Goal: Task Accomplishment & Management: Manage account settings

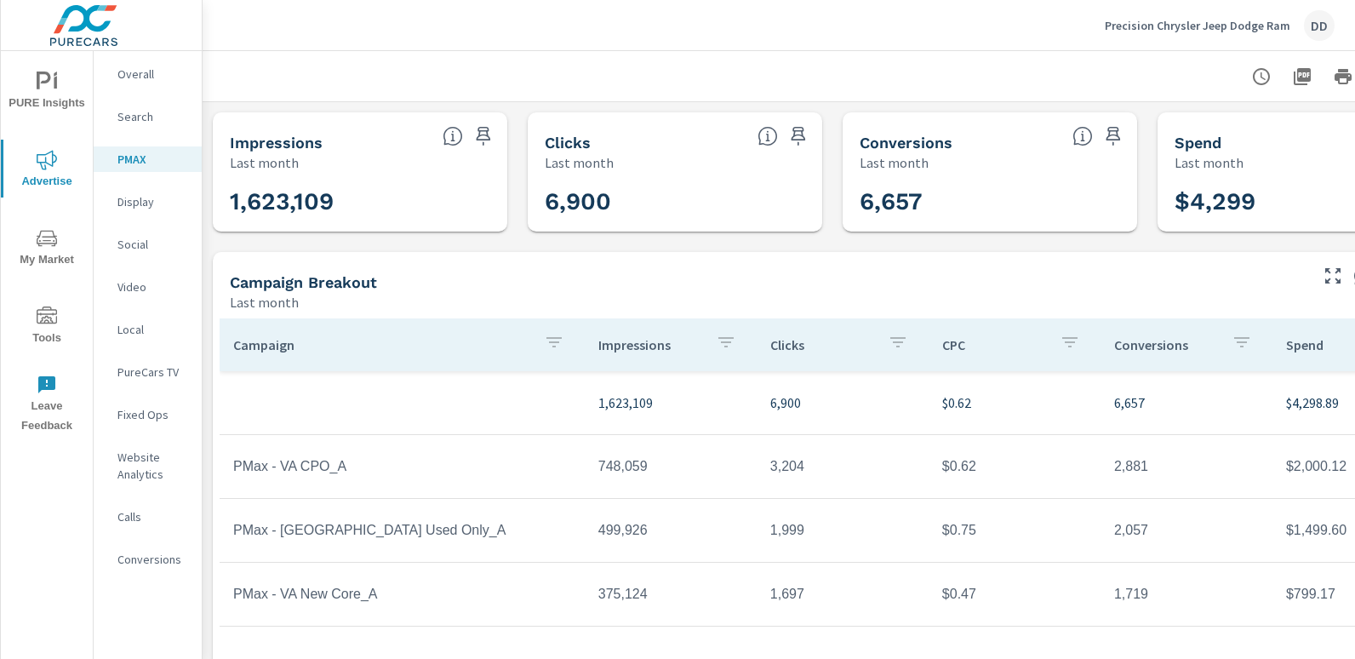
scroll to position [0, 120]
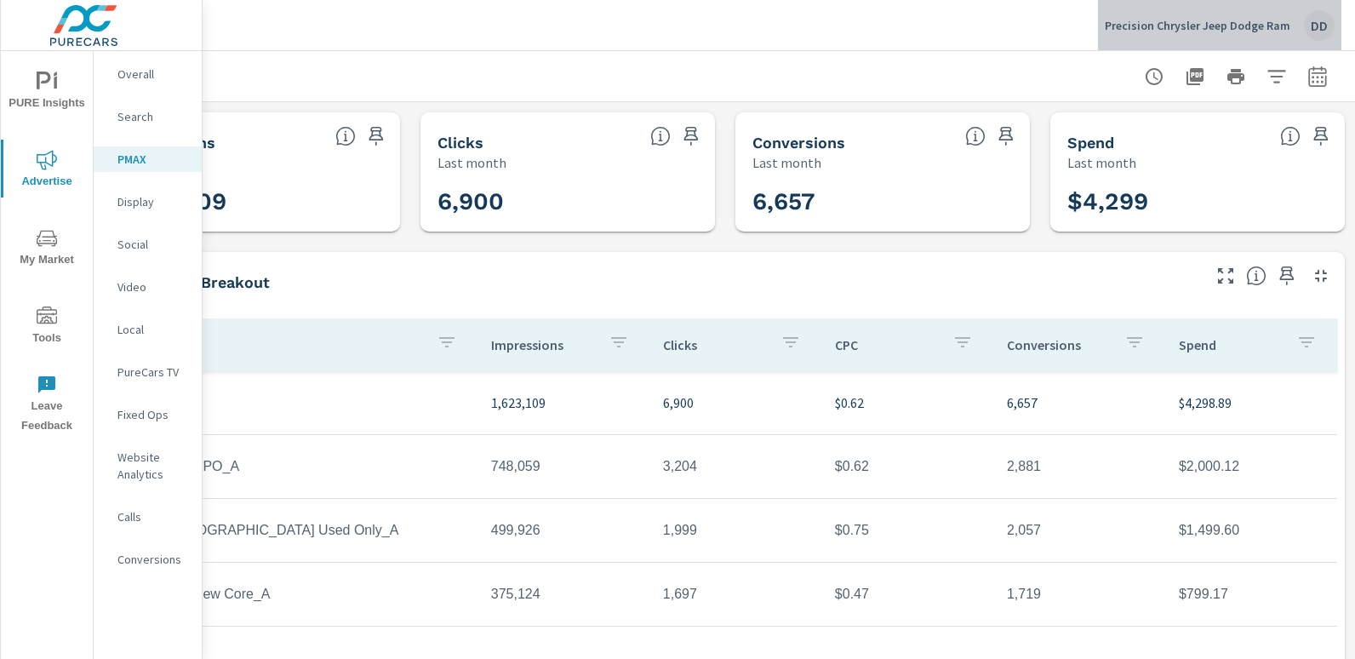
click at [1323, 25] on div "DD" at bounding box center [1319, 25] width 31 height 31
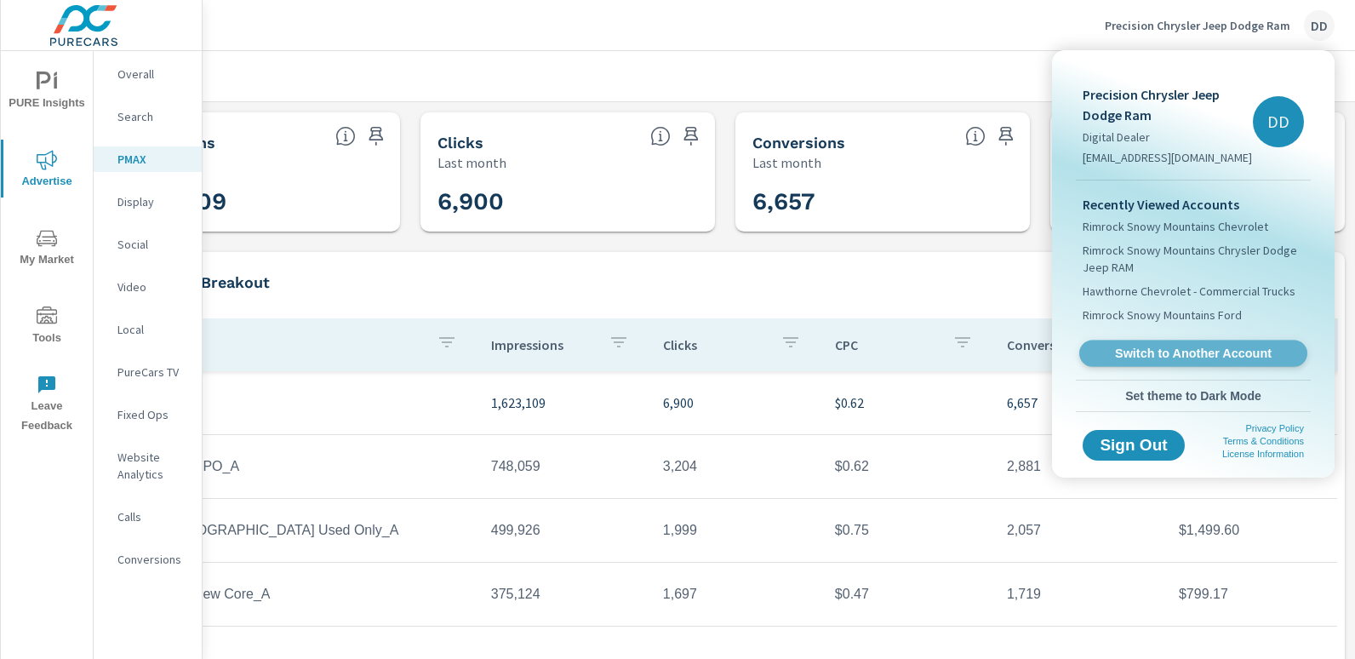
click at [1173, 345] on span "Switch to Another Account" at bounding box center [1192, 353] width 208 height 16
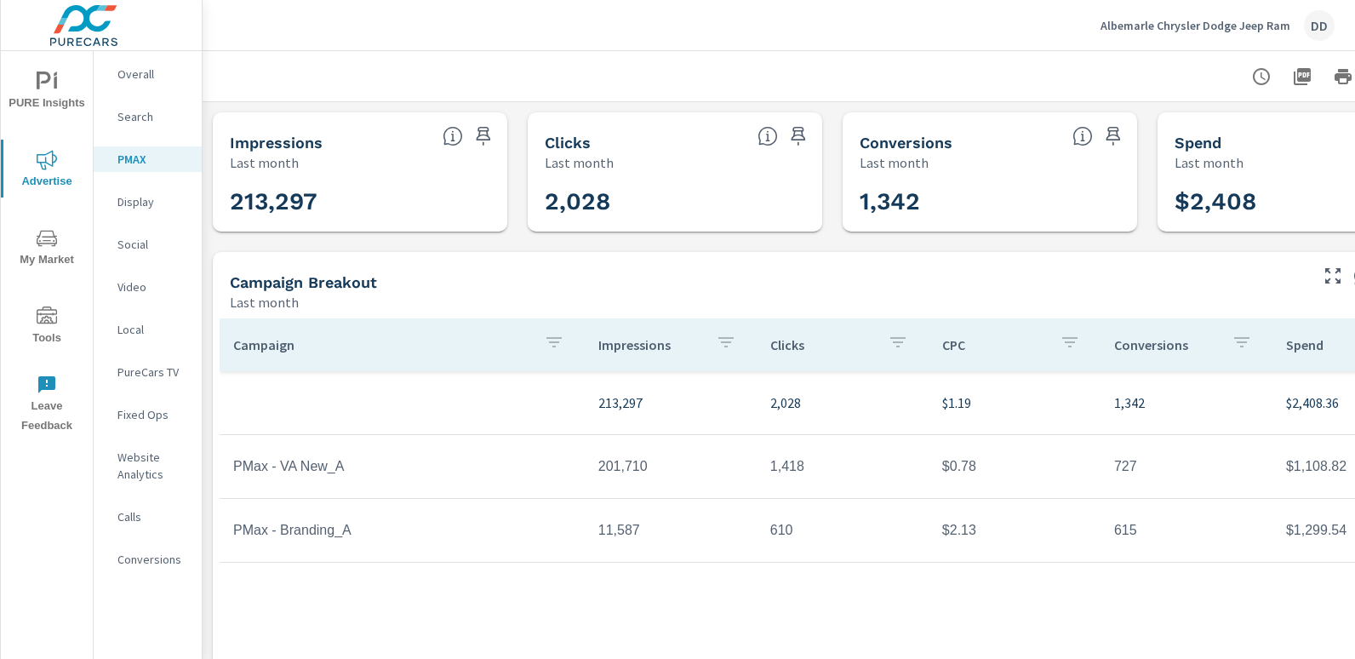
scroll to position [0, 120]
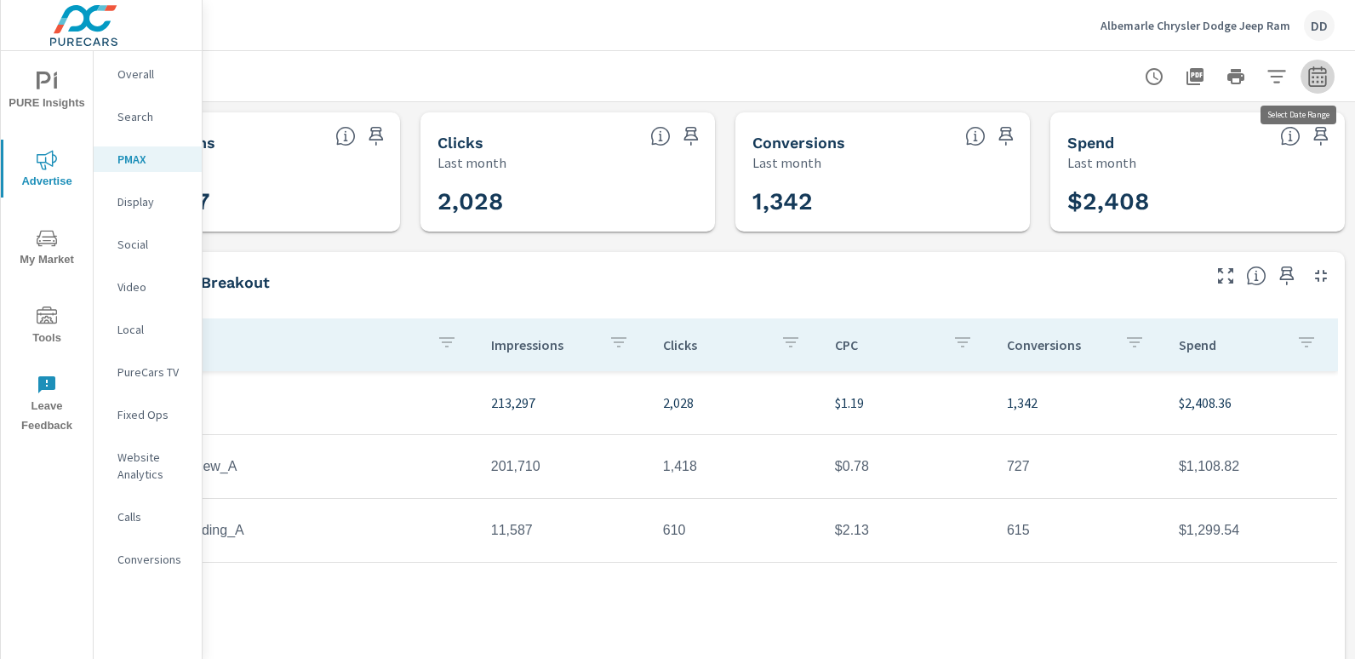
click at [1307, 82] on icon "button" at bounding box center [1317, 76] width 20 height 20
select select "Last month"
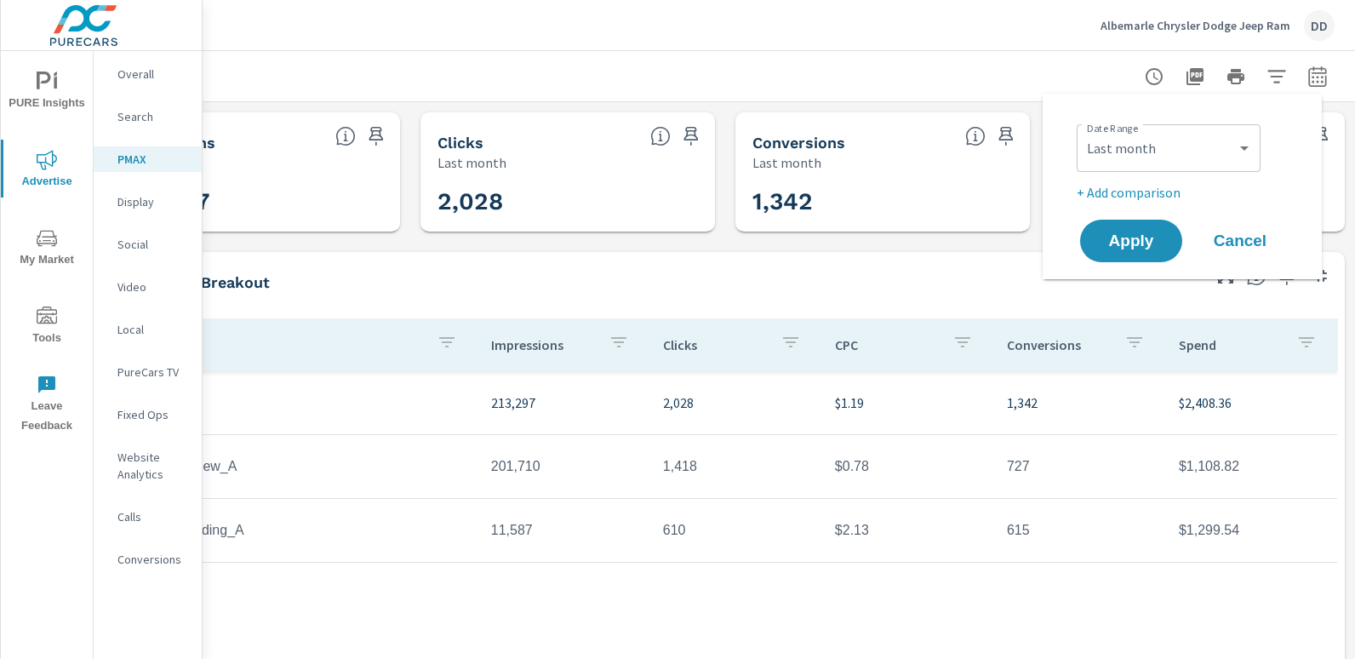
click at [1121, 198] on p "+ Add comparison" at bounding box center [1185, 192] width 218 height 20
select select "Previous period"
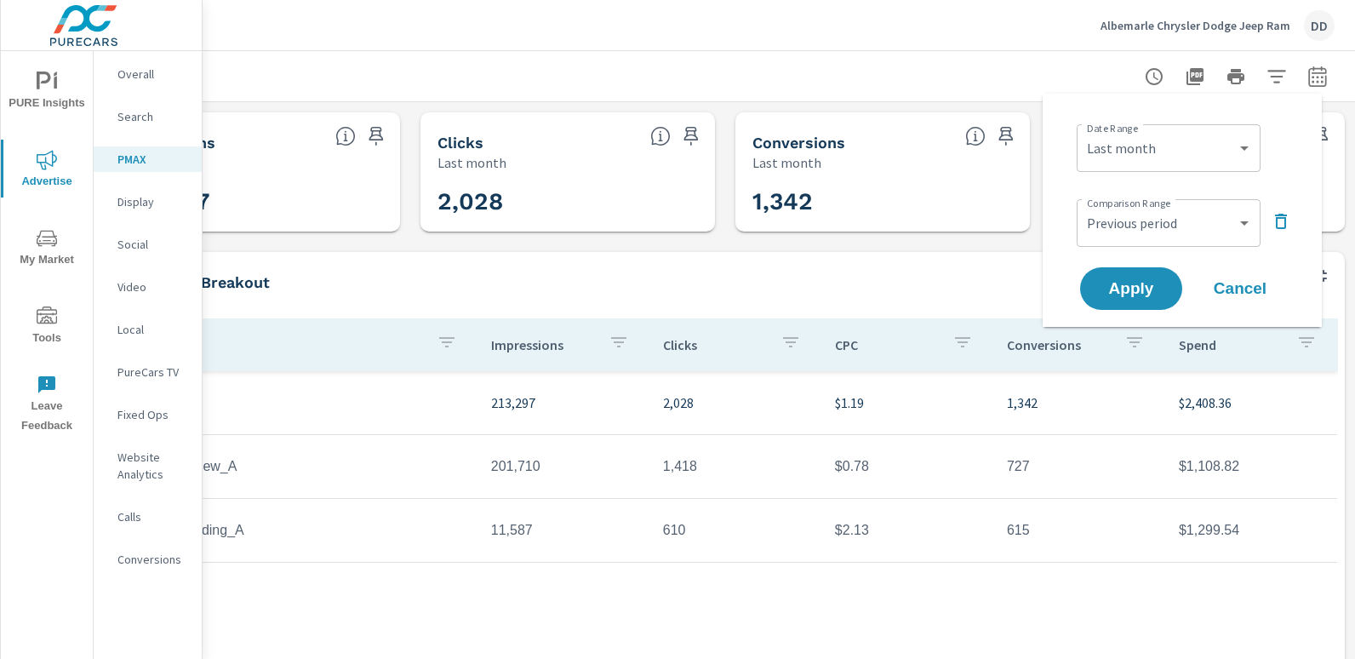
click at [1145, 127] on div "Custom Yesterday Last week Last 7 days Last 14 days Last 30 days Last 45 days L…" at bounding box center [1168, 148] width 184 height 48
click at [1151, 149] on select "Custom Yesterday Last week Last 7 days Last 14 days Last 30 days Last 45 days L…" at bounding box center [1168, 148] width 170 height 34
click at [1083, 131] on select "Custom Yesterday Last week Last 7 days Last 14 days Last 30 days Last 45 days L…" at bounding box center [1168, 148] width 170 height 34
select select "Month to date"
click at [1158, 219] on select "Custom Previous period Previous month Previous year" at bounding box center [1168, 223] width 170 height 34
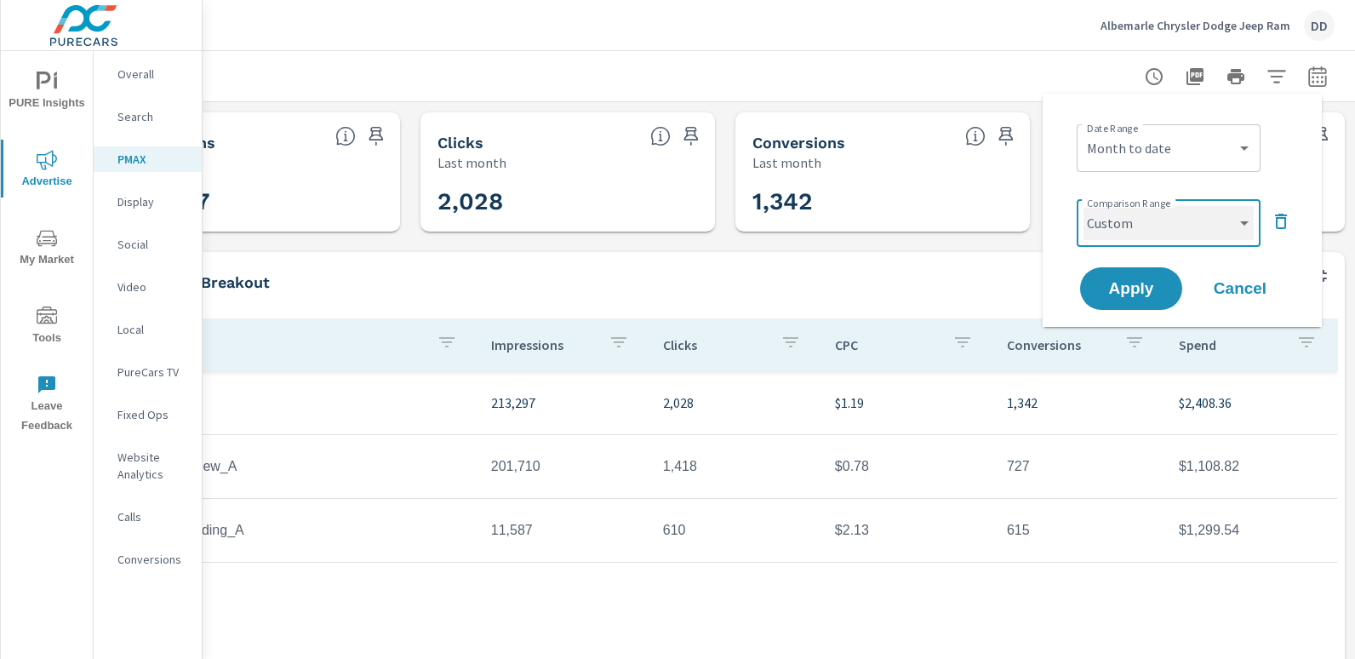
click at [1083, 206] on select "Custom Previous period Previous month Previous year" at bounding box center [1168, 223] width 170 height 34
select select "custom"
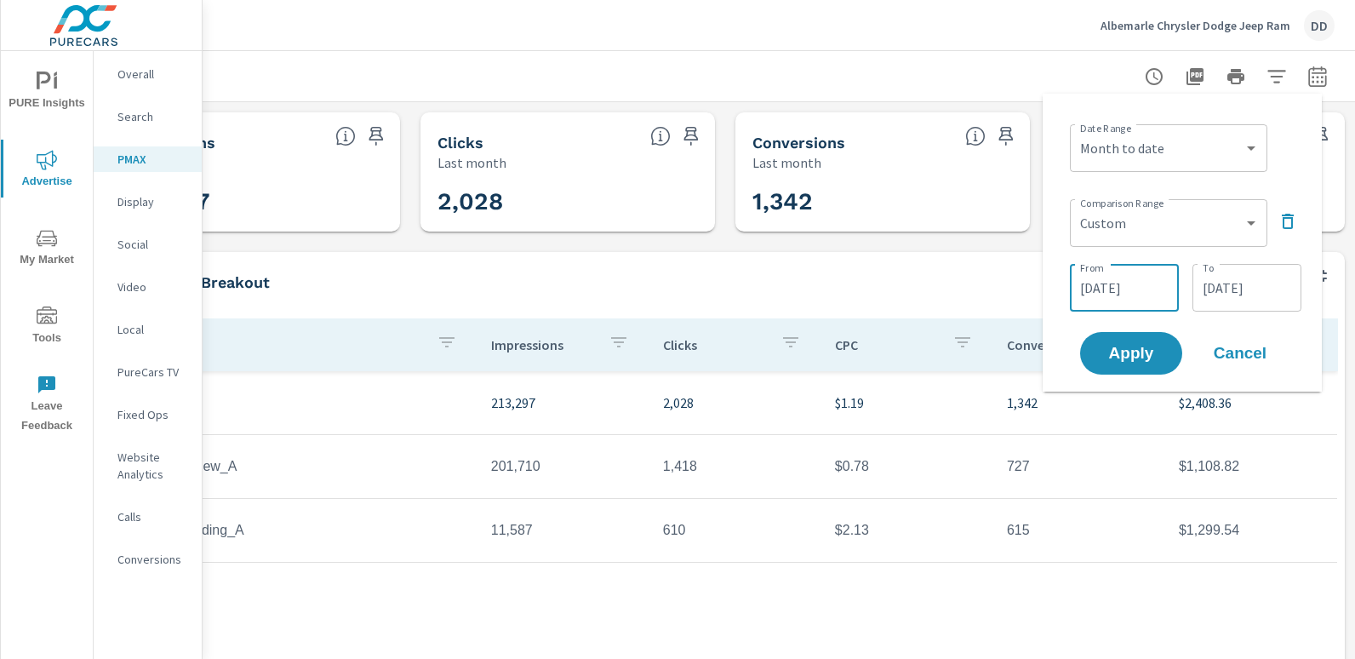
click at [1133, 280] on input "09/22/2025" at bounding box center [1123, 288] width 95 height 34
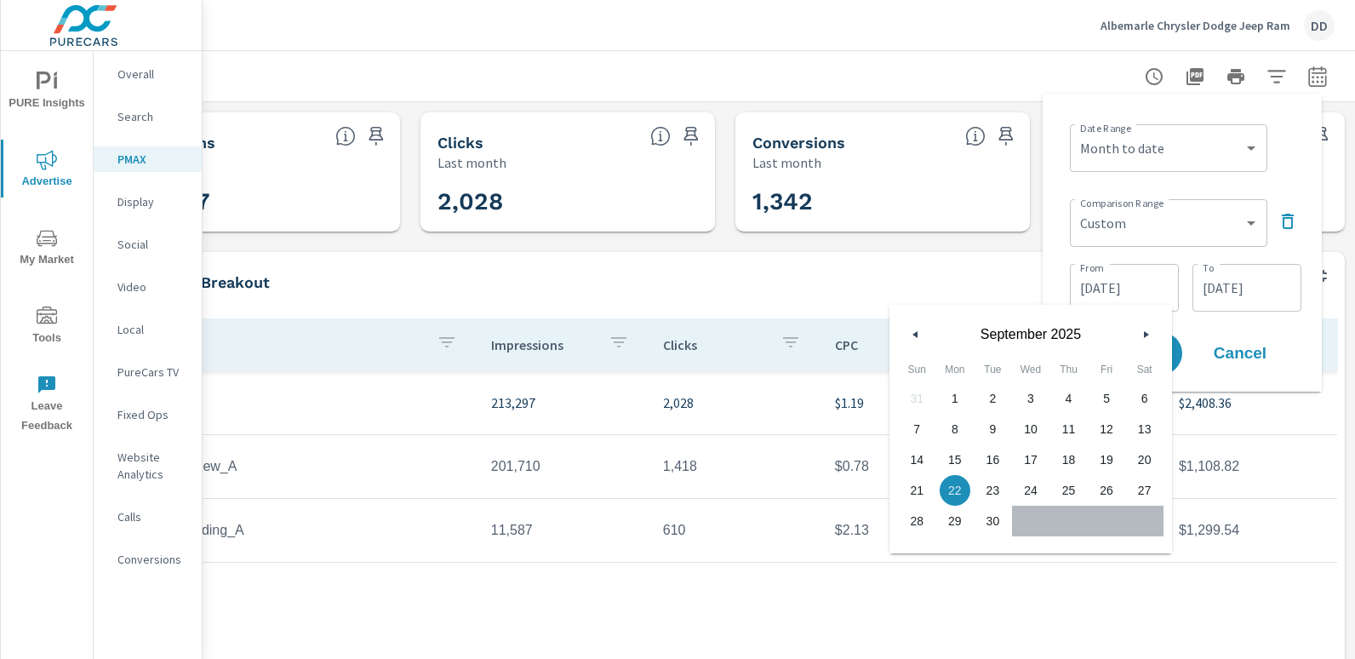
click at [957, 392] on span "1" at bounding box center [955, 398] width 38 height 22
type input "09/01/2025"
click at [1268, 295] on input "09/30/2025" at bounding box center [1246, 288] width 95 height 34
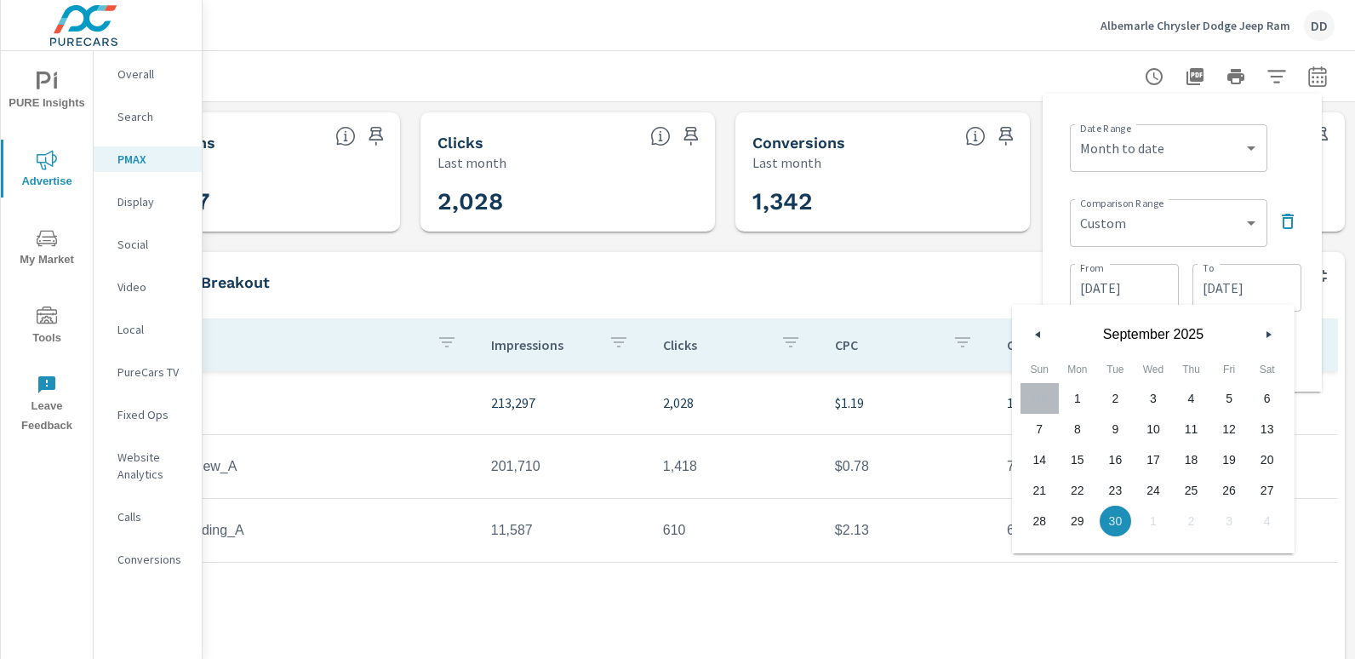
click at [1268, 295] on input "09/30/2025" at bounding box center [1246, 288] width 95 height 34
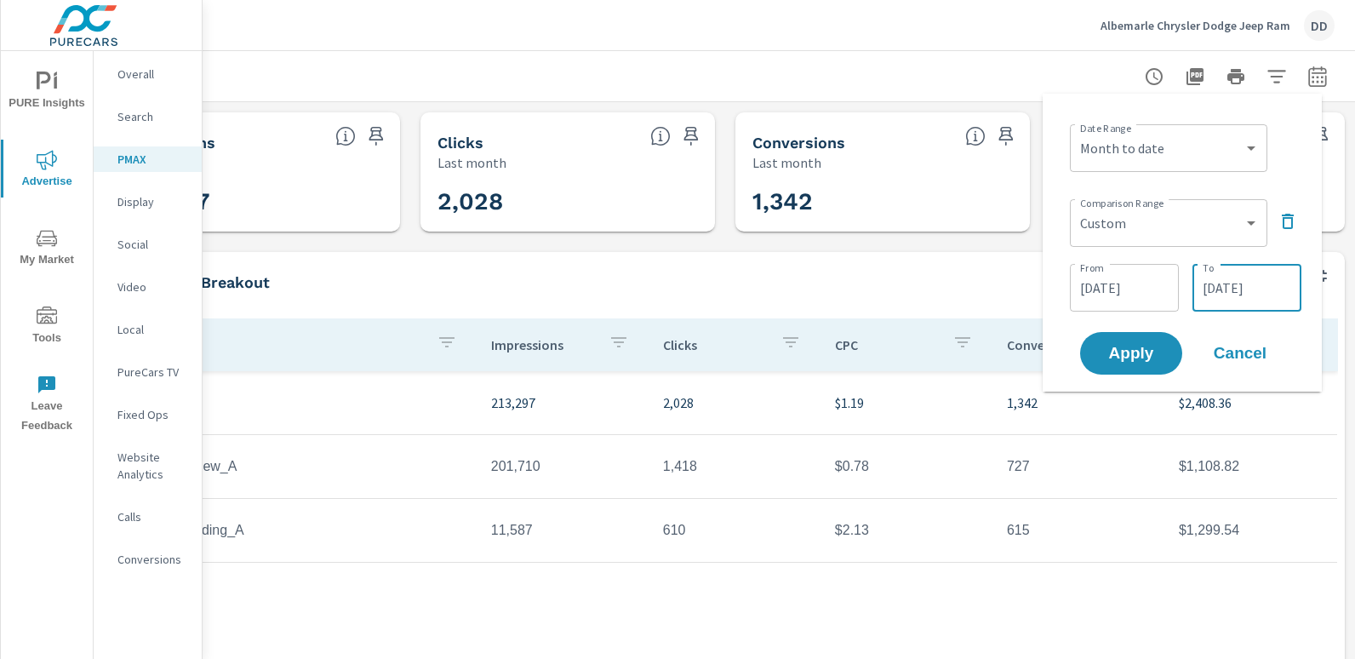
click at [1268, 295] on input "09/30/2025" at bounding box center [1246, 288] width 95 height 34
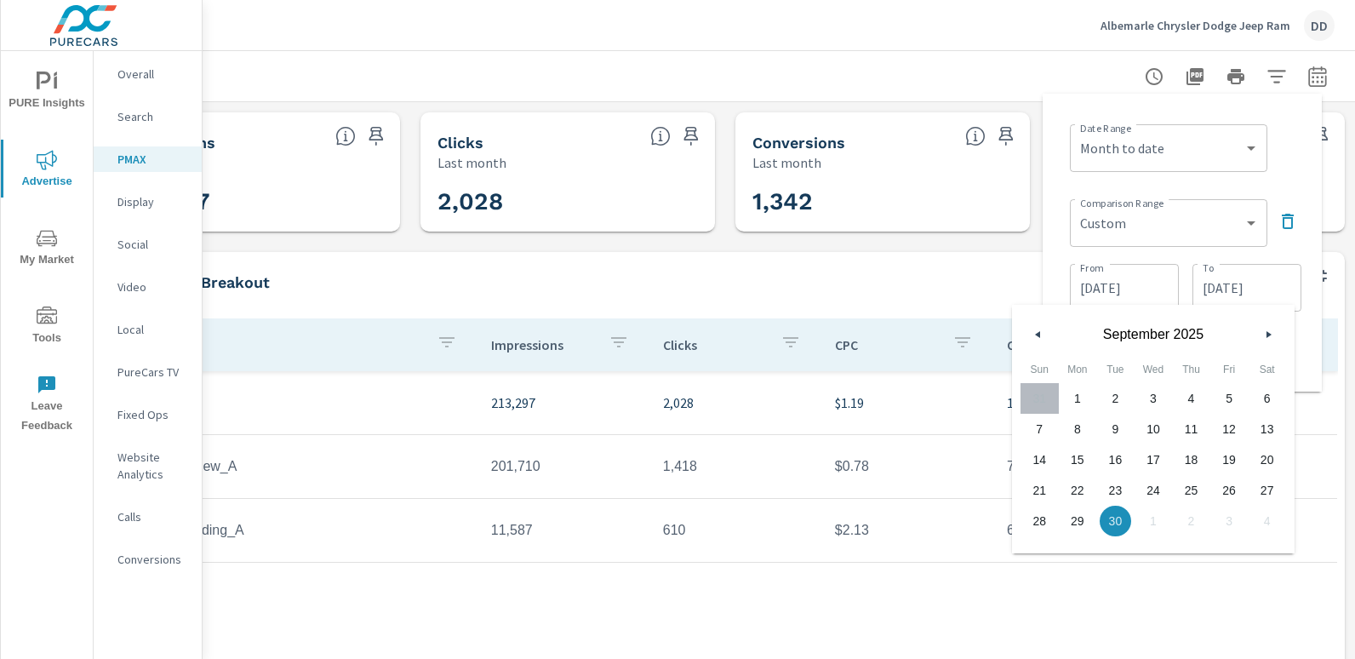
click at [1117, 433] on span "9" at bounding box center [1115, 429] width 38 height 22
type input "09/09/2025"
click at [1293, 172] on div "Date Range Custom Yesterday Last week Last 7 days Last 14 days Last 30 days Las…" at bounding box center [1185, 146] width 231 height 58
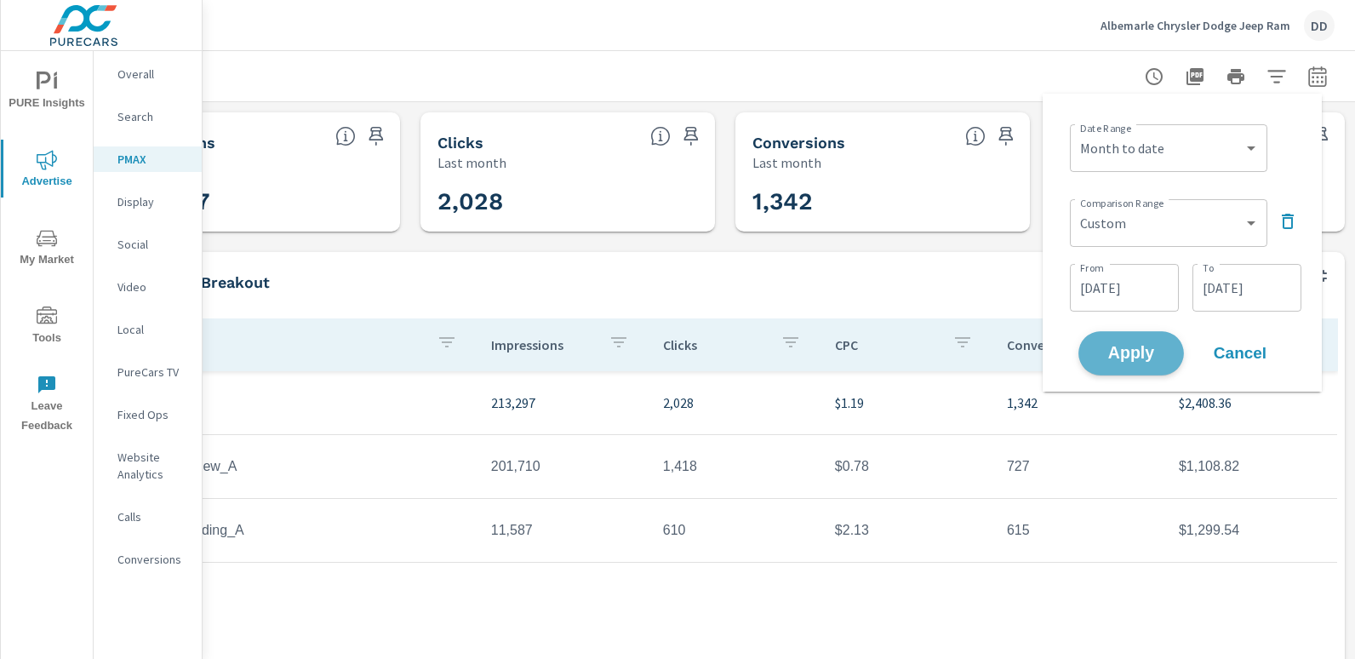
click at [1142, 353] on span "Apply" at bounding box center [1131, 353] width 70 height 16
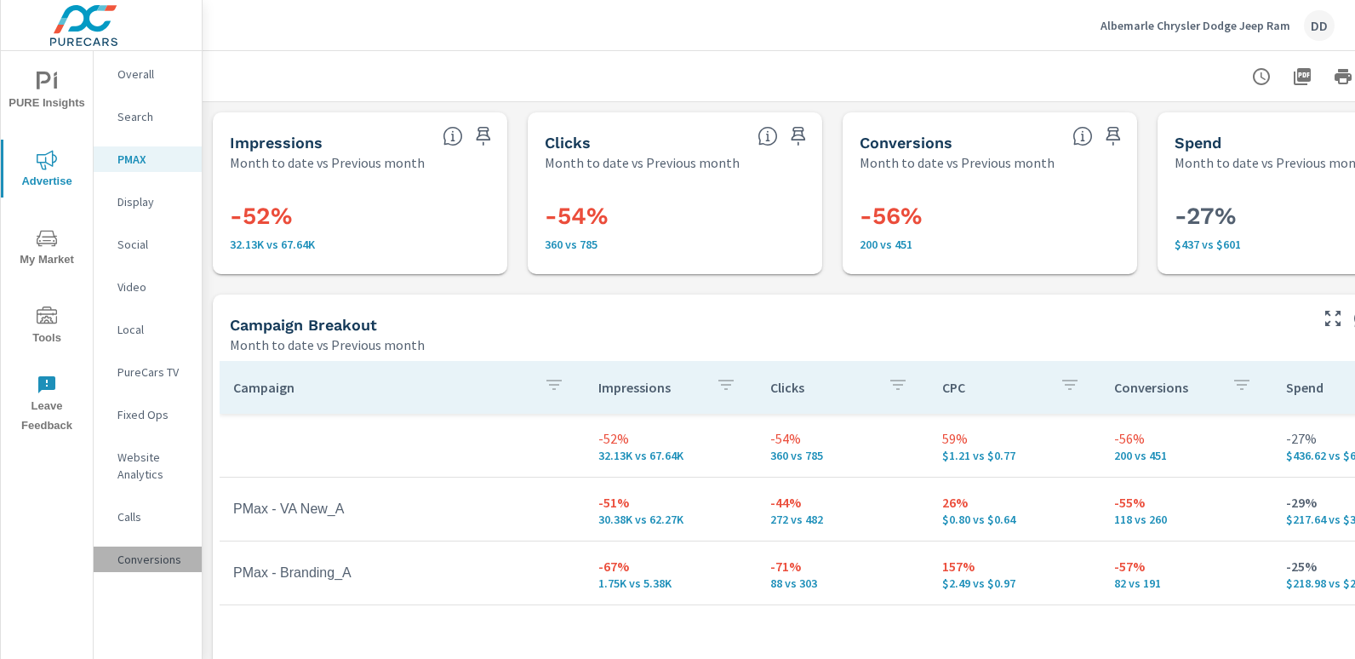
click at [158, 560] on p "Conversions" at bounding box center [152, 559] width 71 height 17
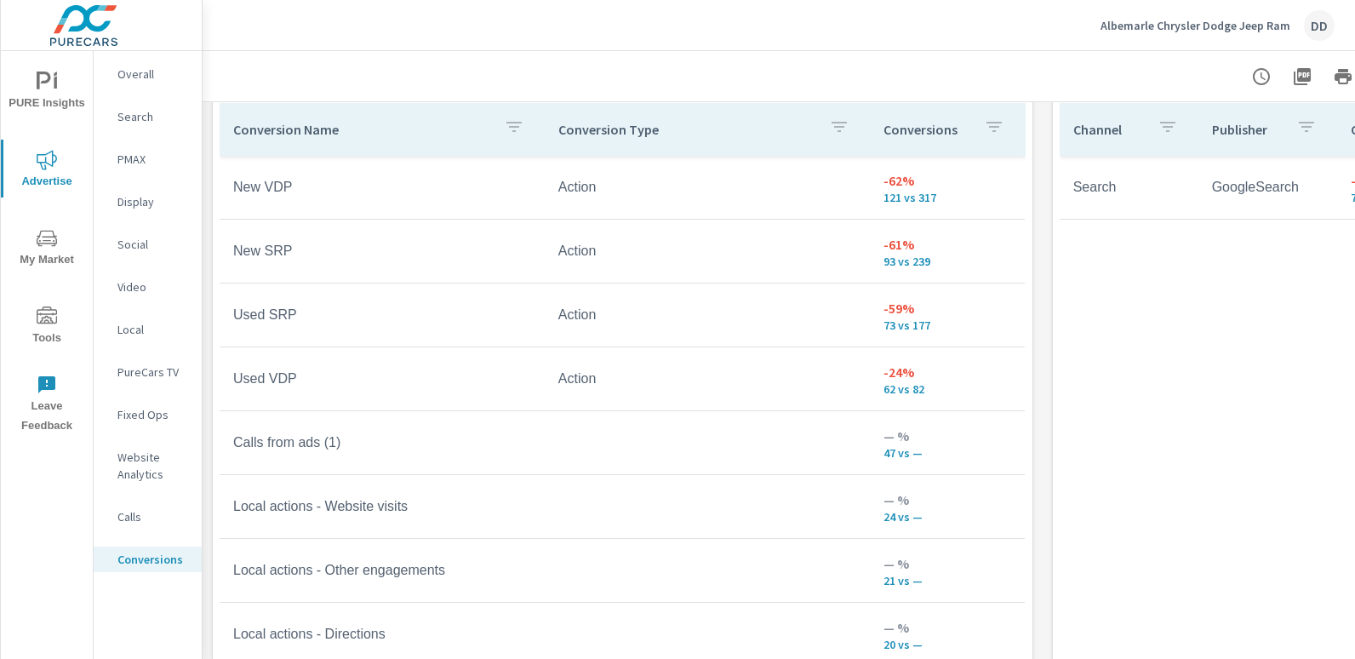
scroll to position [1038, 0]
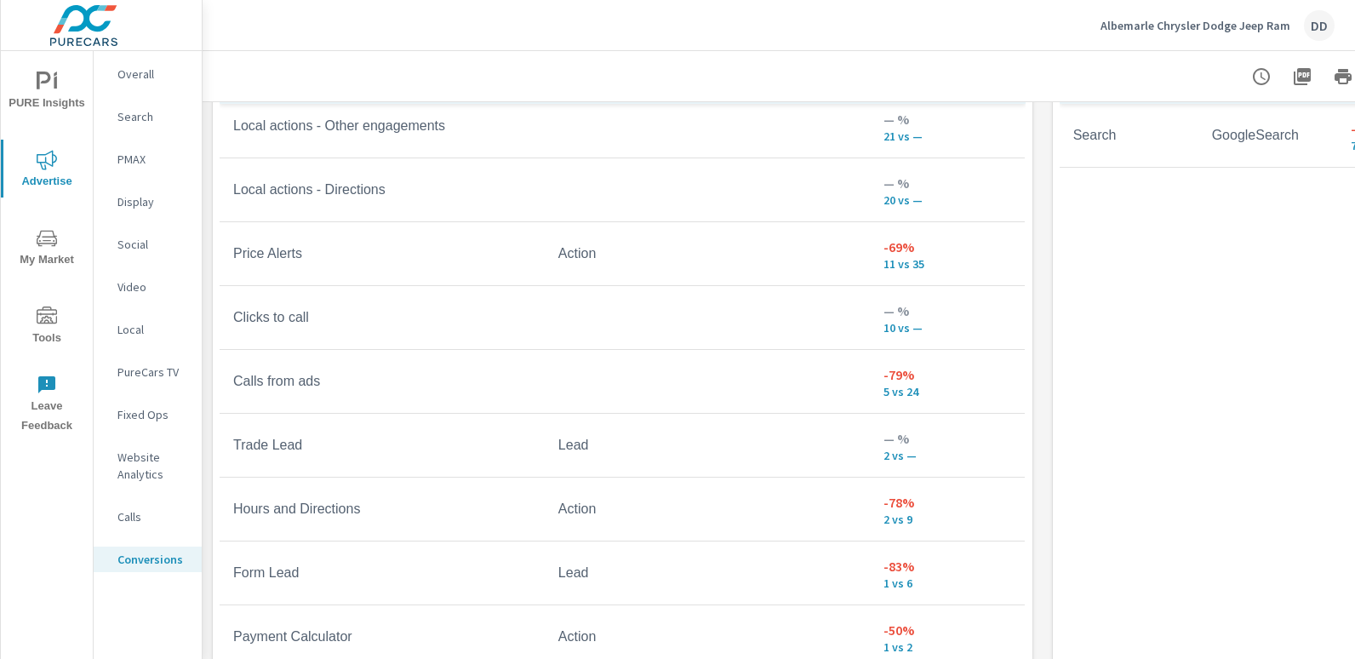
scroll to position [397, 0]
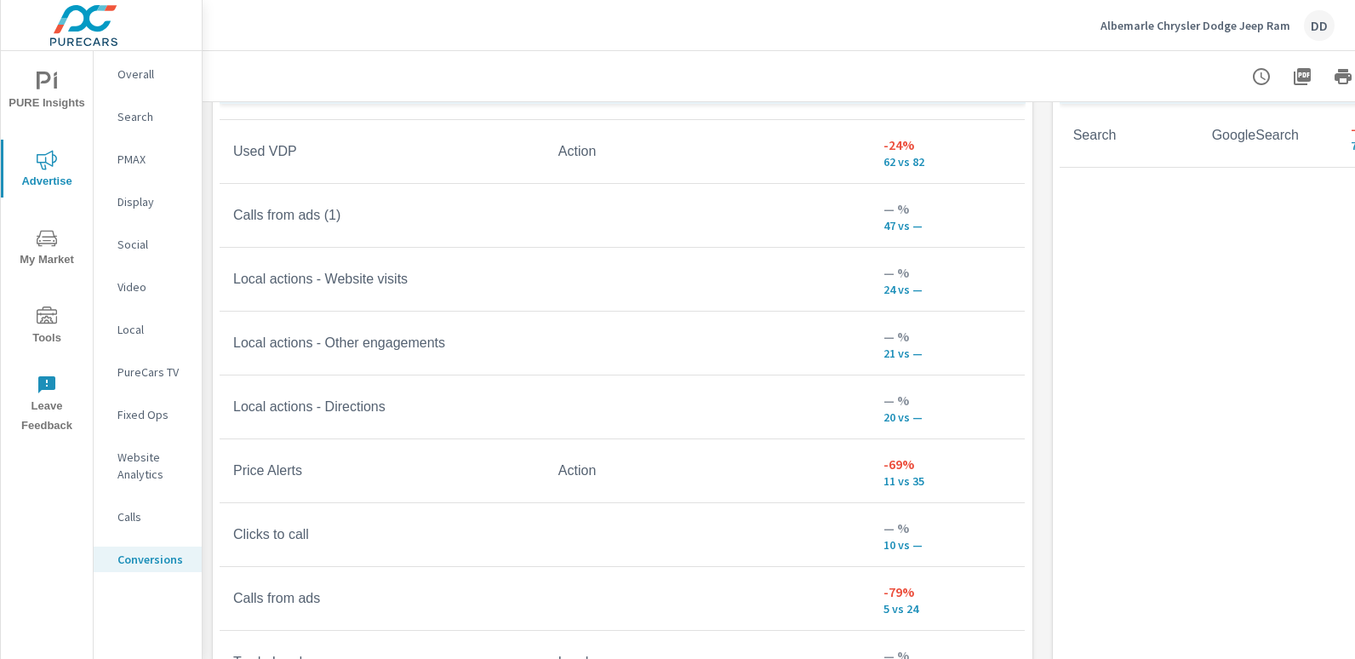
scroll to position [174, 0]
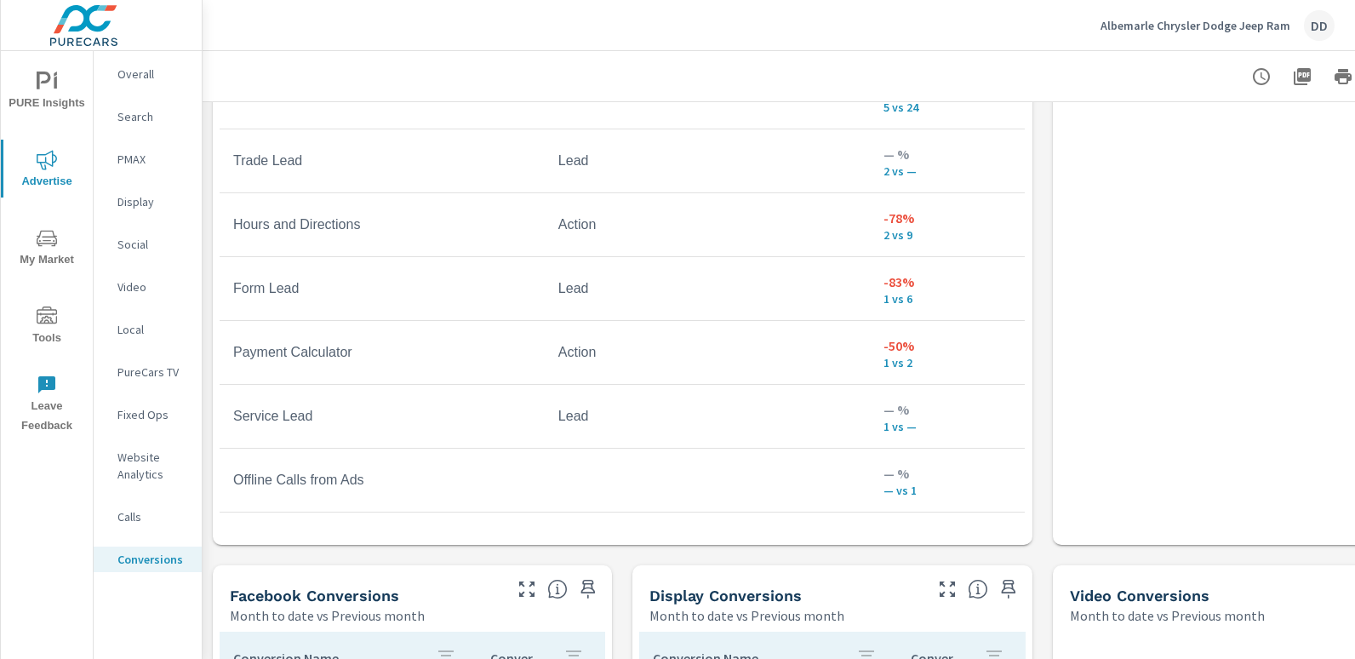
scroll to position [1216, 0]
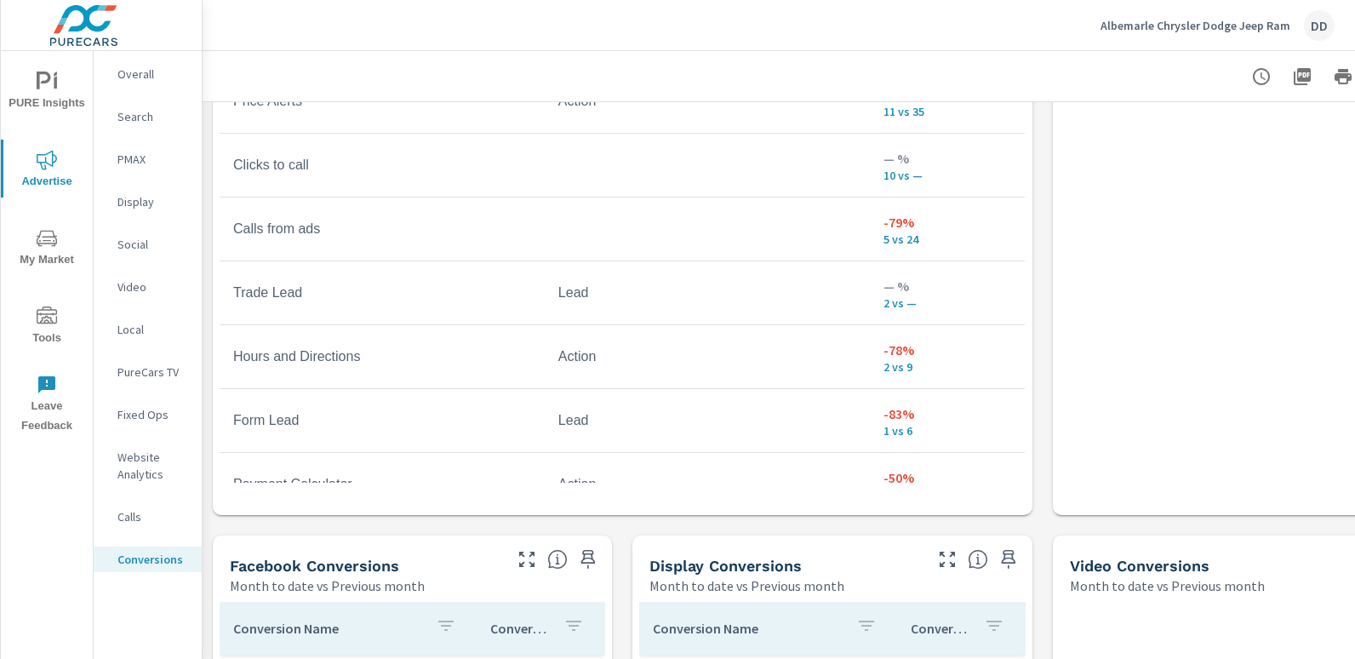
scroll to position [363, 0]
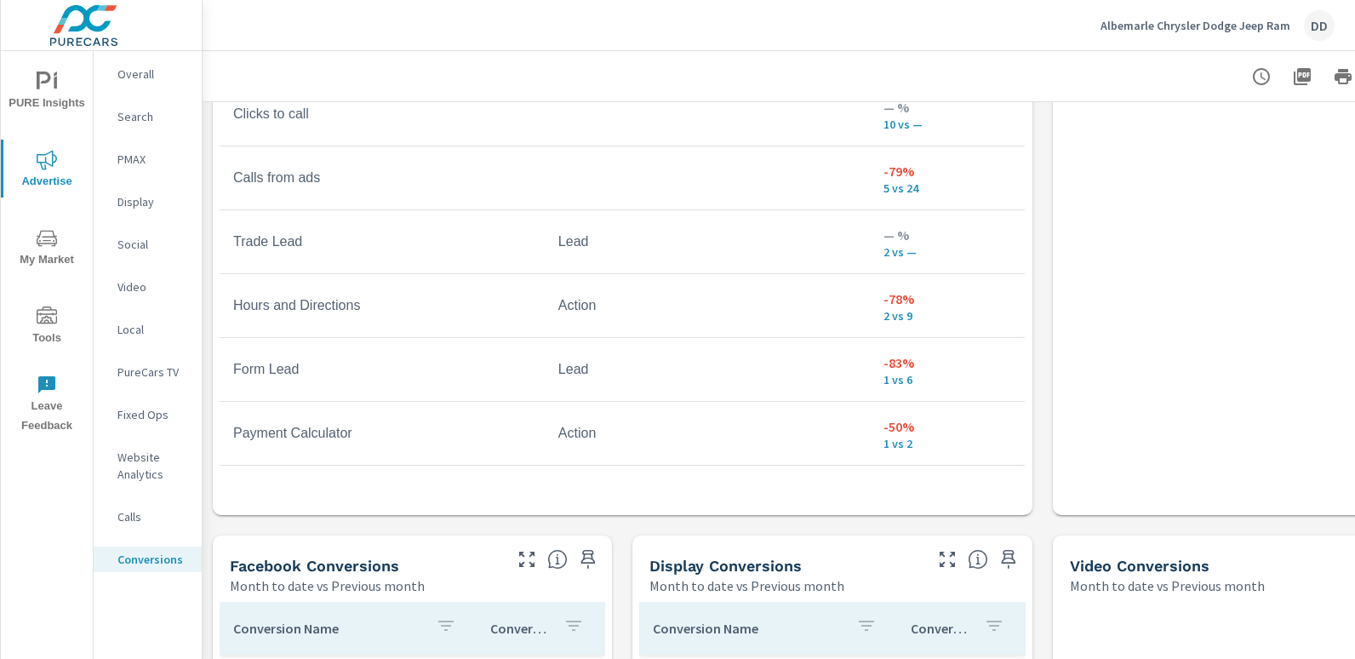
scroll to position [419, 0]
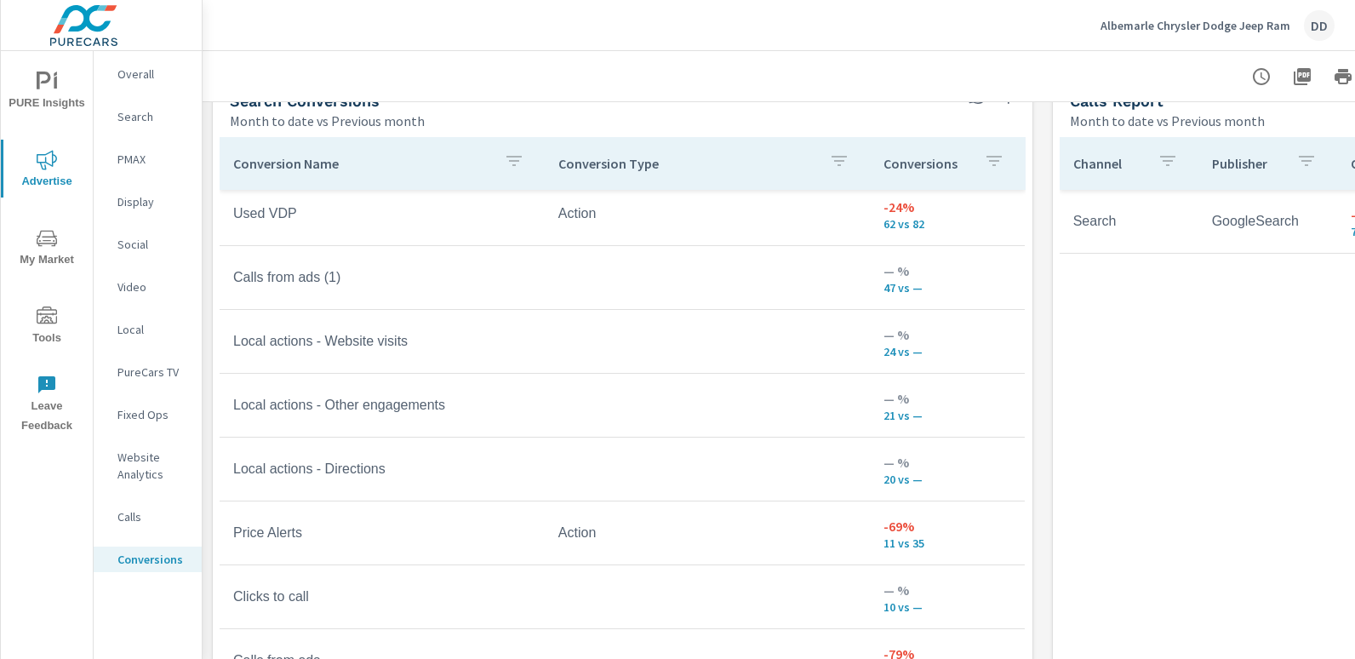
scroll to position [949, 0]
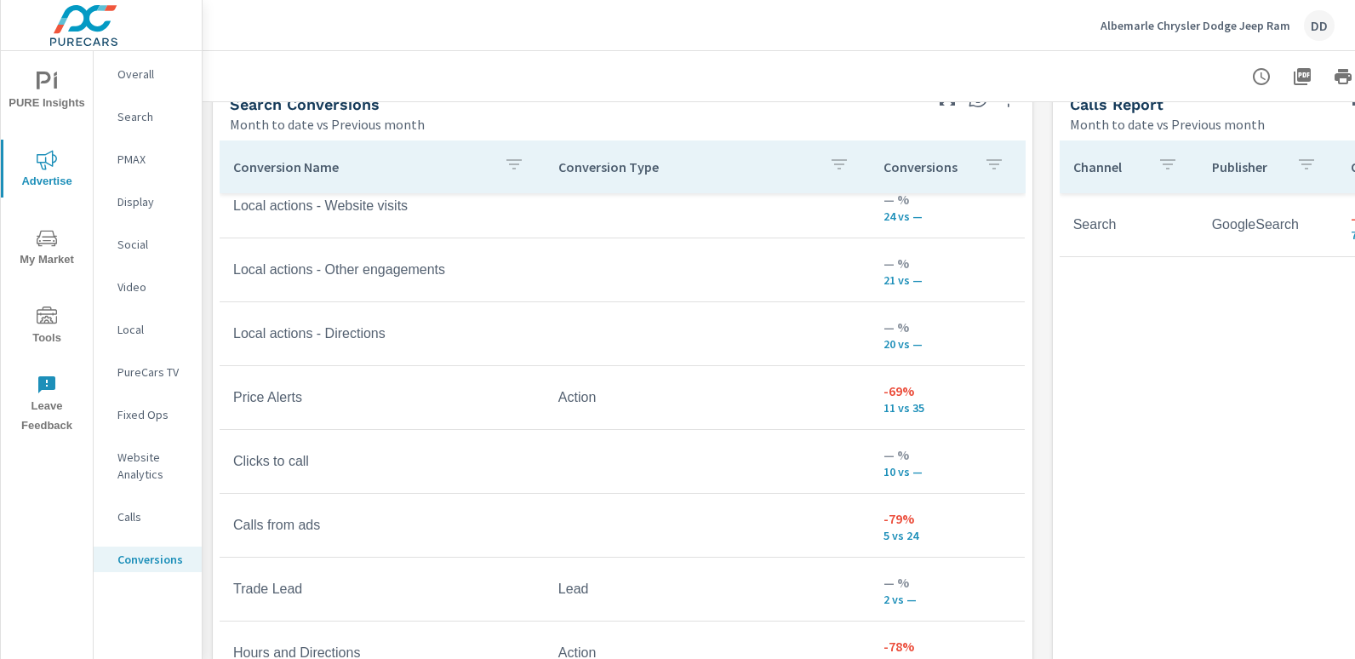
scroll to position [454, 0]
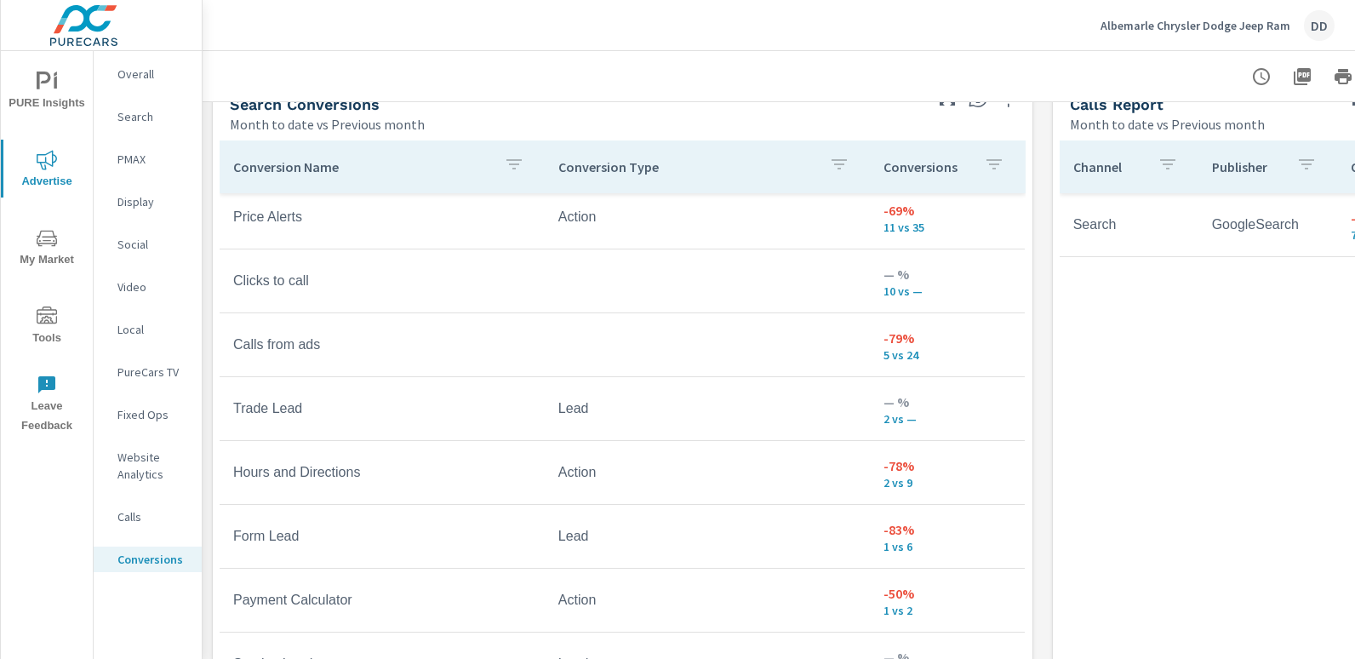
scroll to position [530, 0]
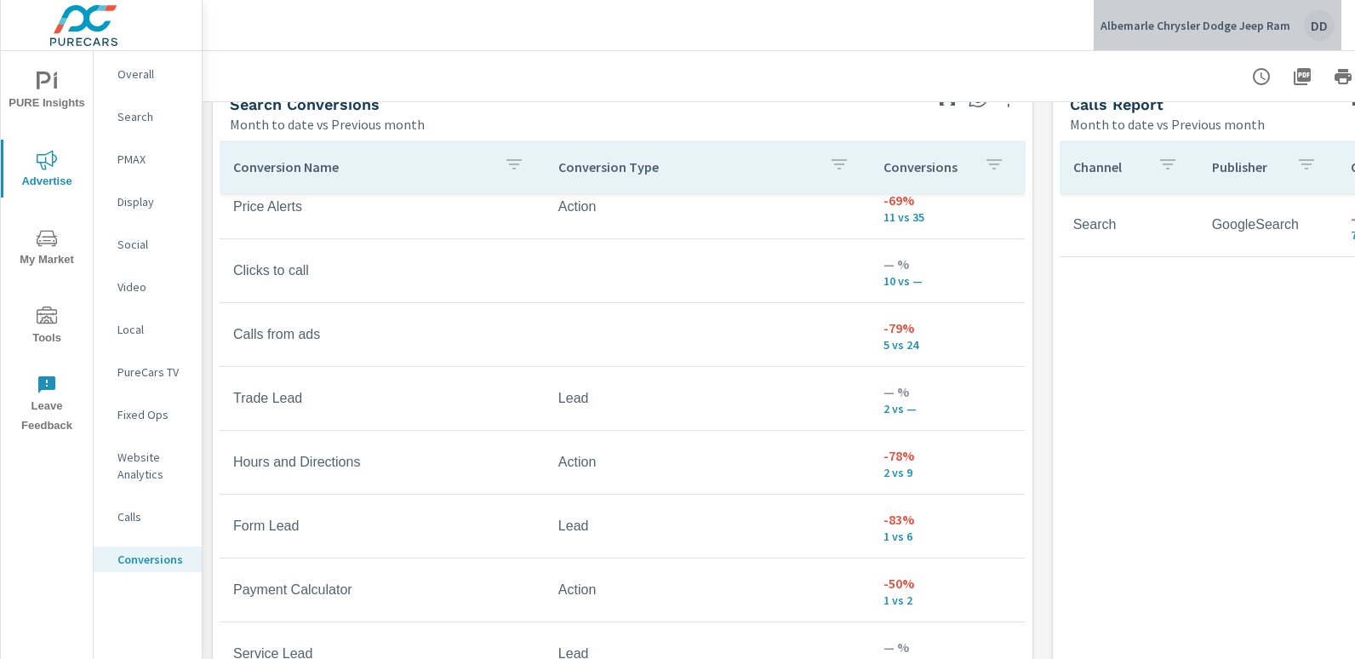
click at [1327, 31] on div "DD" at bounding box center [1319, 25] width 31 height 31
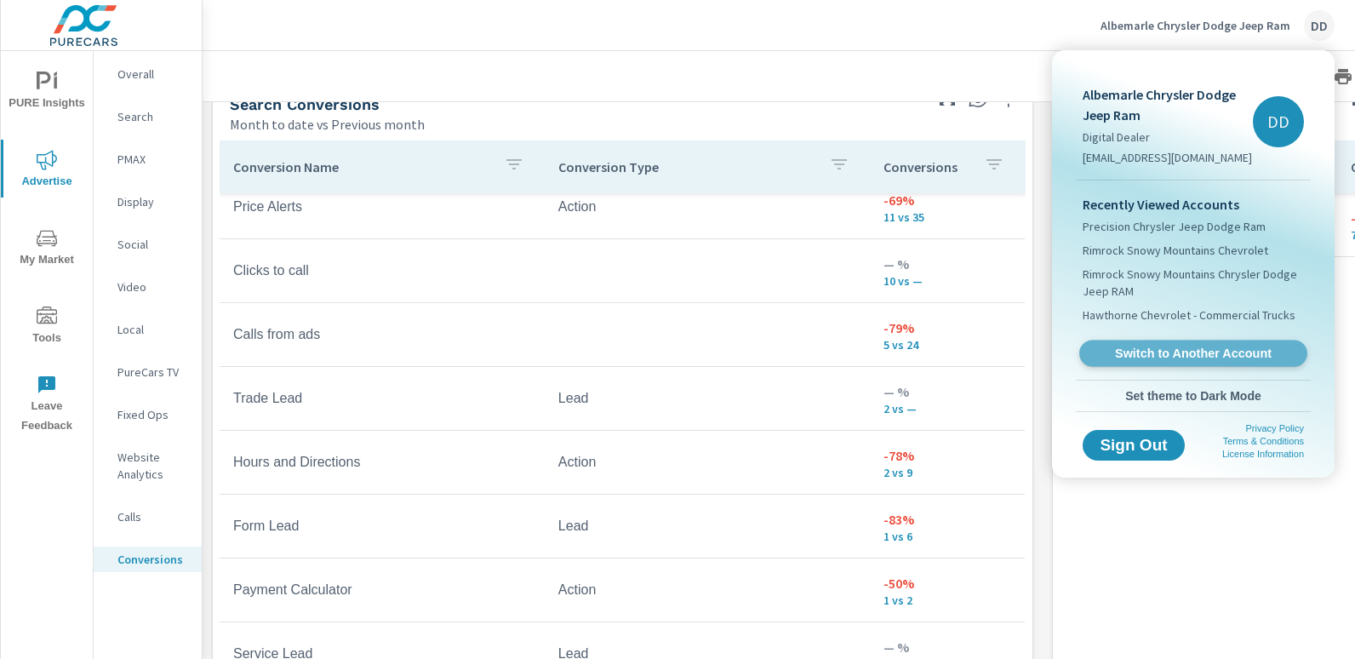
click at [1201, 349] on span "Switch to Another Account" at bounding box center [1192, 353] width 208 height 16
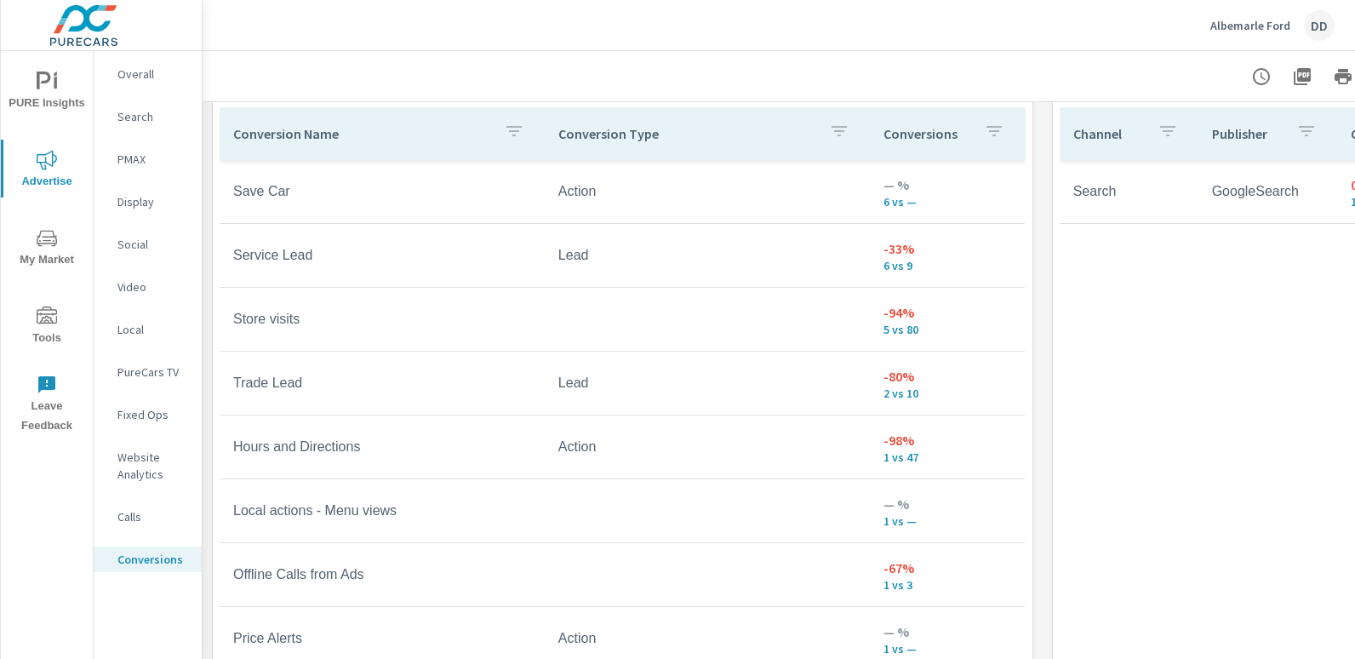
scroll to position [979, 0]
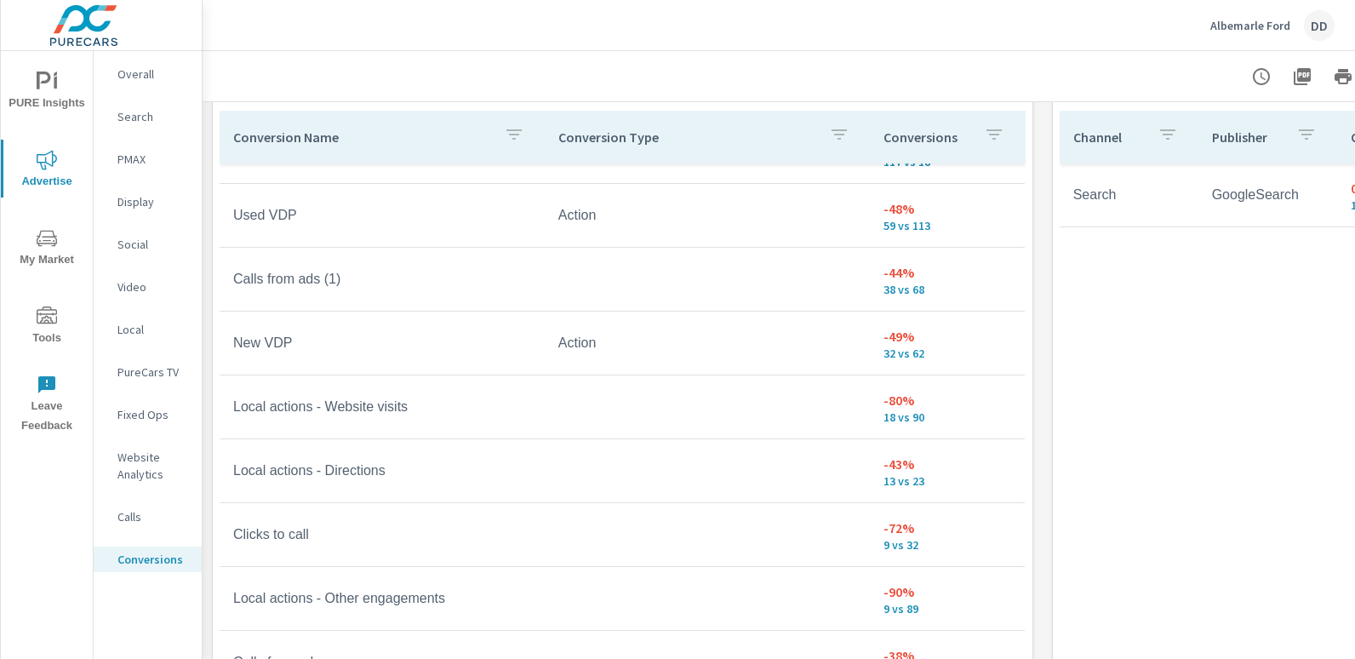
scroll to position [109, 0]
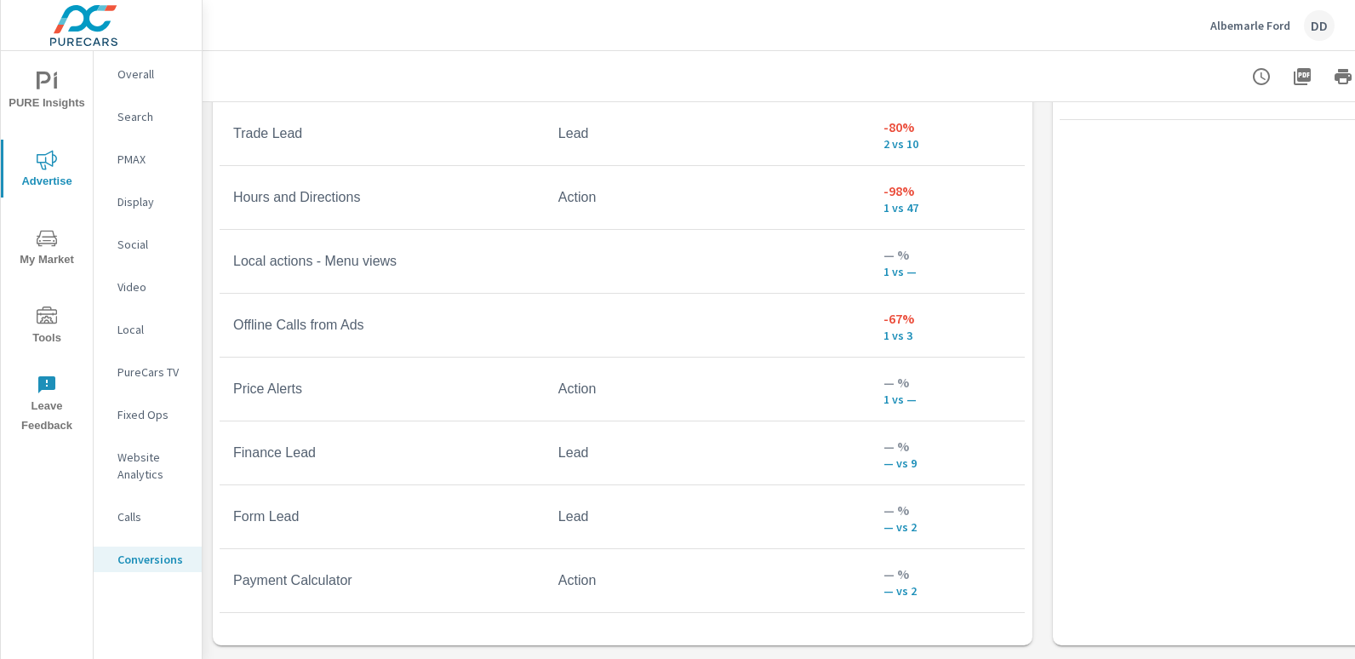
scroll to position [1101, 0]
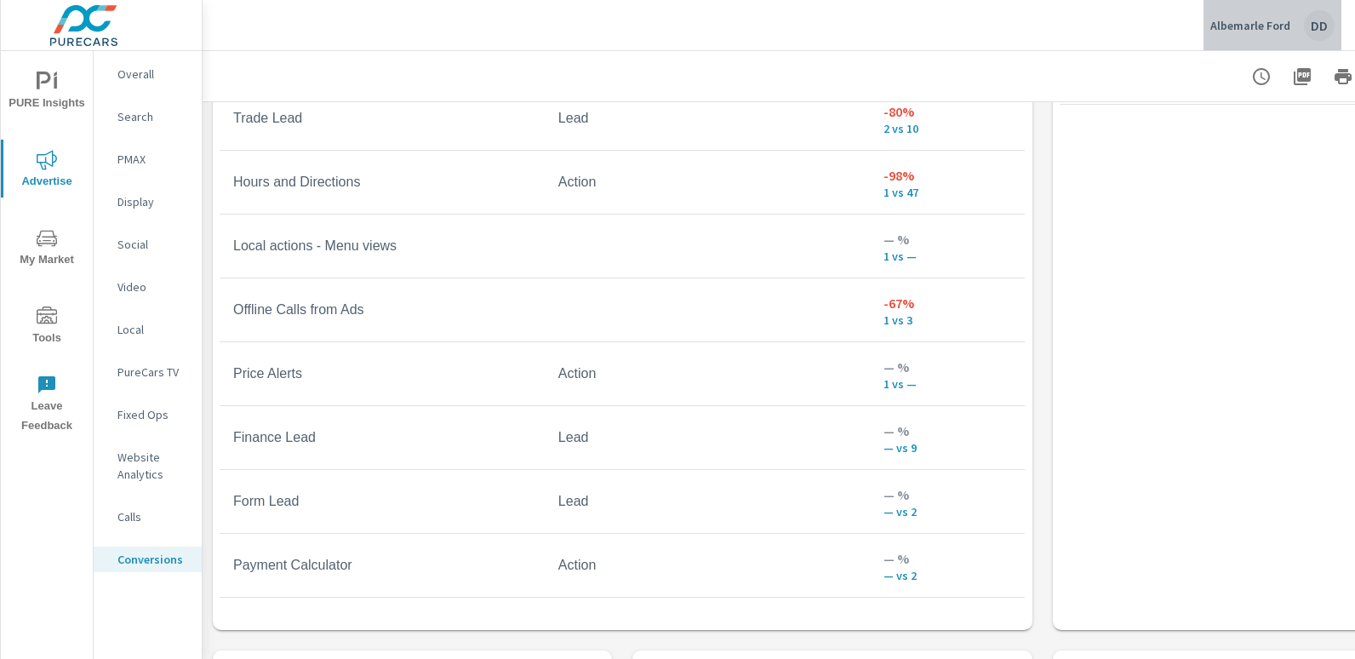
click at [1315, 35] on div "DD" at bounding box center [1319, 25] width 31 height 31
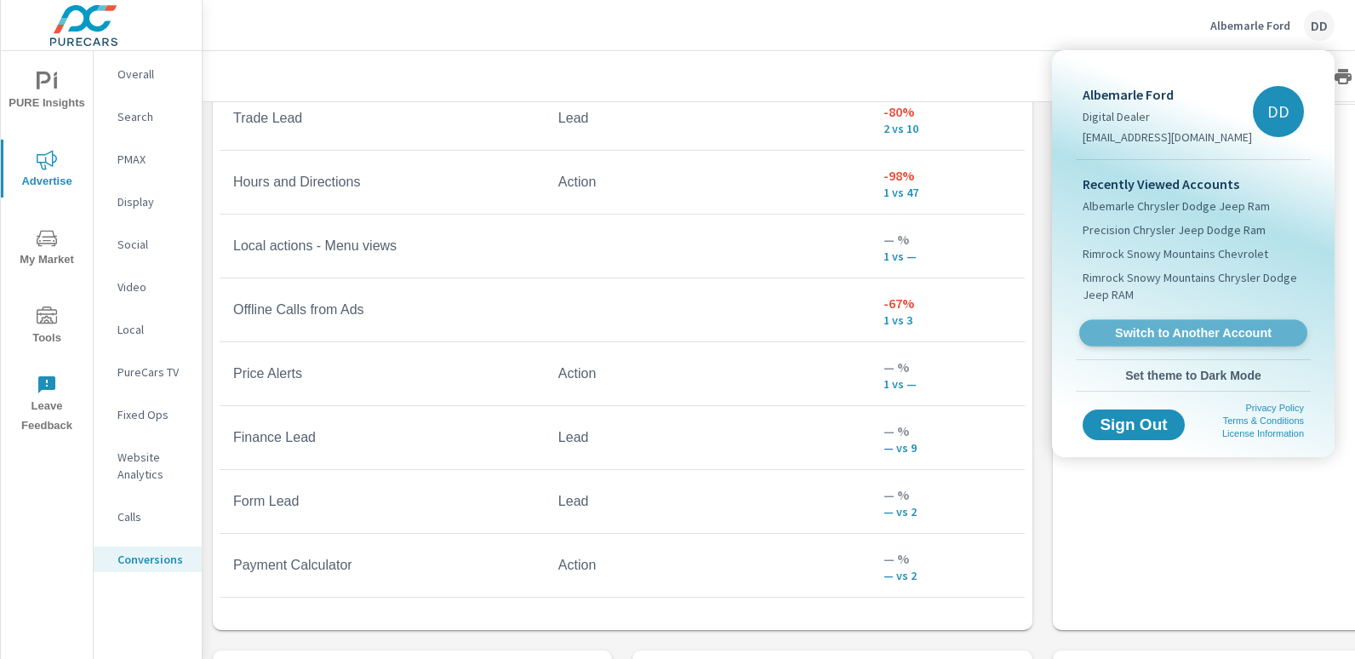
click at [1184, 327] on span "Switch to Another Account" at bounding box center [1192, 333] width 208 height 16
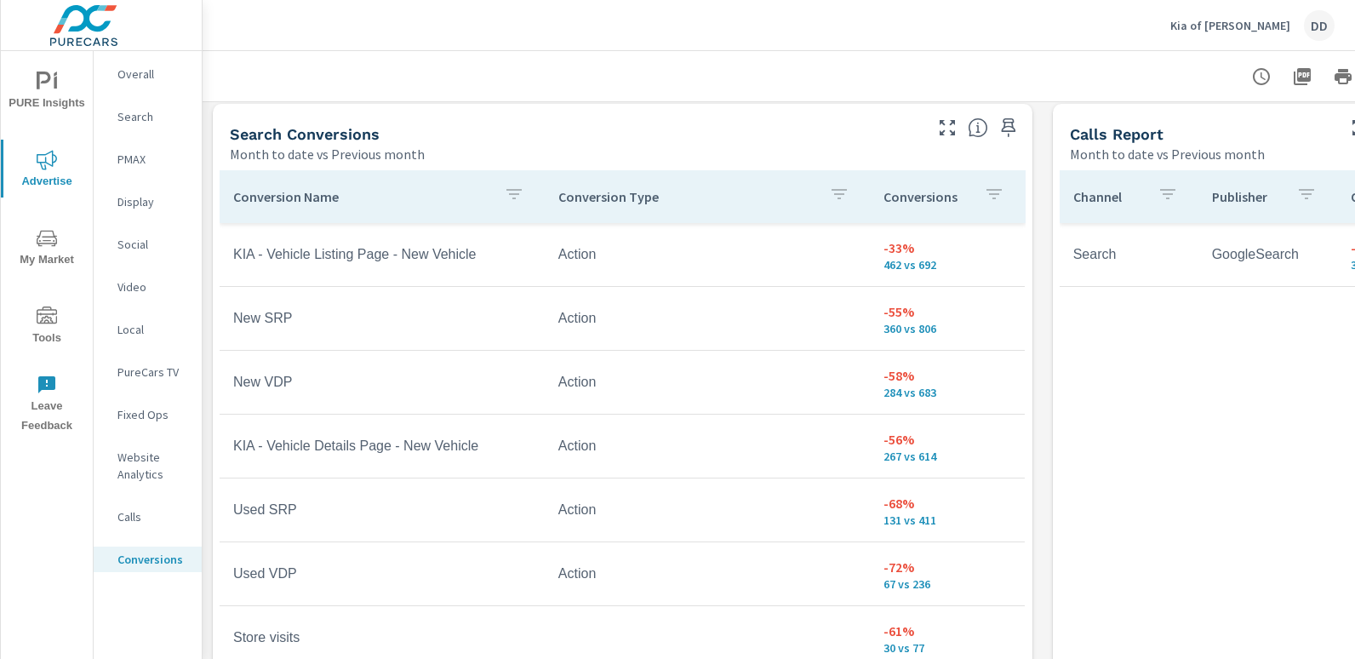
scroll to position [930, 0]
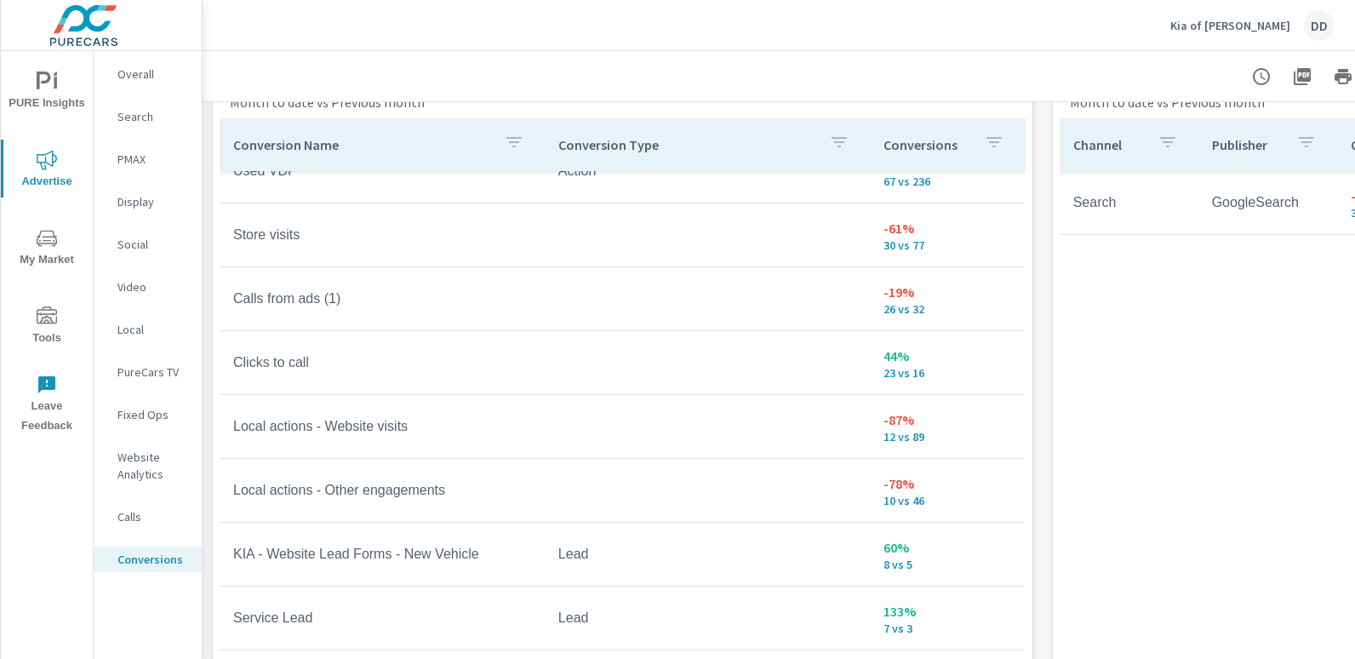
scroll to position [979, 0]
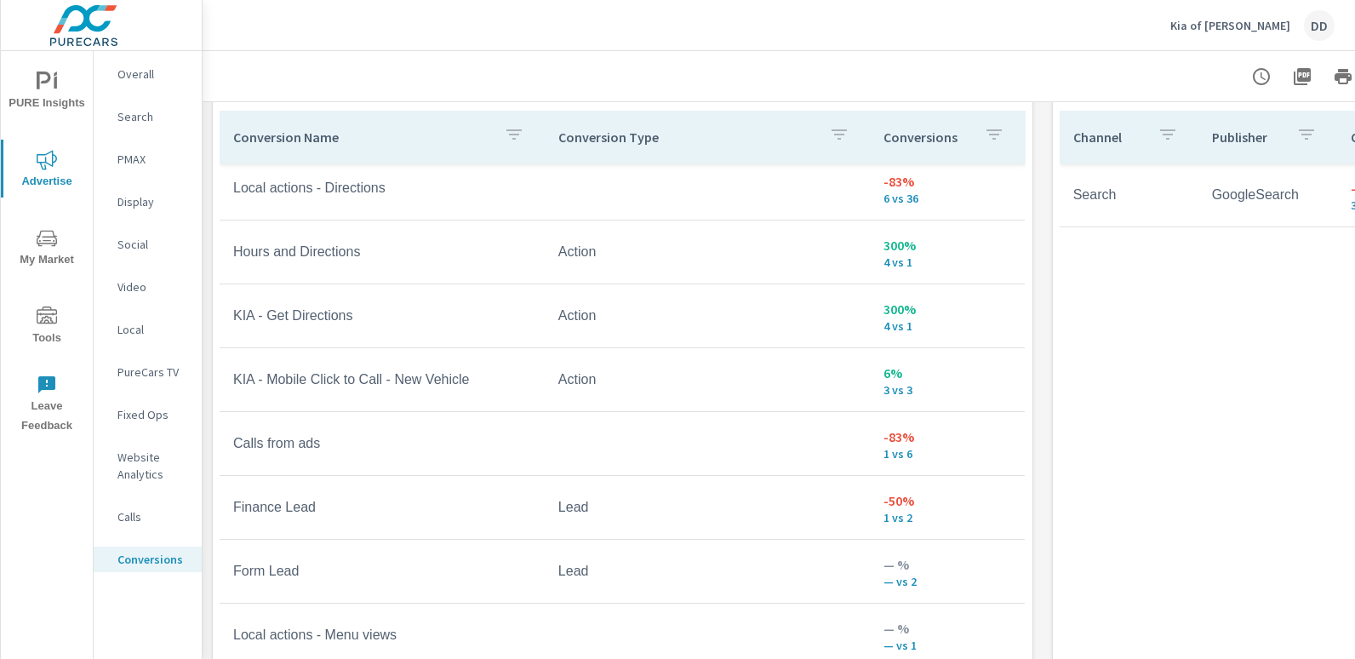
scroll to position [849, 0]
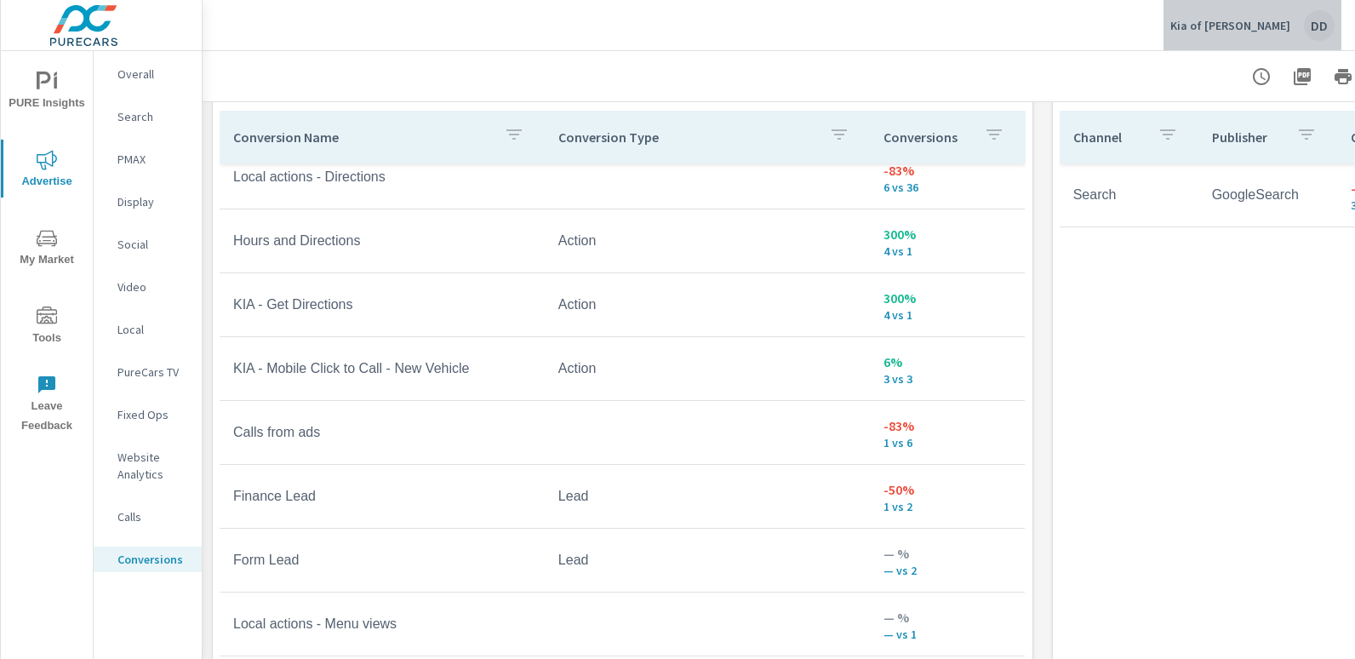
click at [1313, 17] on div "DD" at bounding box center [1319, 25] width 31 height 31
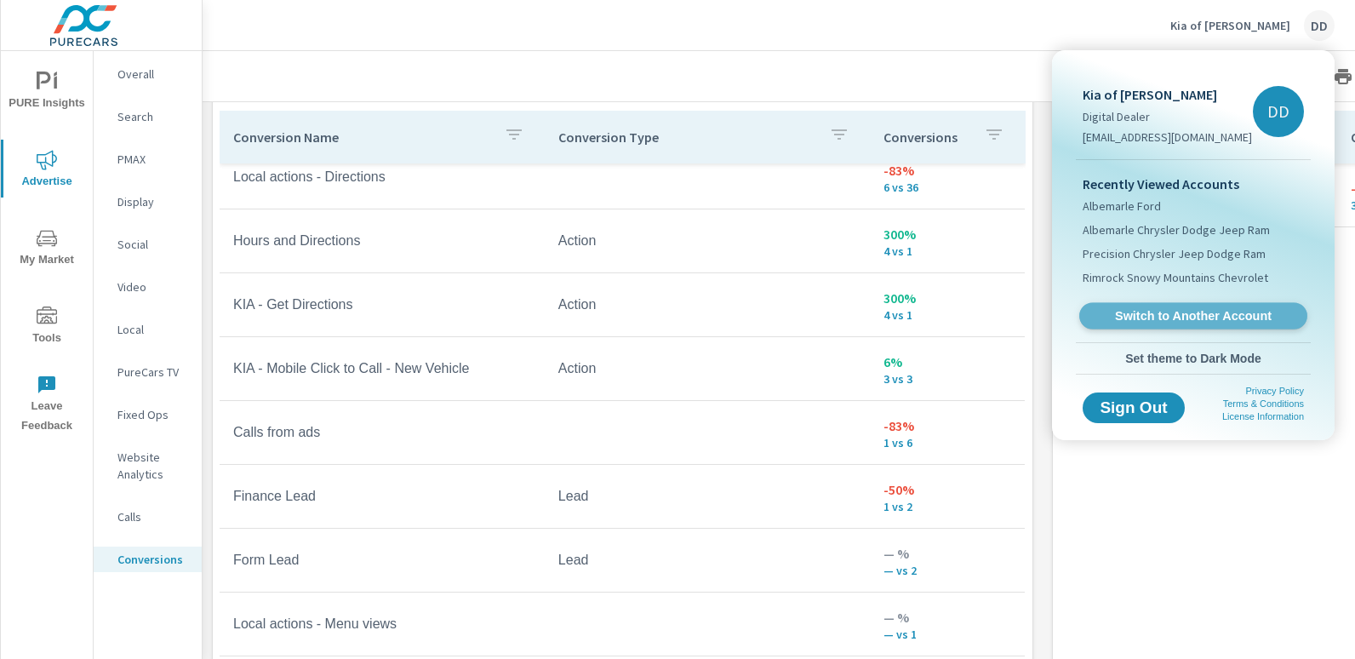
click at [1167, 308] on span "Switch to Another Account" at bounding box center [1192, 316] width 208 height 16
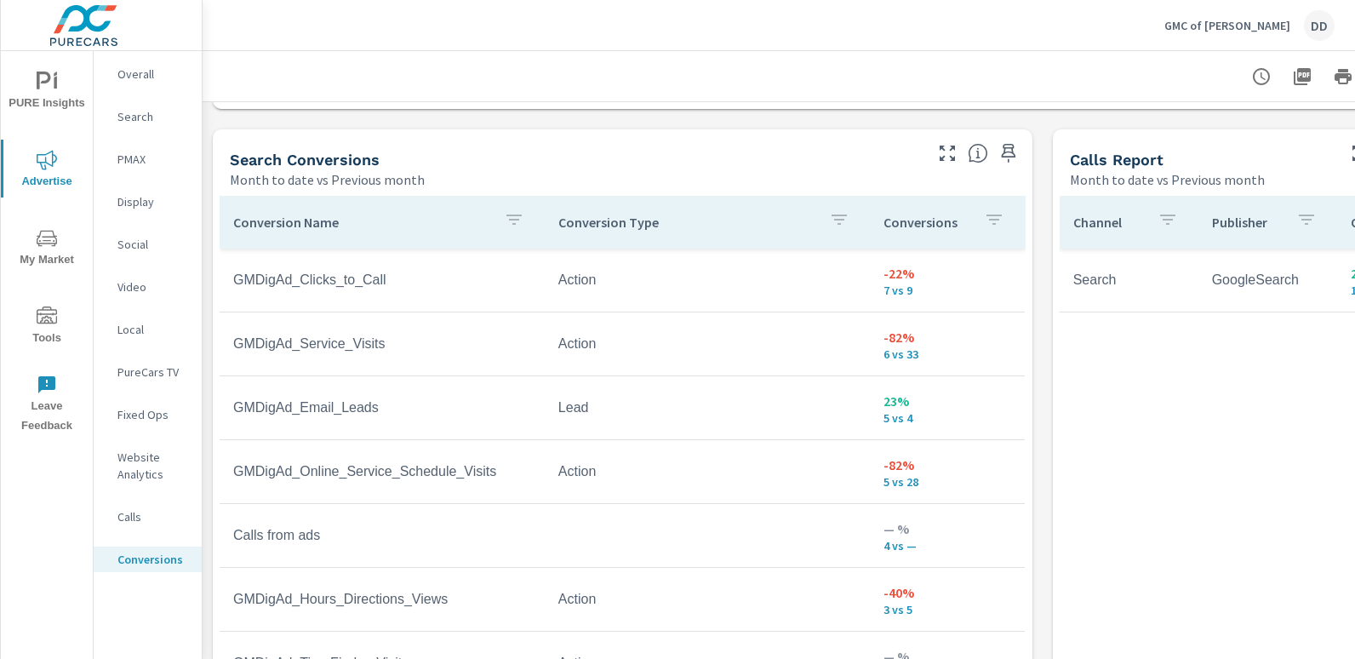
scroll to position [897, 0]
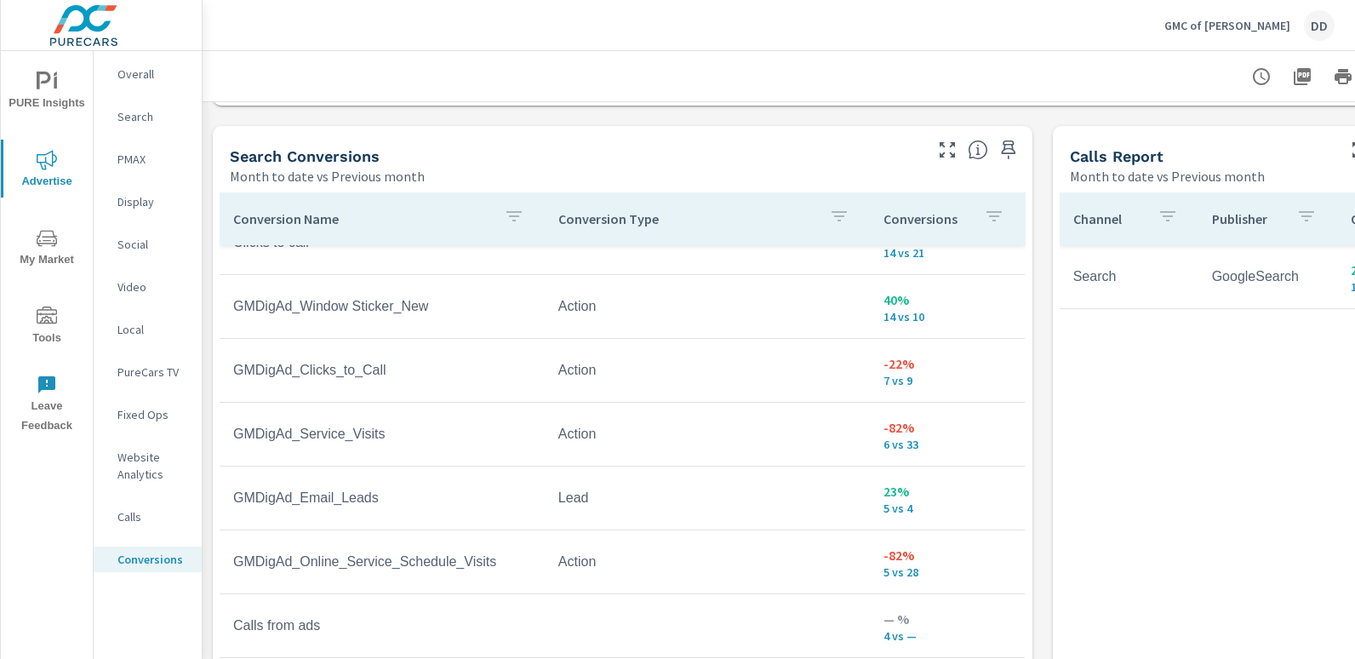
scroll to position [967, 0]
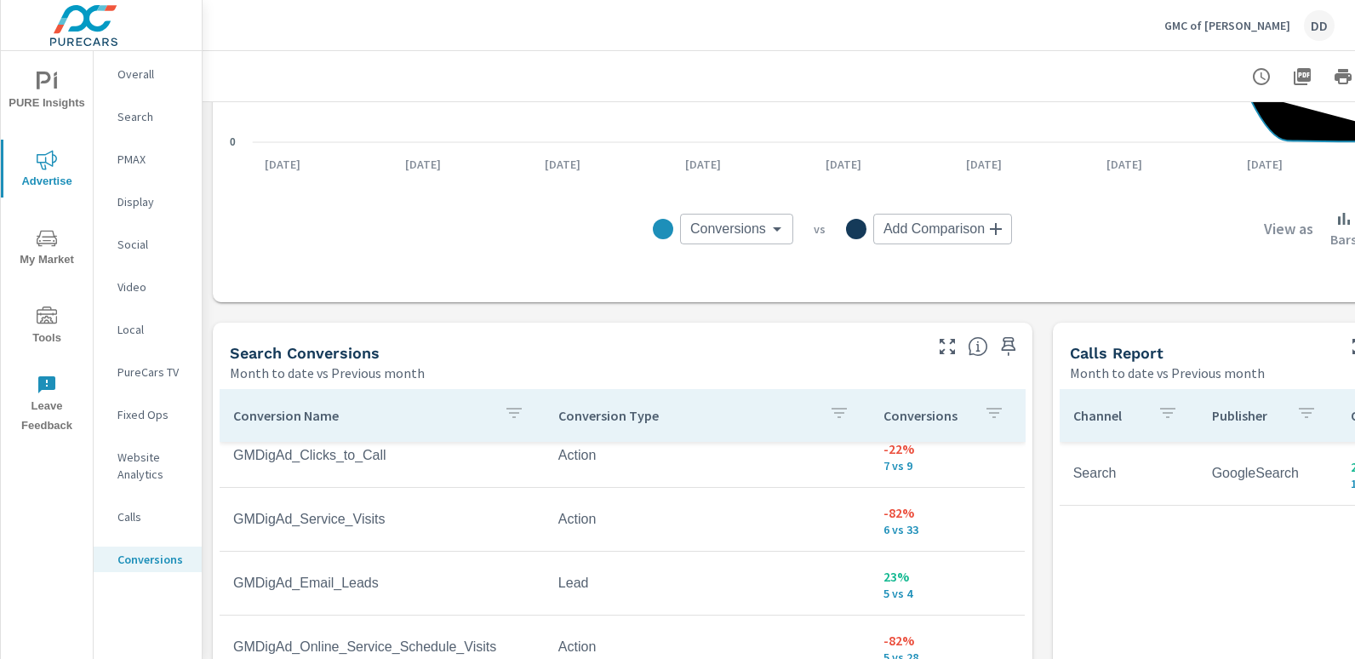
scroll to position [697, 0]
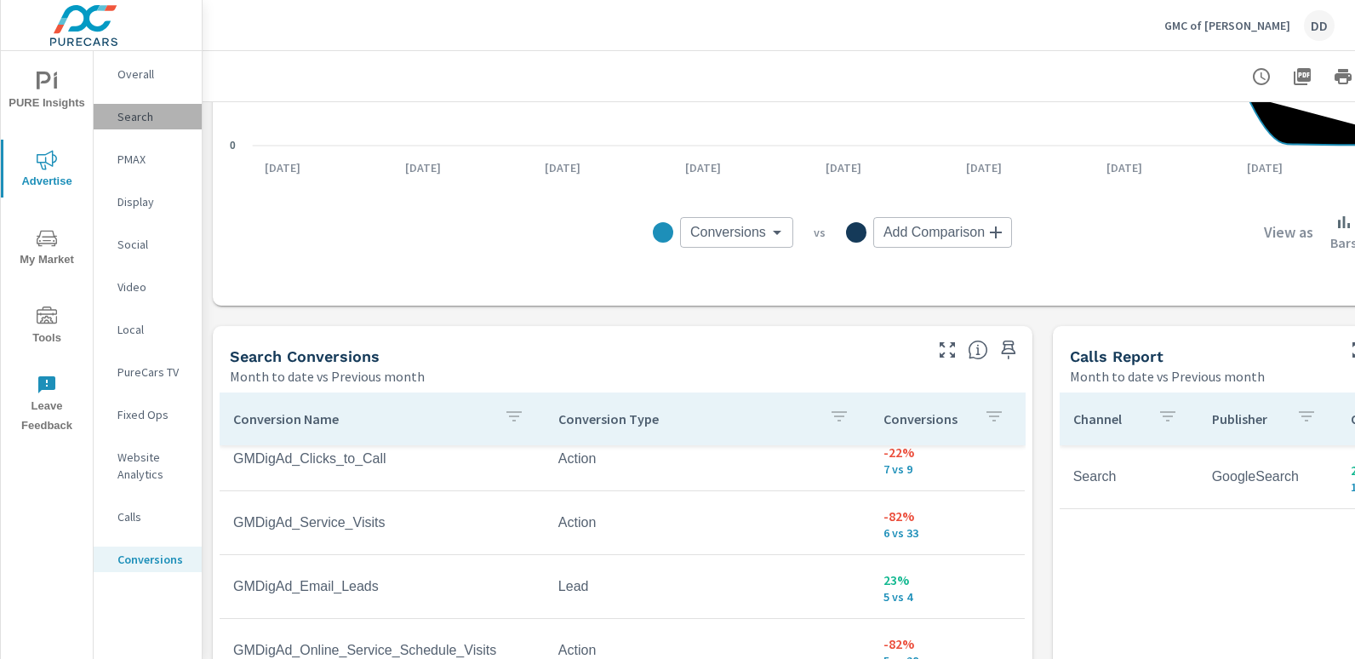
click at [151, 118] on p "Search" at bounding box center [152, 116] width 71 height 17
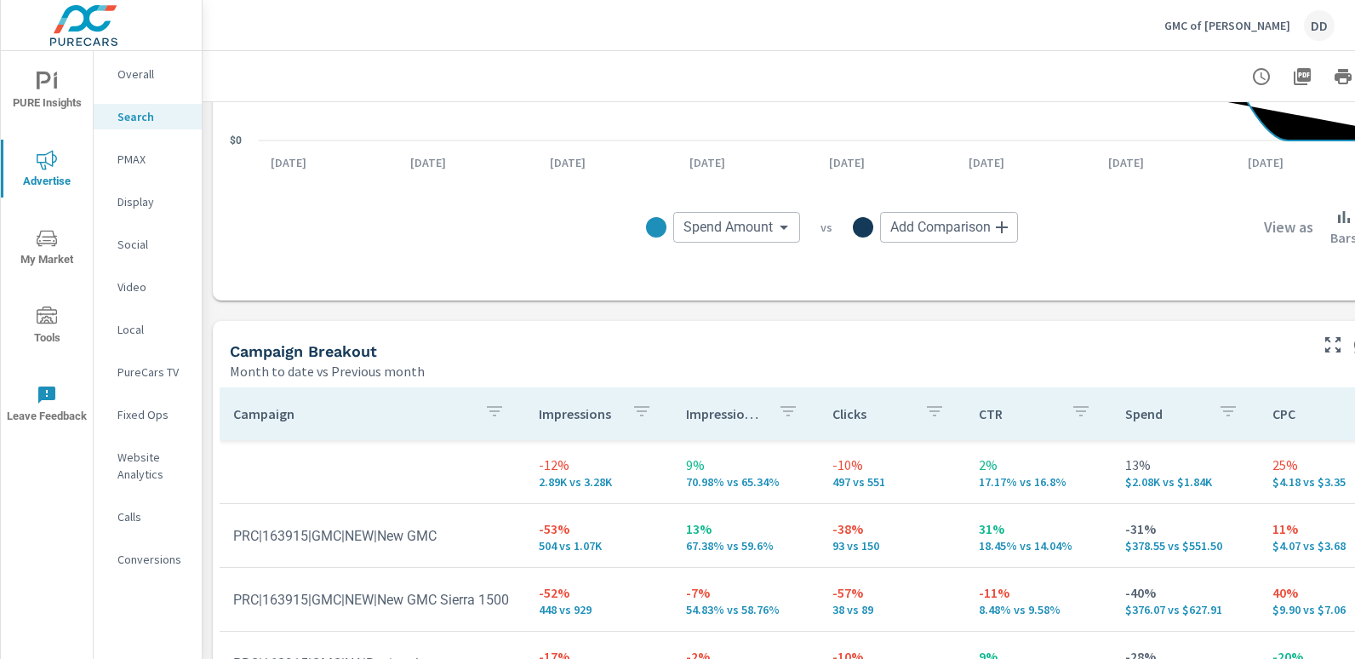
scroll to position [1438, 0]
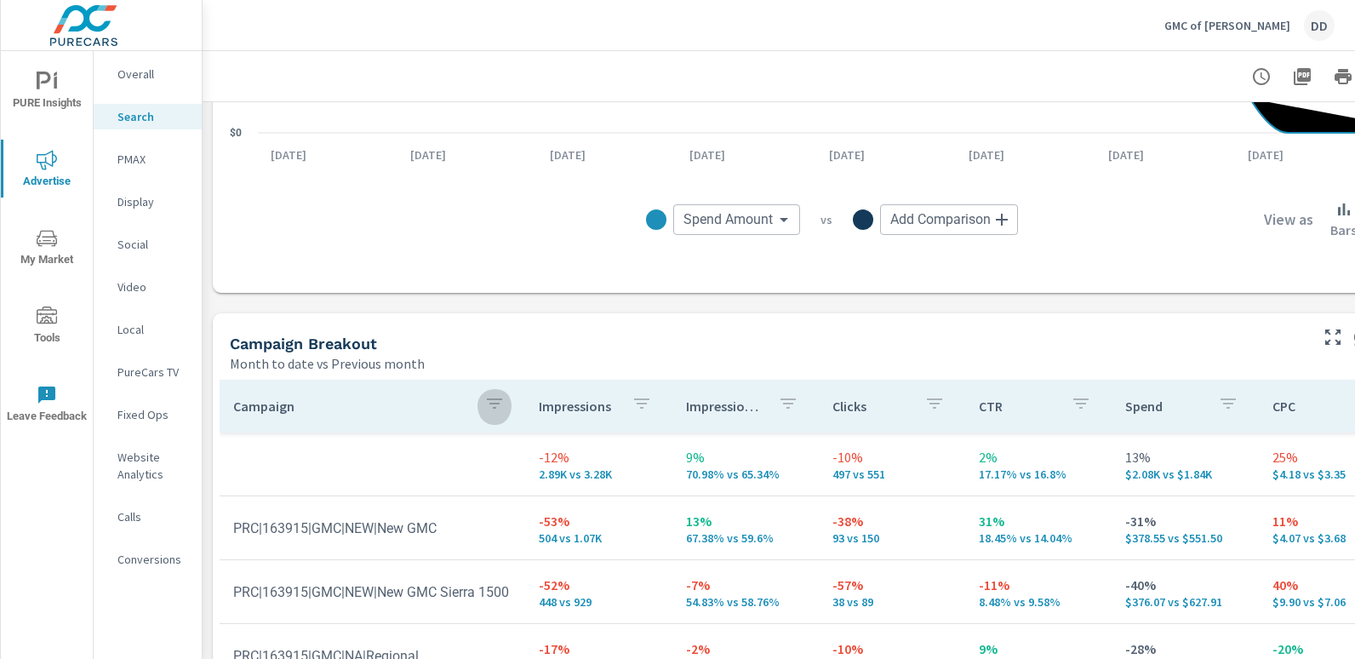
click at [486, 402] on icon "button" at bounding box center [494, 403] width 20 height 20
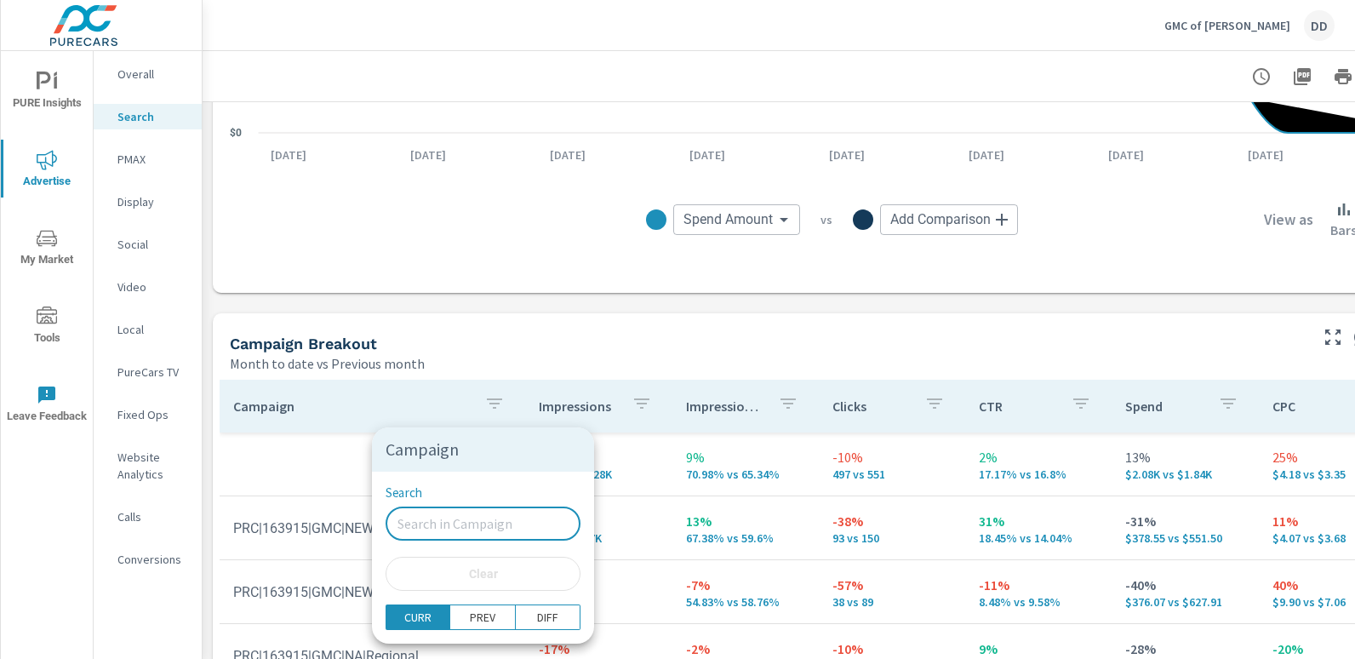
click at [465, 515] on input "Search" at bounding box center [482, 523] width 195 height 34
type input "custom"
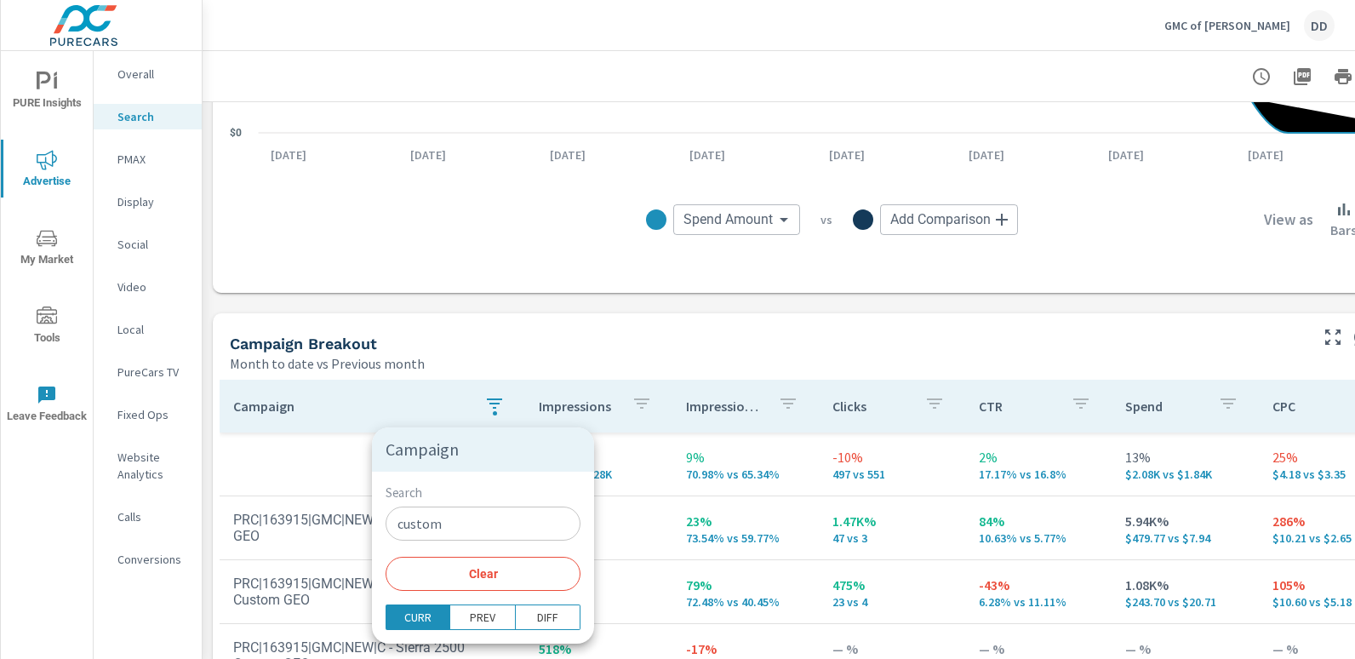
click at [566, 323] on div at bounding box center [677, 329] width 1355 height 659
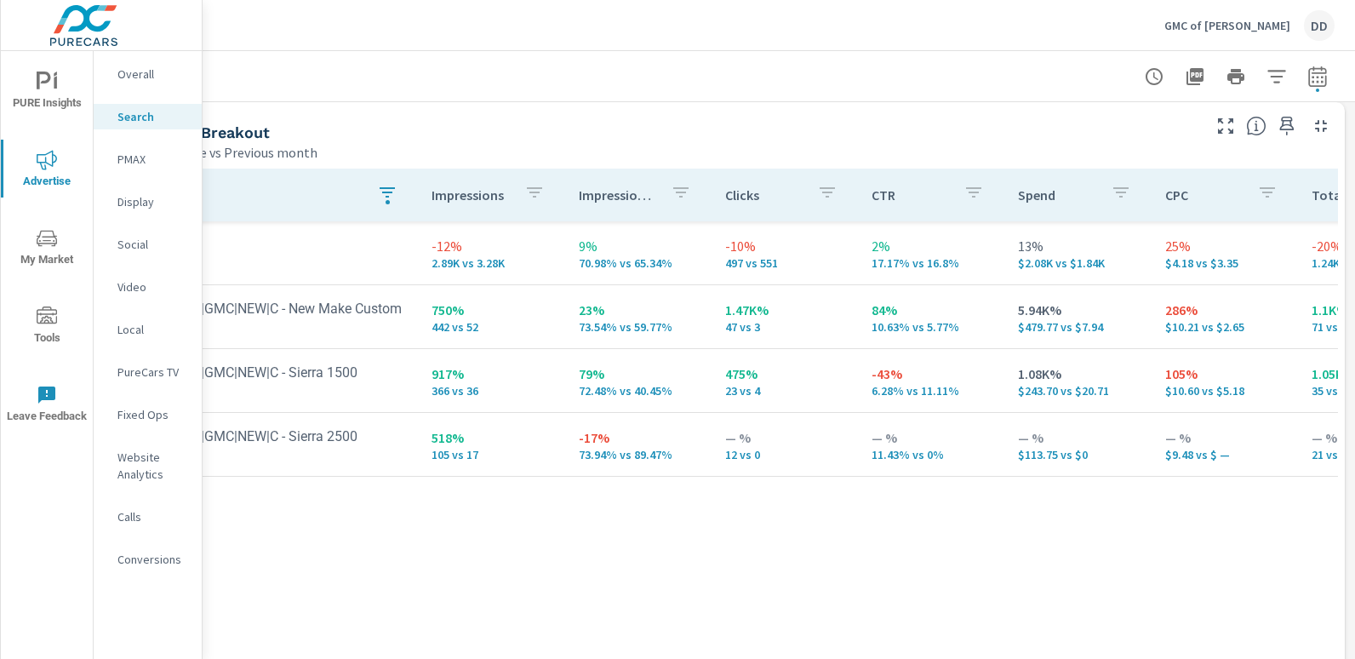
scroll to position [1649, 0]
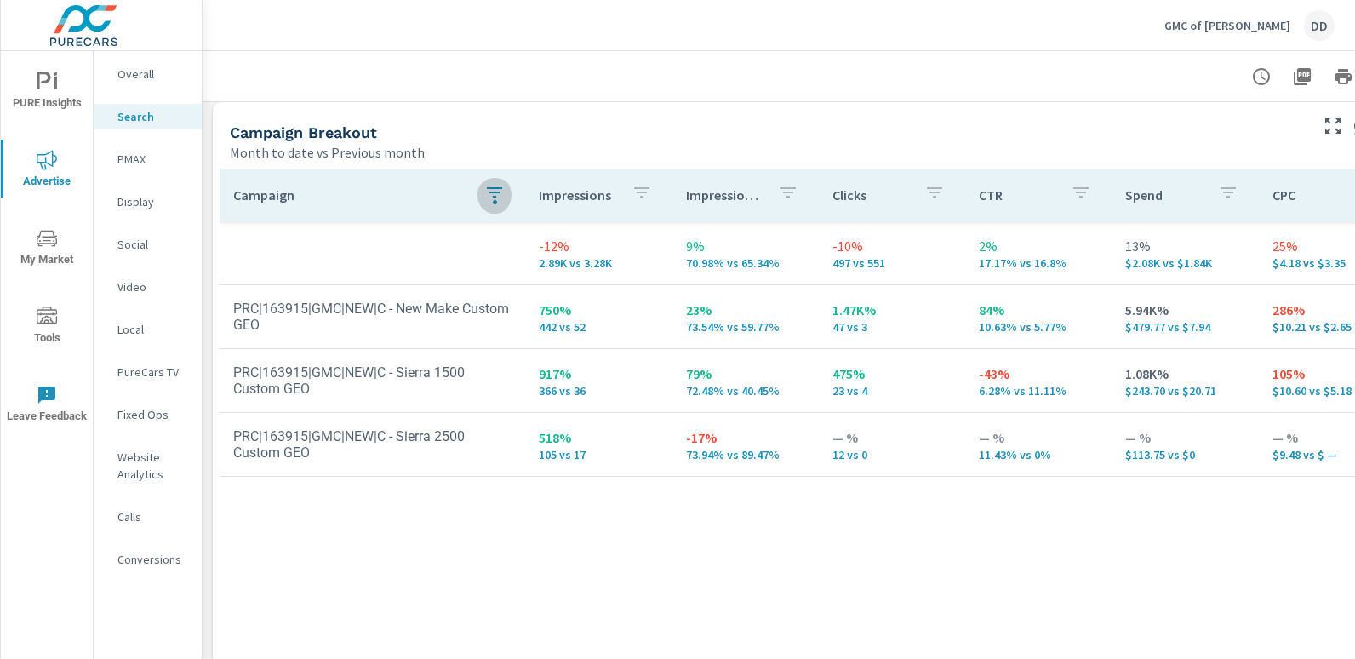
click at [484, 203] on icon "button" at bounding box center [494, 192] width 20 height 20
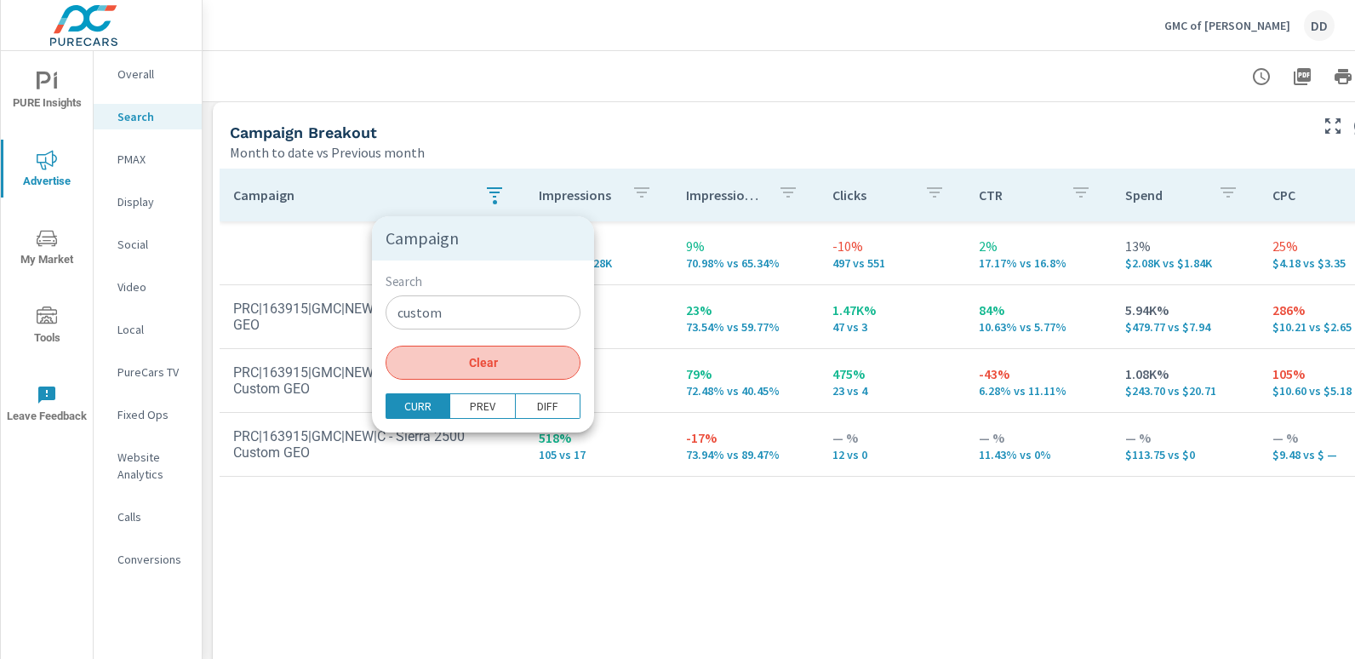
click at [482, 357] on span "Clear" at bounding box center [483, 362] width 174 height 15
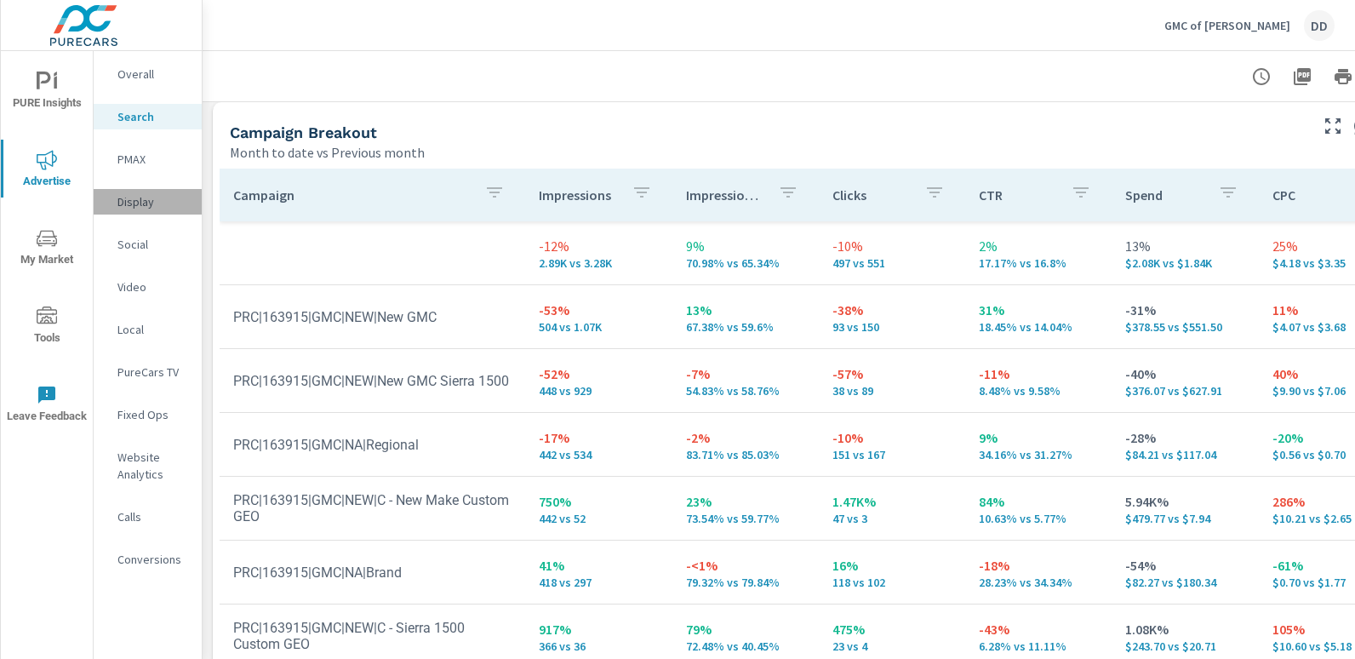
click at [149, 200] on p "Display" at bounding box center [152, 201] width 71 height 17
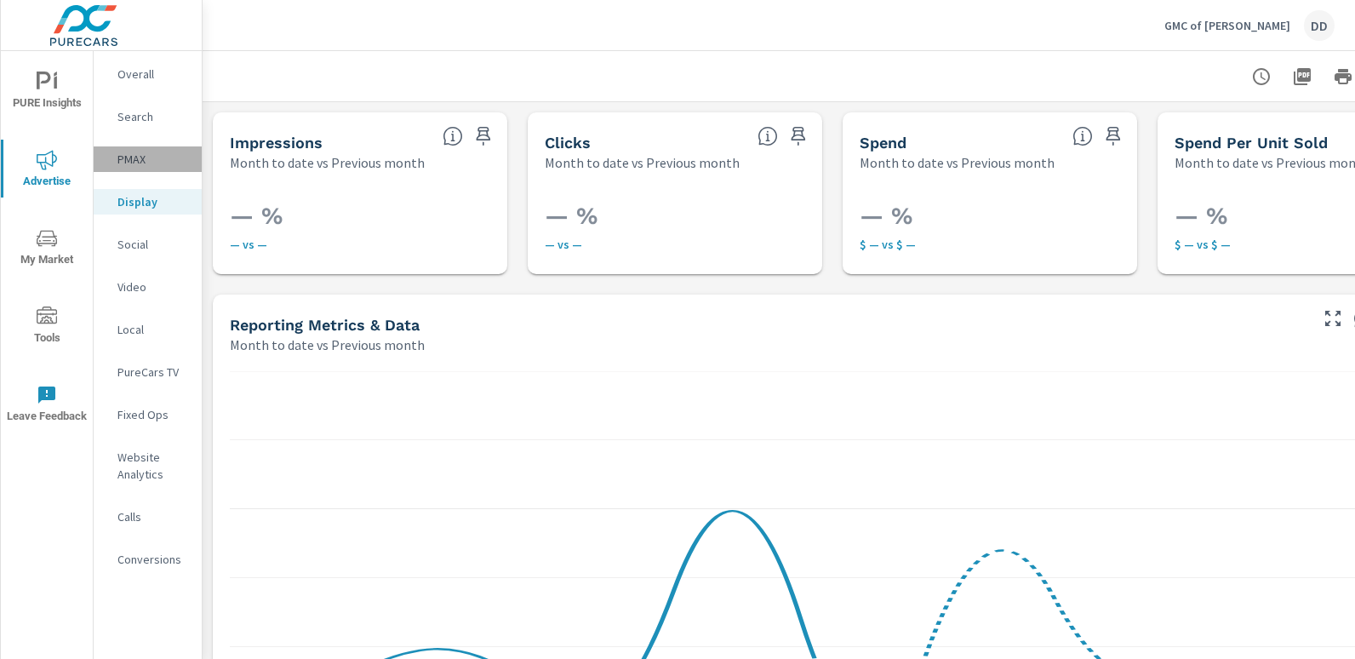
click at [156, 146] on div "PMAX" at bounding box center [148, 159] width 108 height 26
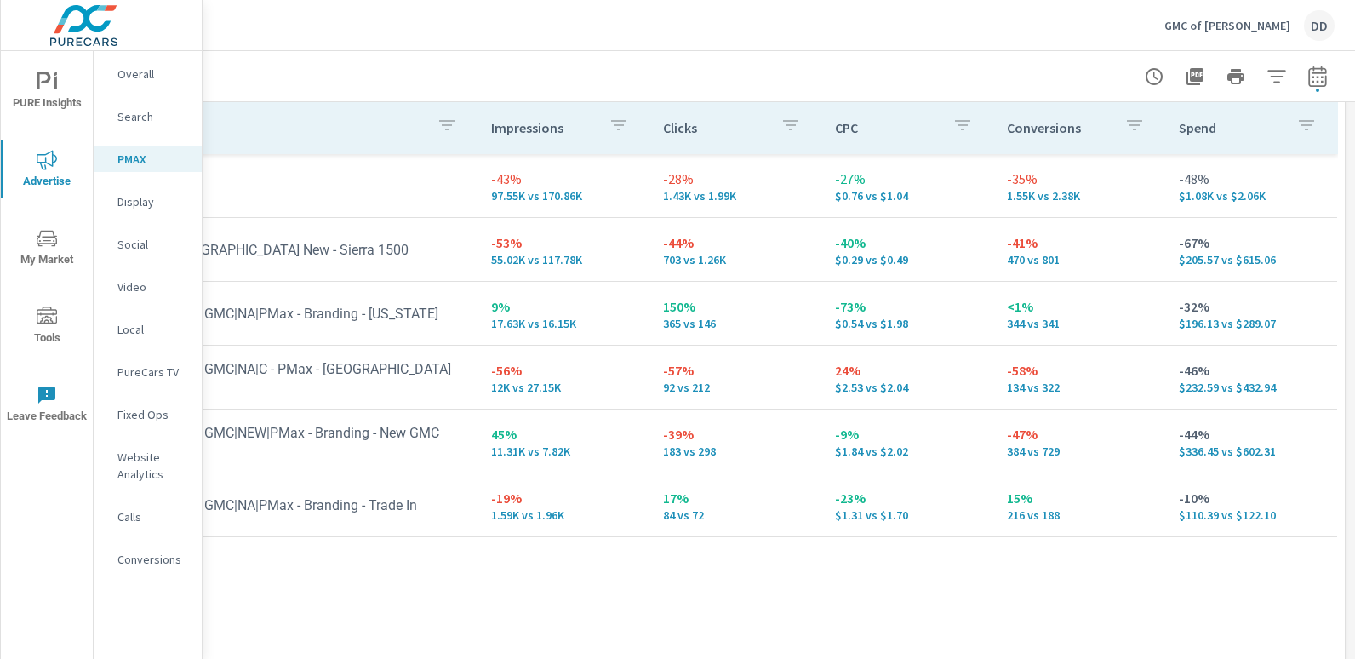
scroll to position [260, 0]
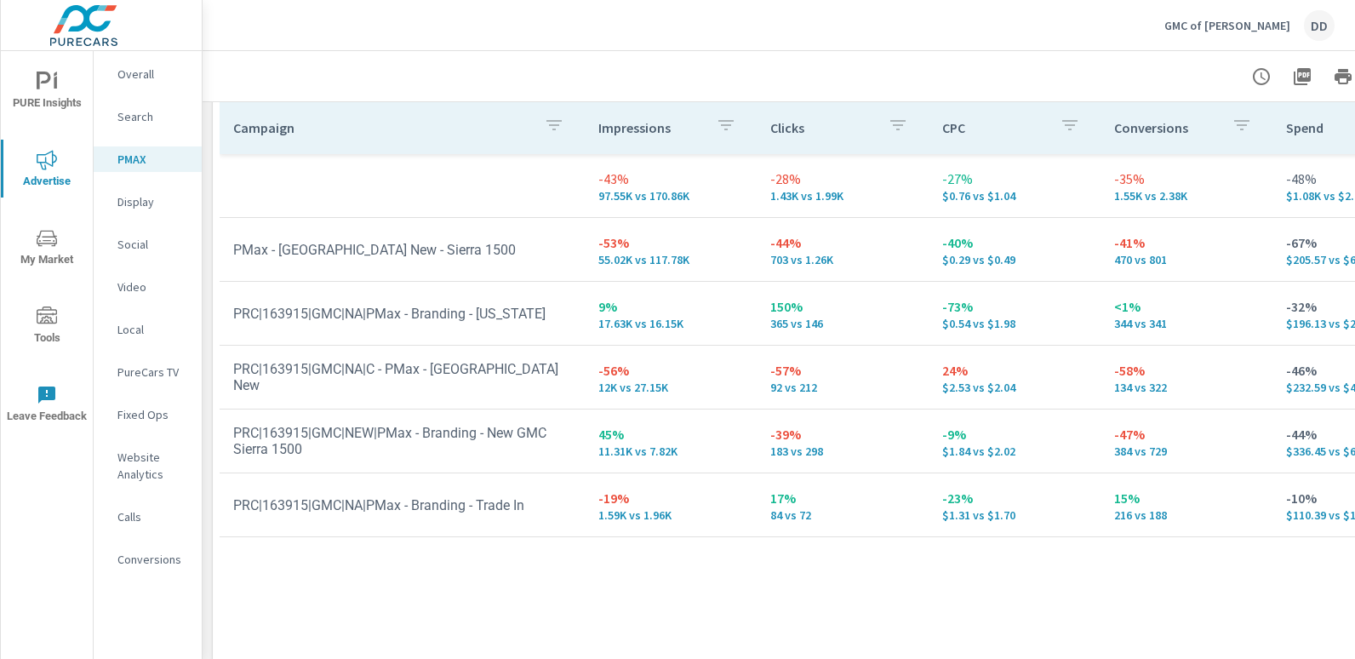
click at [1315, 23] on div "DD" at bounding box center [1319, 25] width 31 height 31
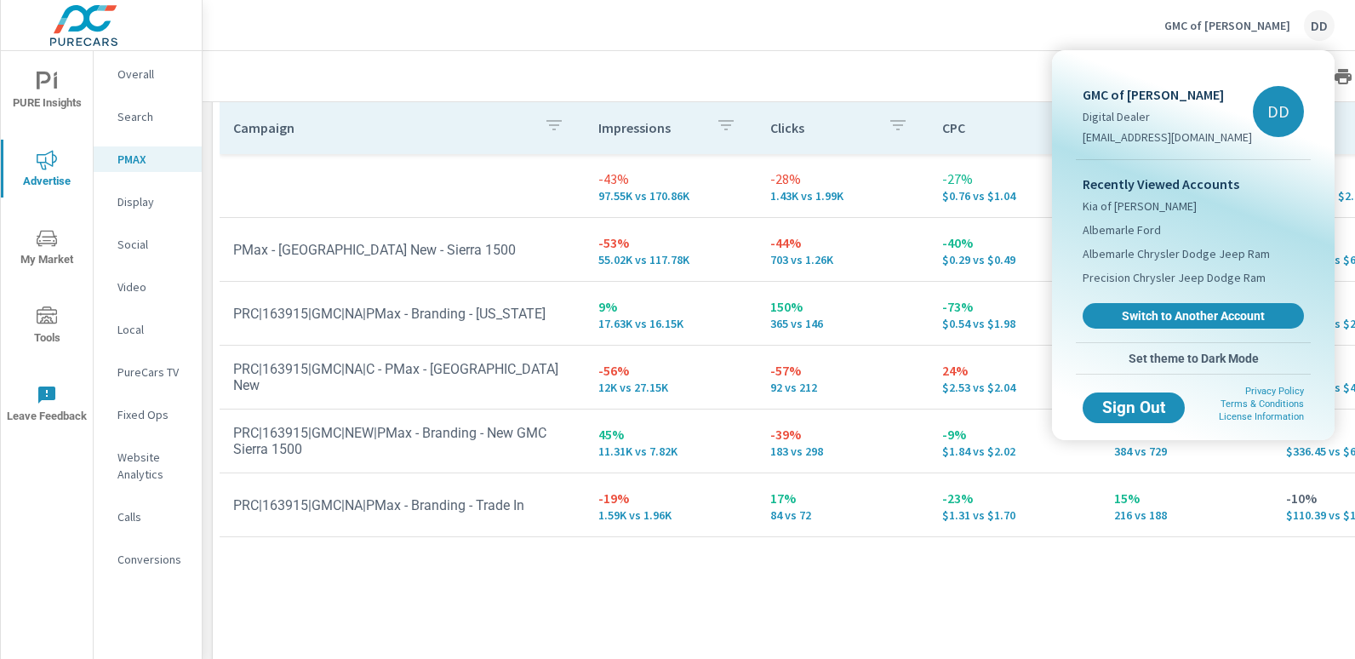
click at [1170, 297] on div "Recently Viewed Accounts Kia of Billings Albemarle Ford Albemarle Chrysler Dodg…" at bounding box center [1193, 251] width 235 height 182
click at [1172, 304] on link "Switch to Another Account" at bounding box center [1193, 316] width 228 height 26
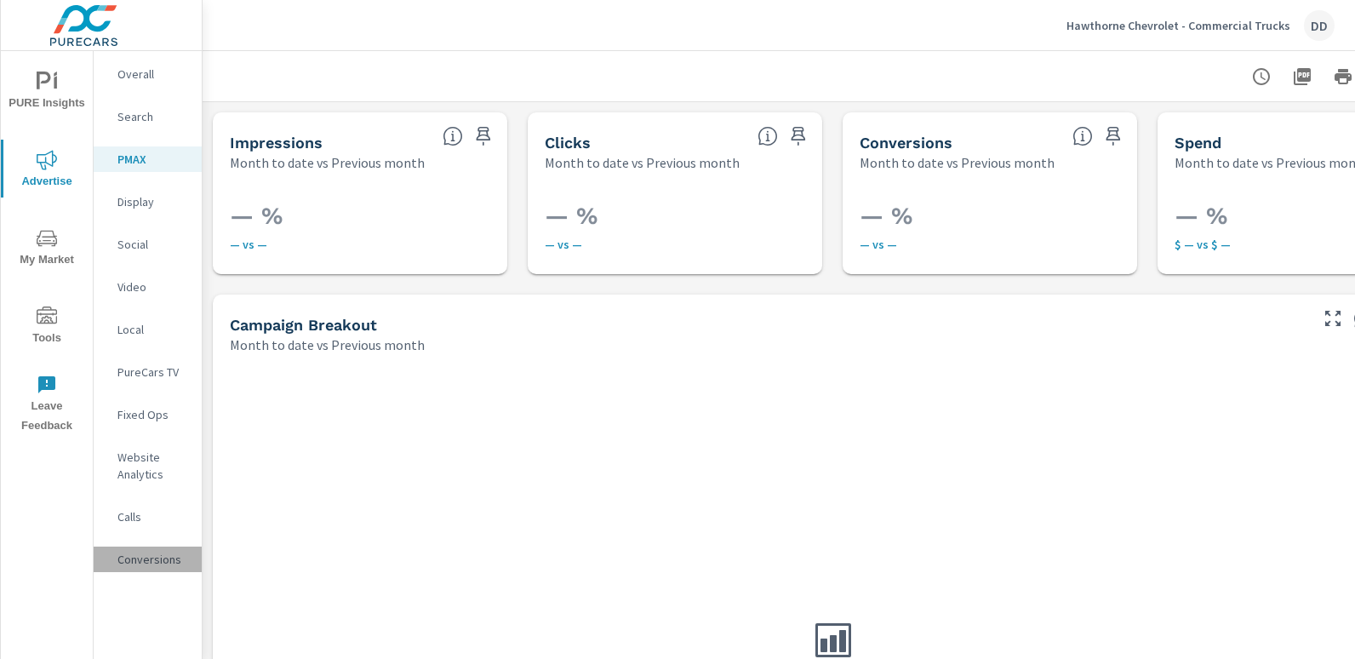
click at [157, 565] on p "Conversions" at bounding box center [152, 559] width 71 height 17
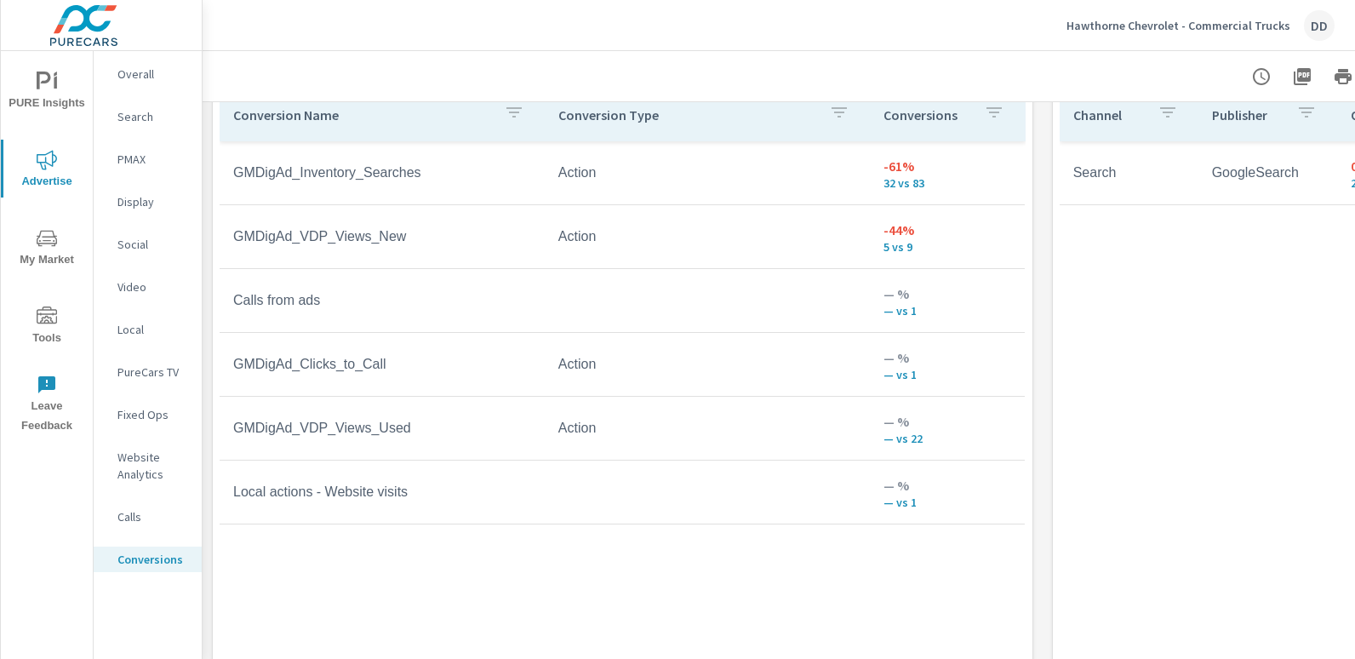
scroll to position [1001, 120]
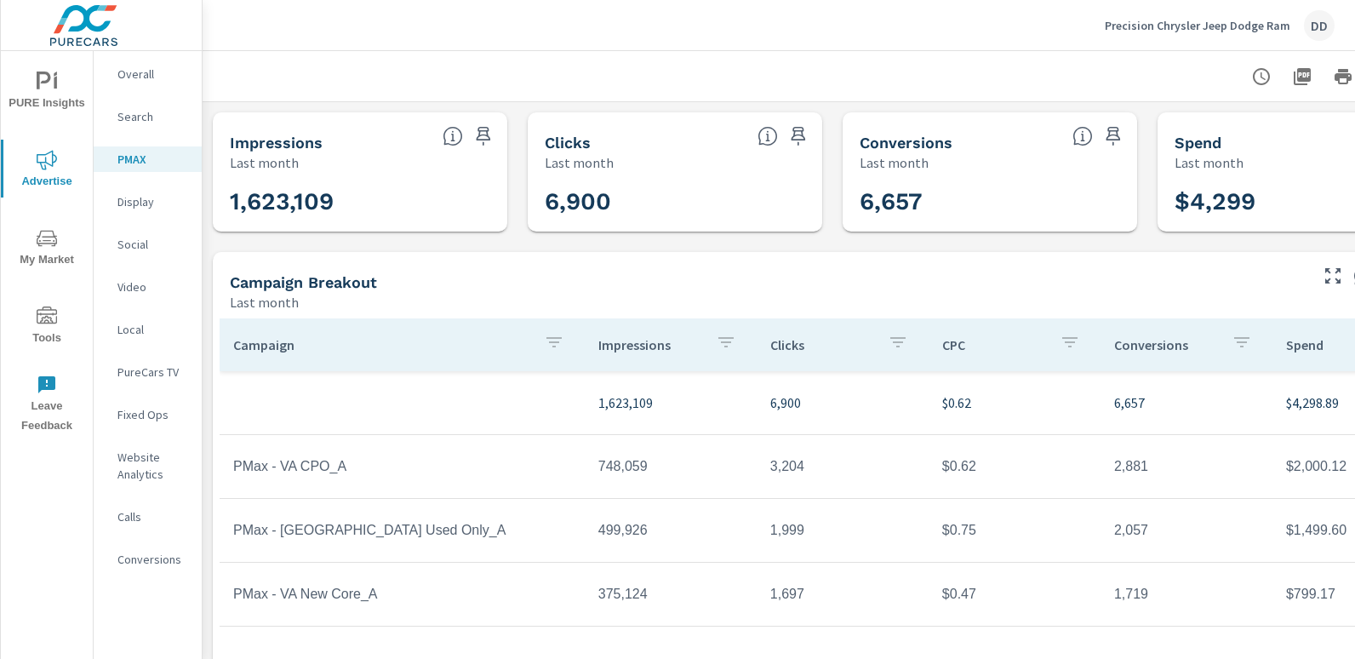
scroll to position [0, 120]
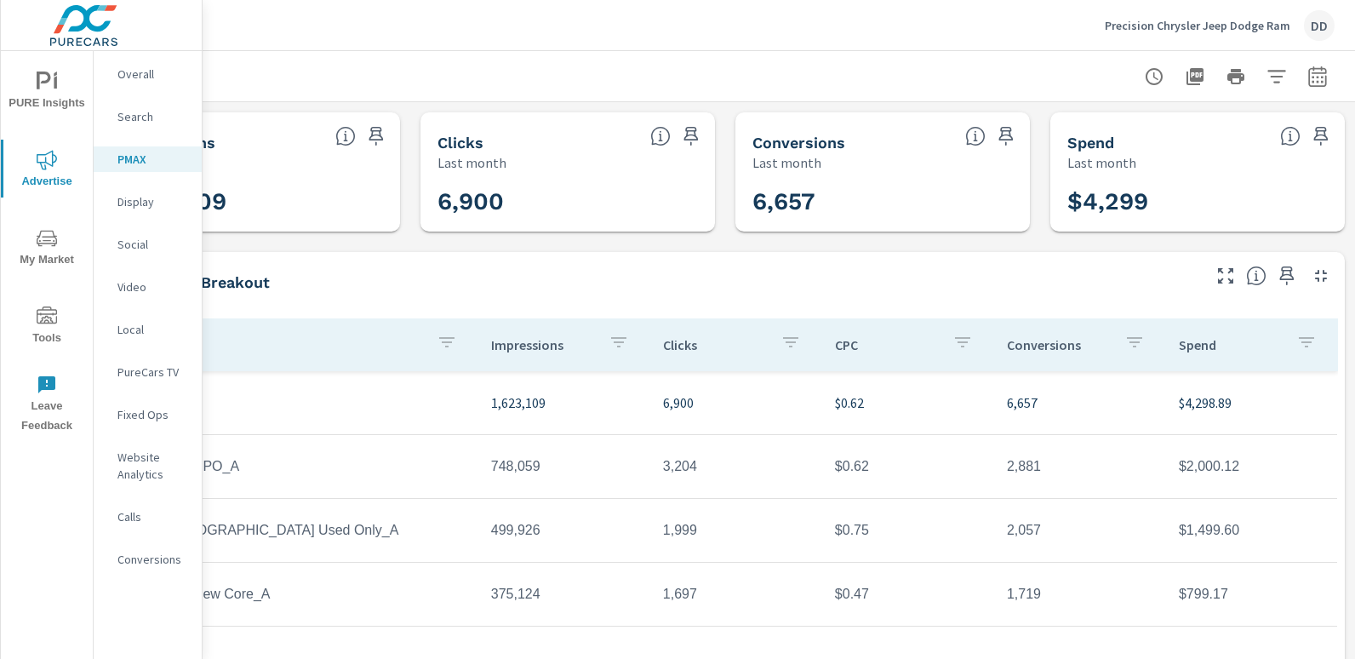
click at [1322, 88] on div at bounding box center [724, 76] width 1259 height 50
click at [1320, 88] on div at bounding box center [1235, 77] width 197 height 34
click at [1308, 85] on icon "button" at bounding box center [1317, 76] width 18 height 20
select select "Last month"
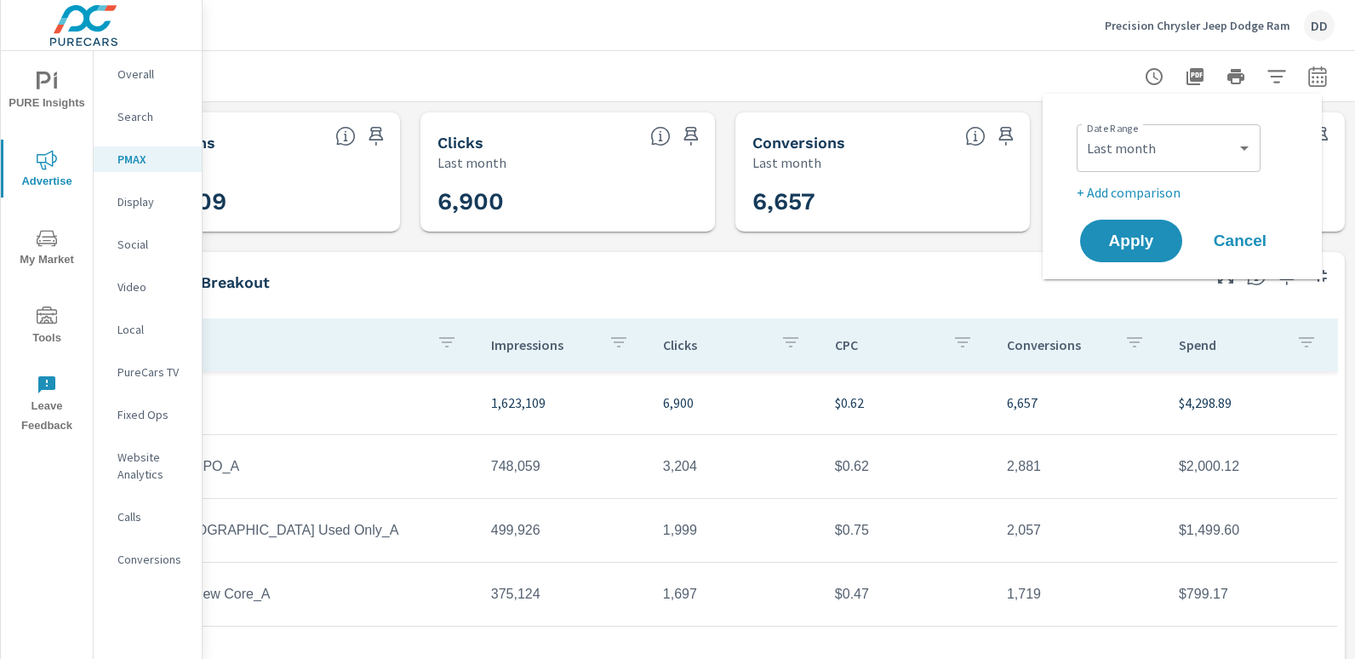
click at [1141, 185] on p "+ Add comparison" at bounding box center [1185, 192] width 218 height 20
select select "Previous period"
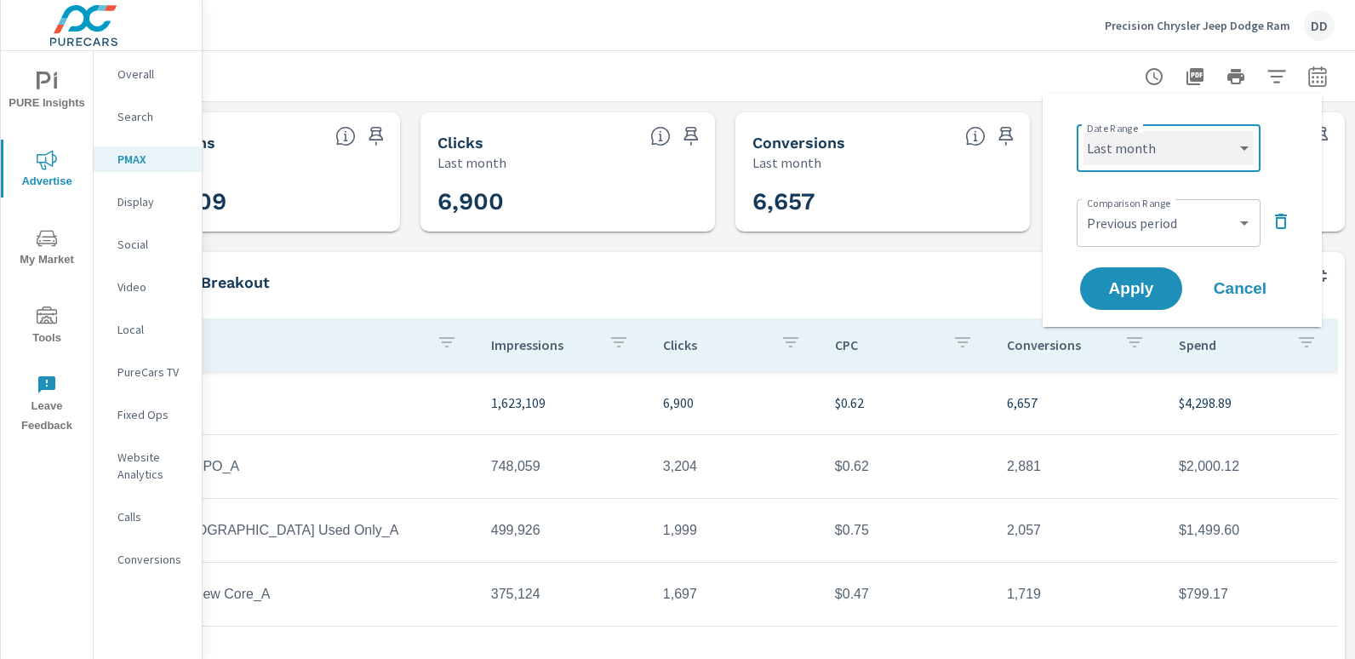
click at [1121, 147] on select "Custom Yesterday Last week Last 7 days Last 14 days Last 30 days Last 45 days L…" at bounding box center [1168, 148] width 170 height 34
click at [1083, 131] on select "Custom Yesterday Last week Last 7 days Last 14 days Last 30 days Last 45 days L…" at bounding box center [1168, 148] width 170 height 34
select select "Month to date"
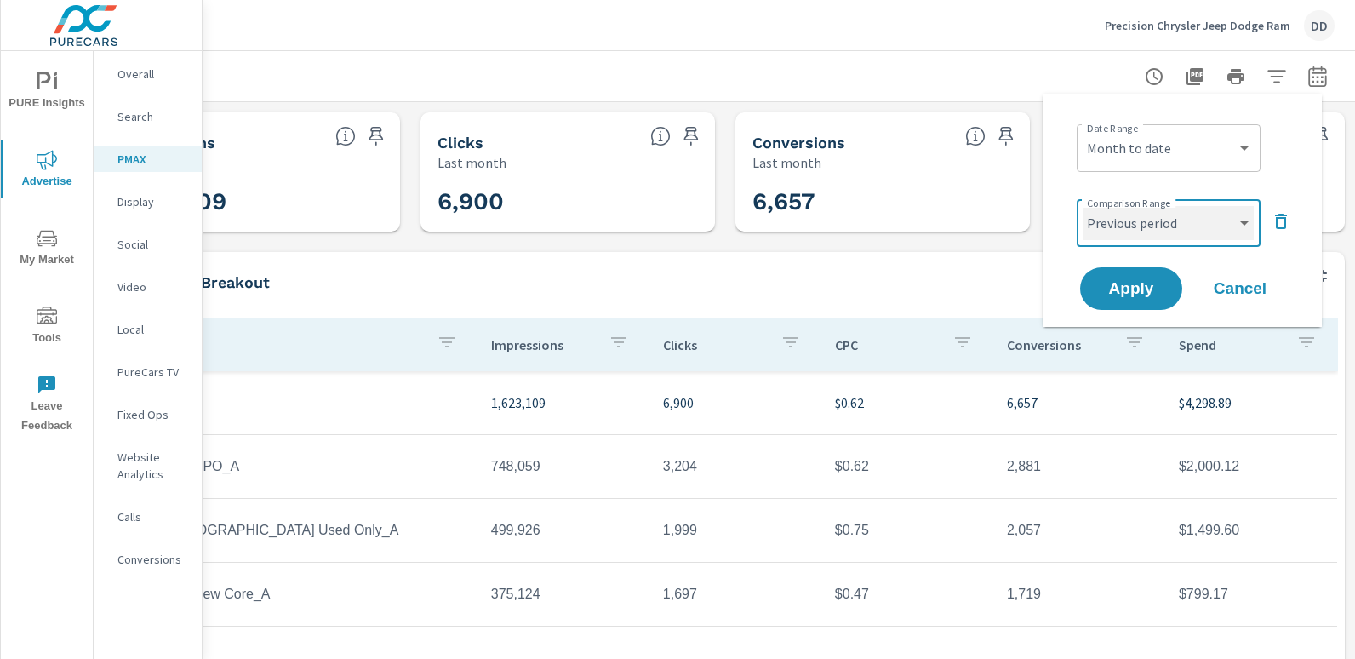
click at [1109, 229] on select "Custom Previous period Previous month Previous year" at bounding box center [1168, 223] width 170 height 34
click at [1083, 206] on select "Custom Previous period Previous month Previous year" at bounding box center [1168, 223] width 170 height 34
select select "custom"
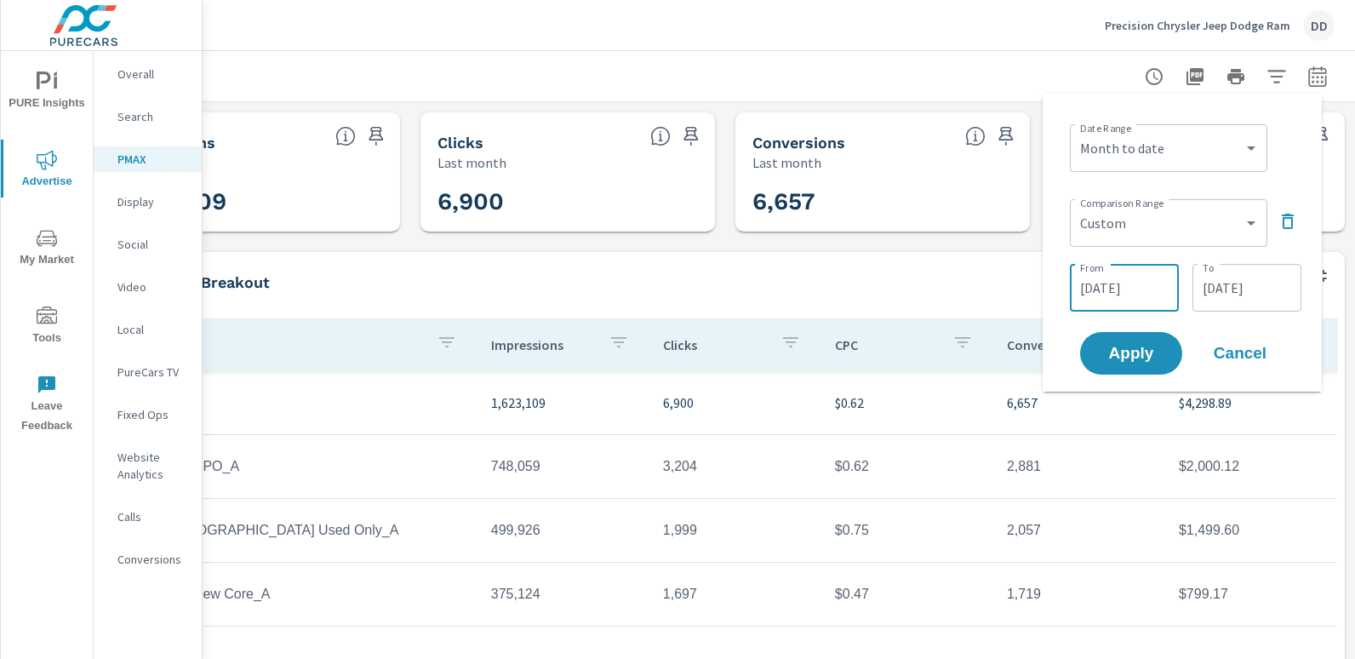
click at [1113, 282] on input "09/22/2025" at bounding box center [1123, 288] width 95 height 34
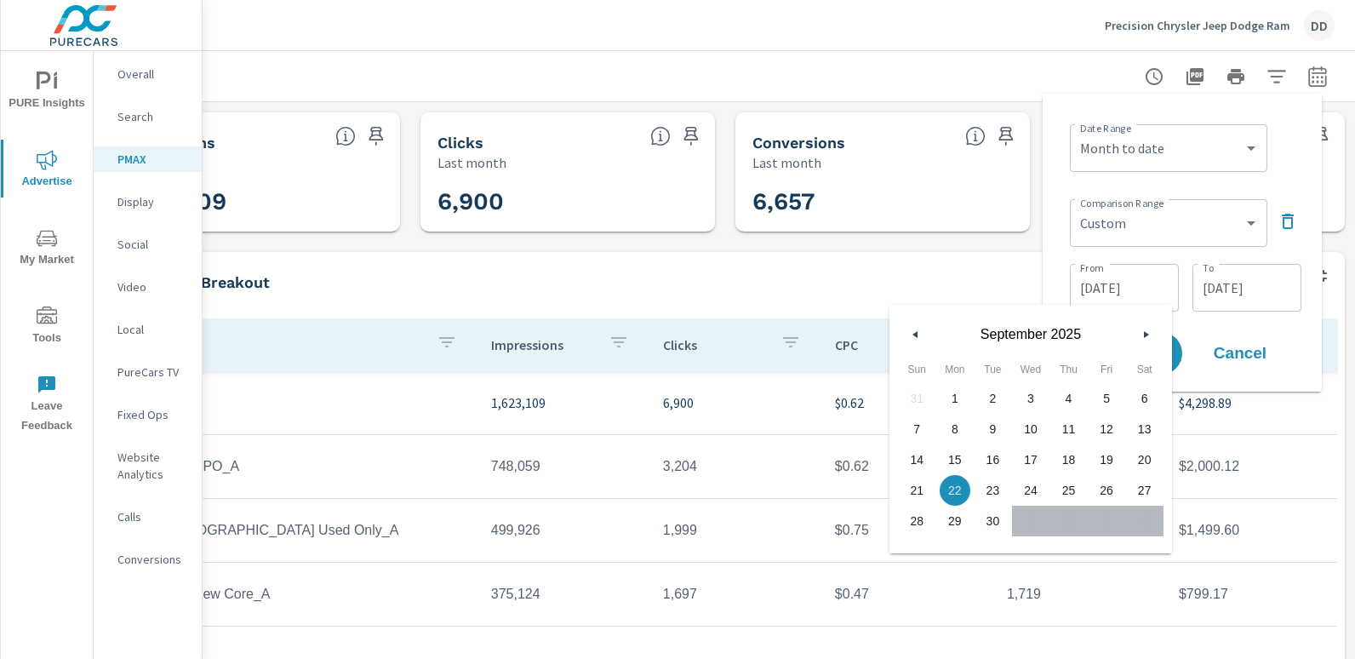
click at [952, 393] on span "1" at bounding box center [955, 398] width 38 height 22
type input "09/01/2025"
click at [1272, 282] on input "09/30/2025" at bounding box center [1246, 288] width 95 height 34
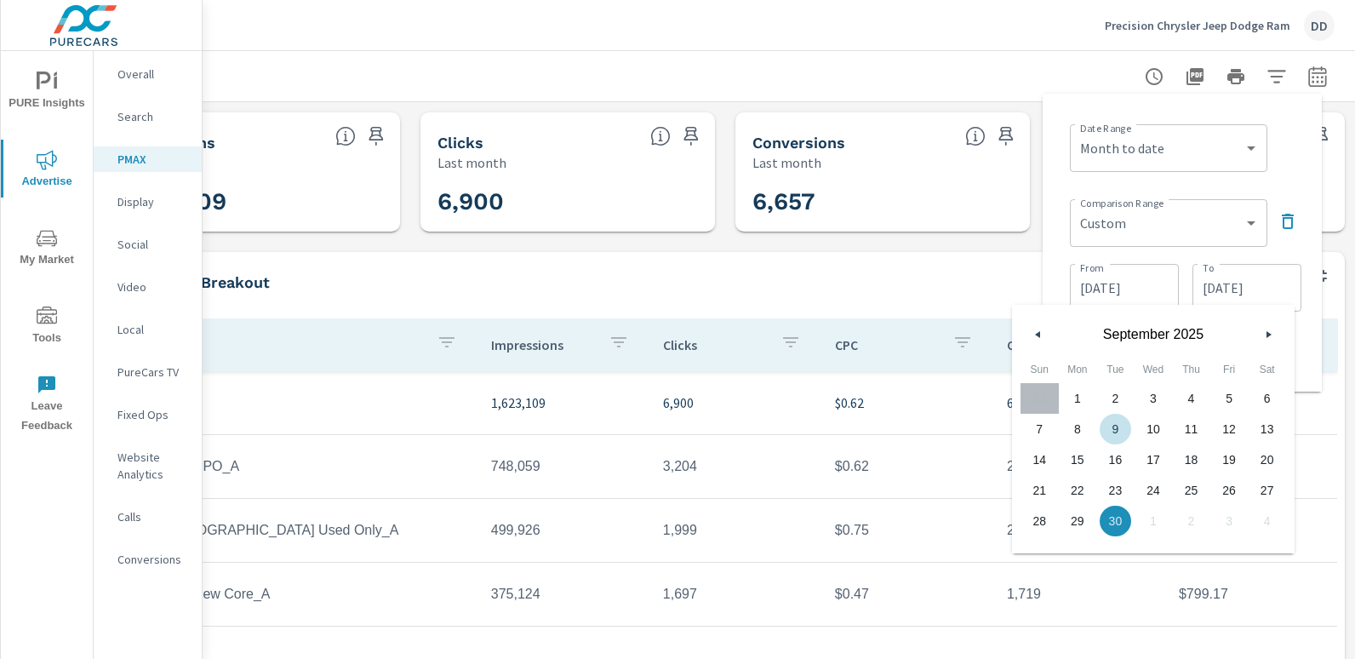
click at [1123, 431] on span "9" at bounding box center [1115, 429] width 38 height 22
type input "09/09/2025"
click at [1281, 153] on div "Date Range Custom Yesterday Last week Last 7 days Last 14 days Last 30 days Las…" at bounding box center [1185, 146] width 231 height 58
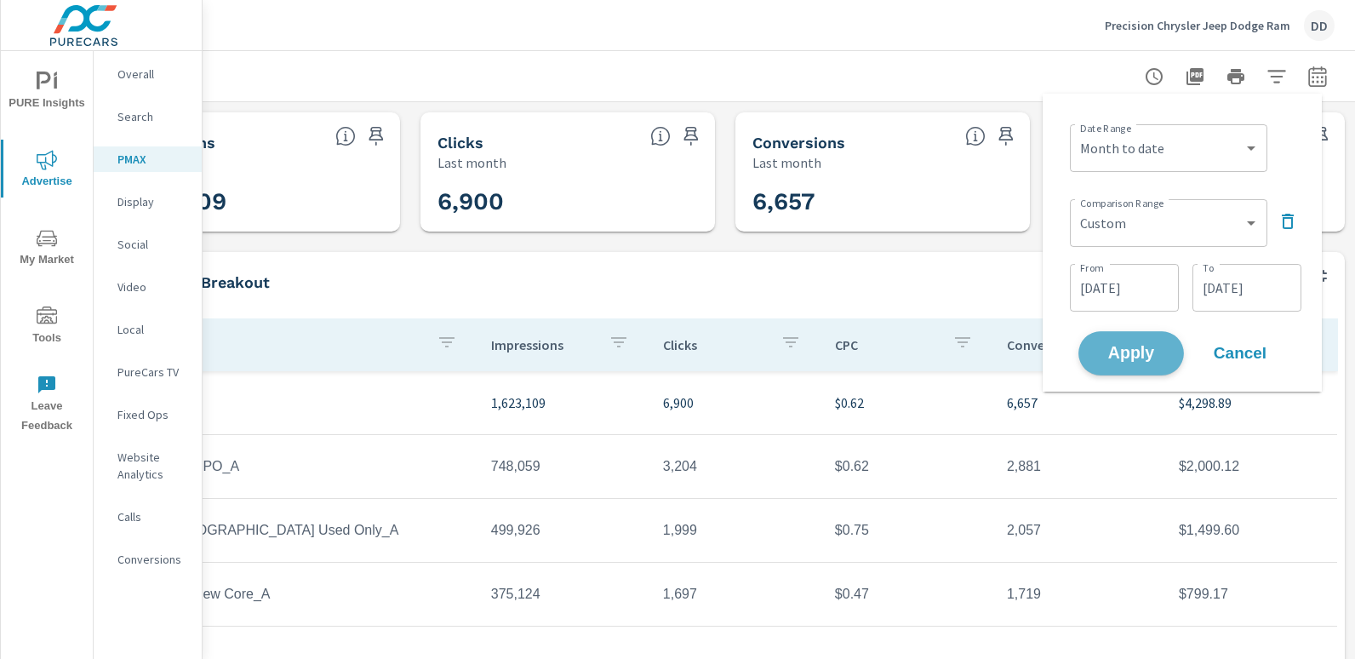
click at [1141, 362] on span "Apply" at bounding box center [1131, 353] width 70 height 16
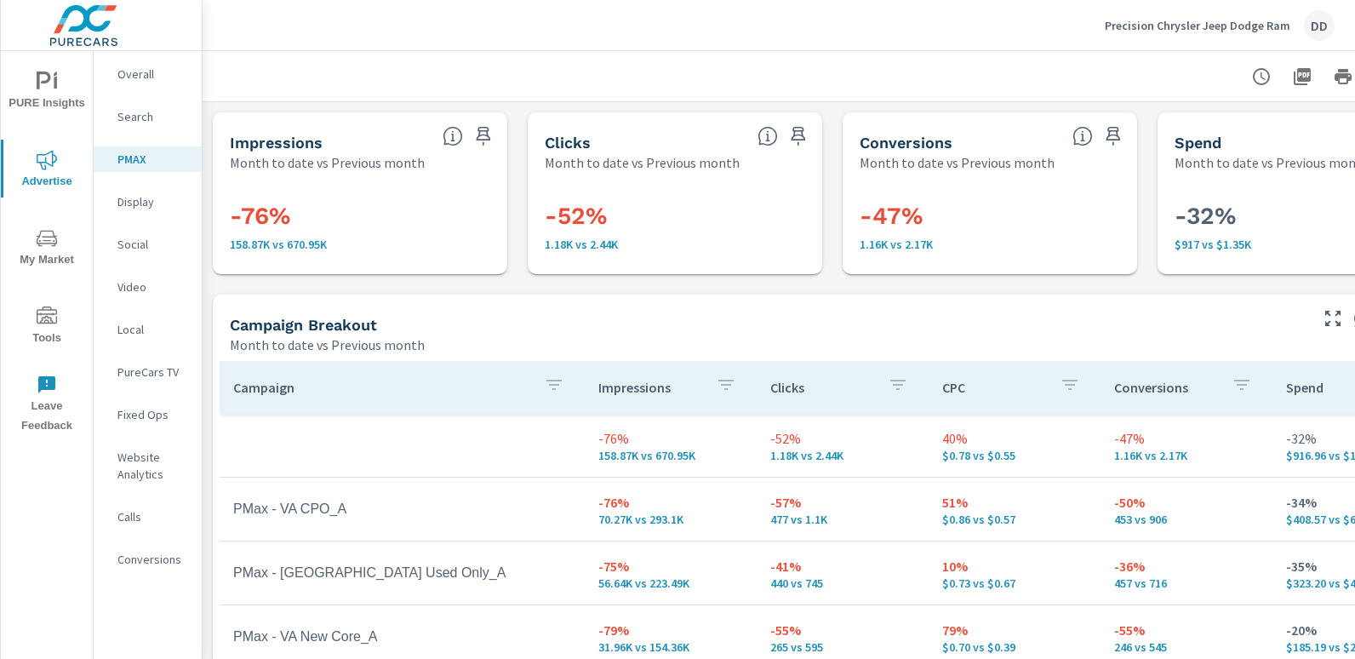
scroll to position [0, 120]
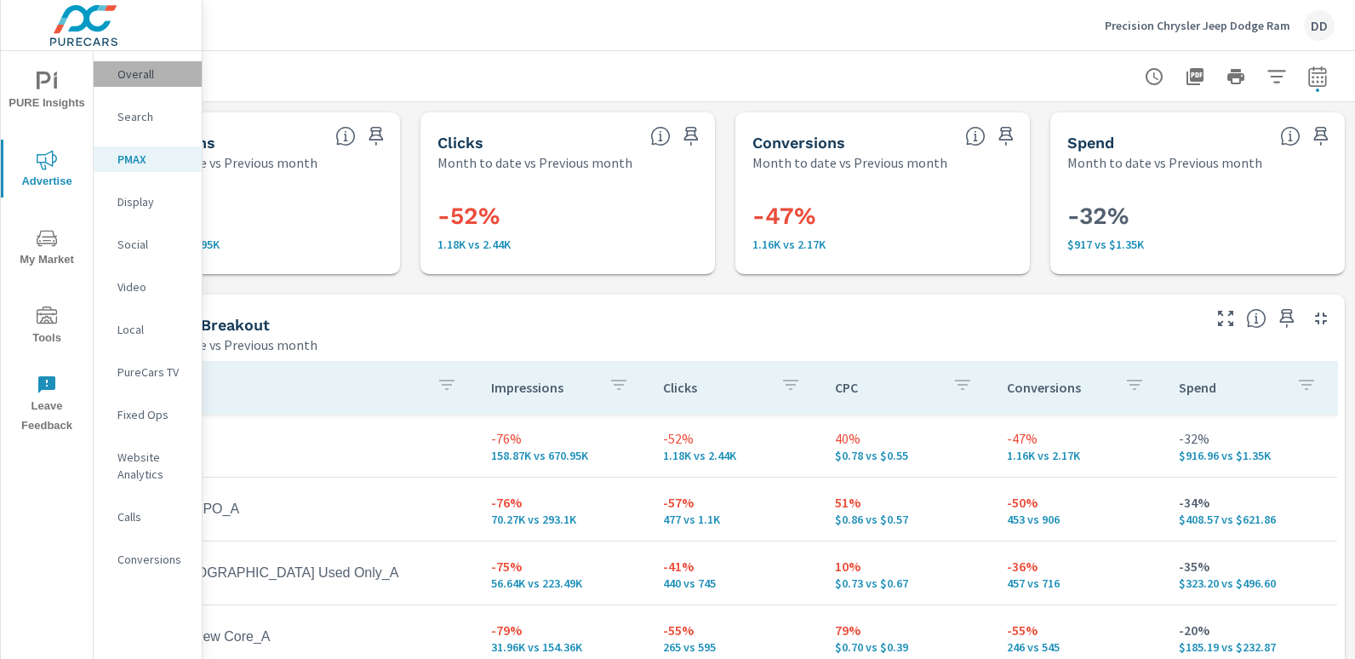
click at [151, 70] on p "Overall" at bounding box center [152, 74] width 71 height 17
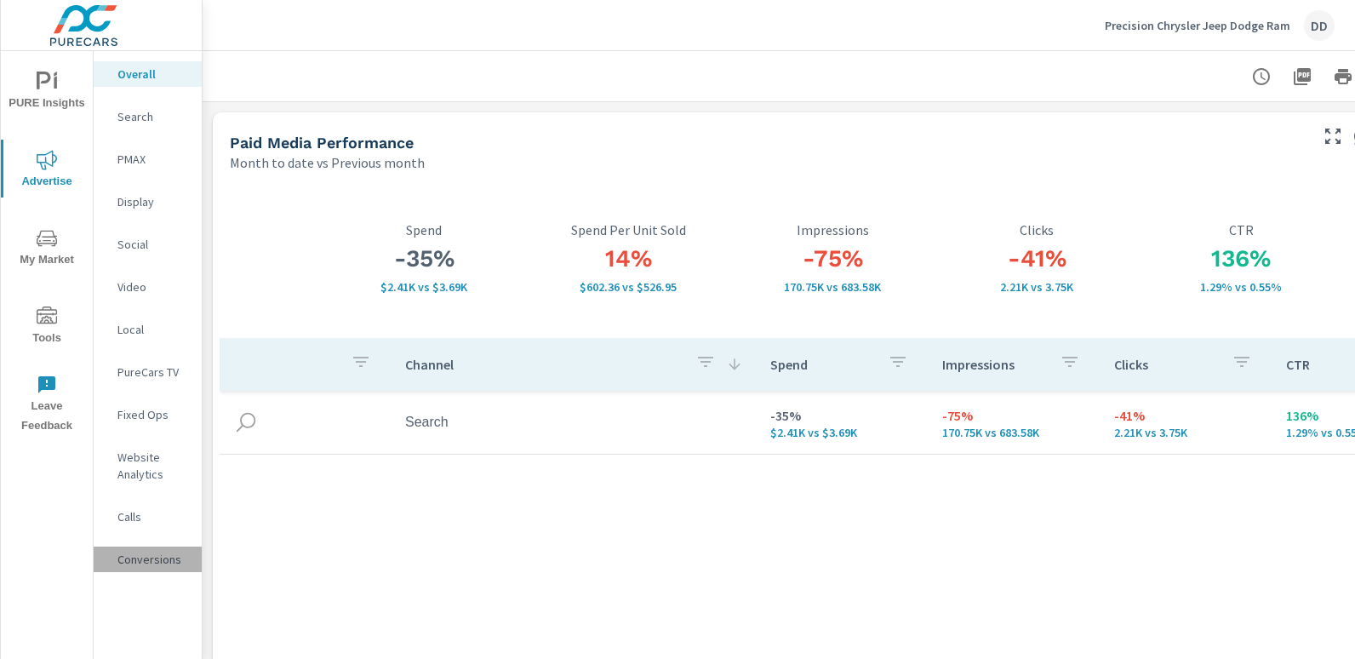
click at [132, 562] on p "Conversions" at bounding box center [152, 559] width 71 height 17
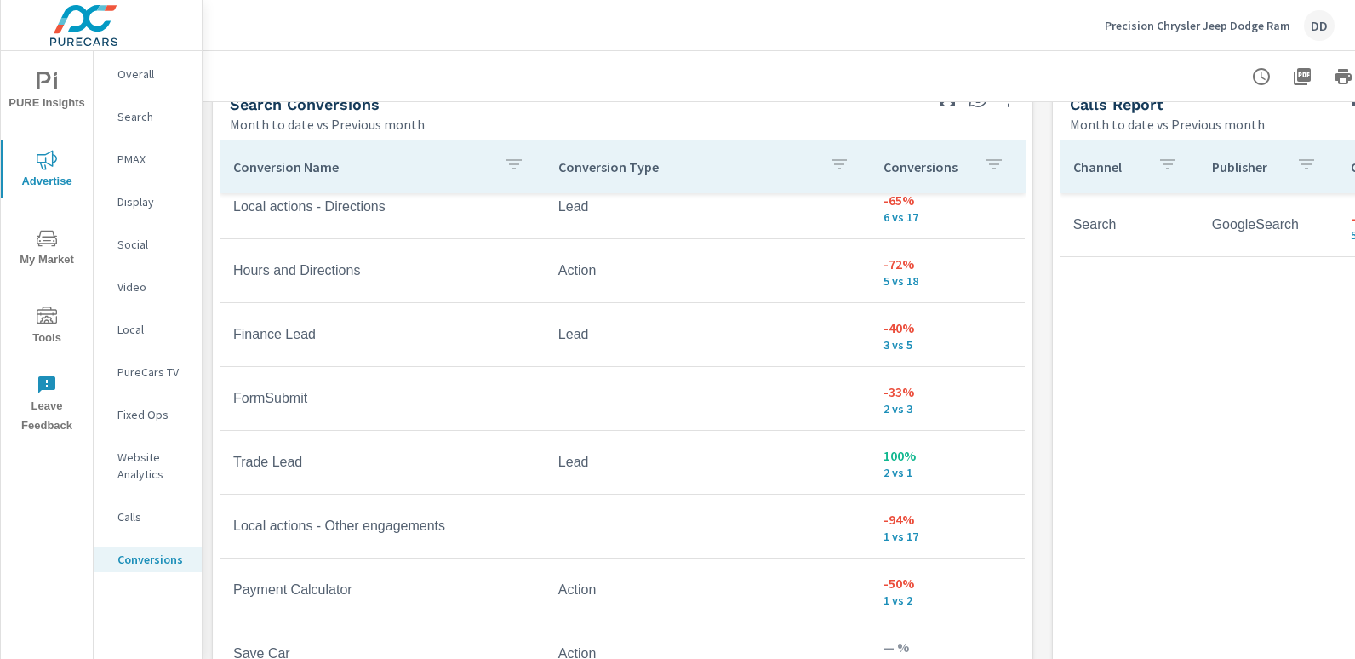
scroll to position [967, 0]
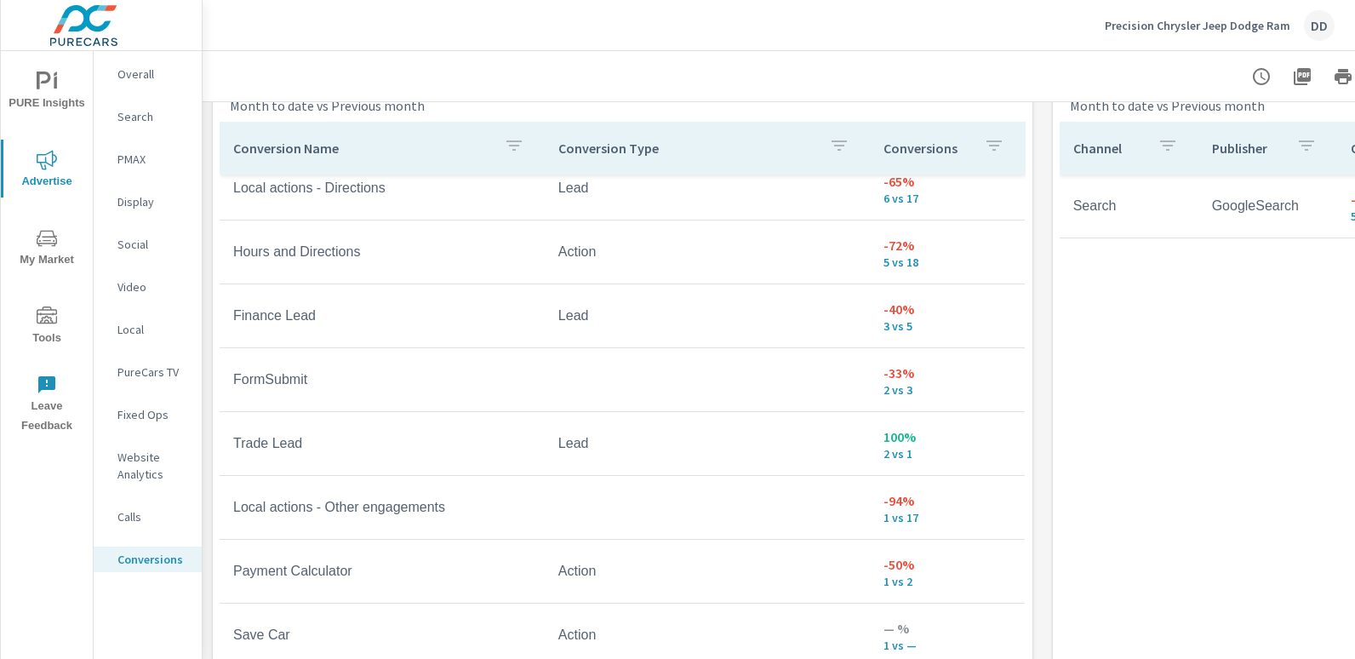
scroll to position [61, 0]
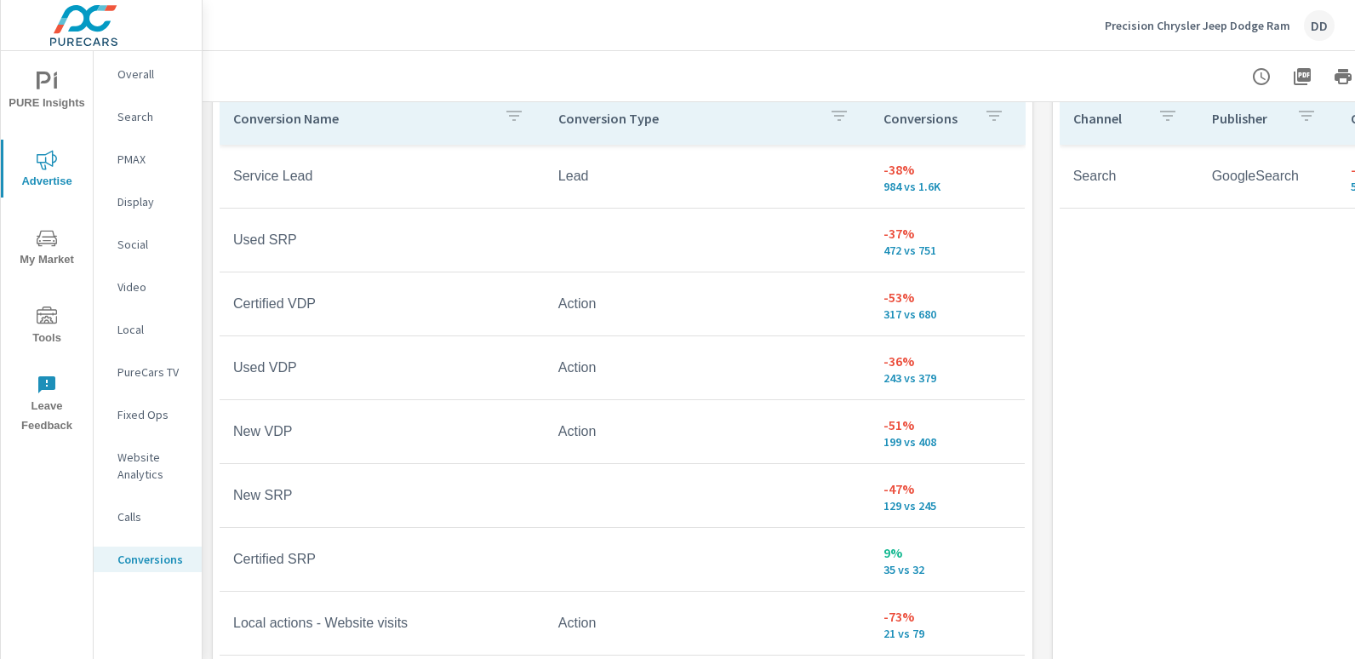
scroll to position [1001, 0]
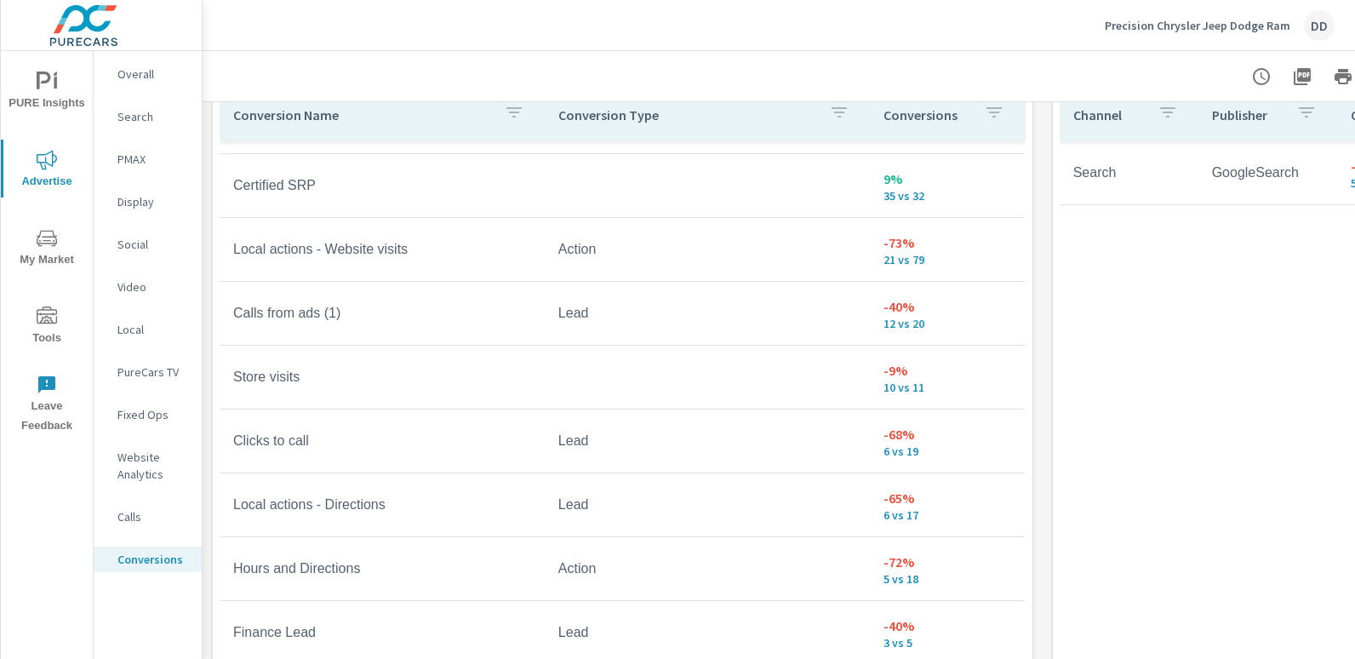
scroll to position [374, 0]
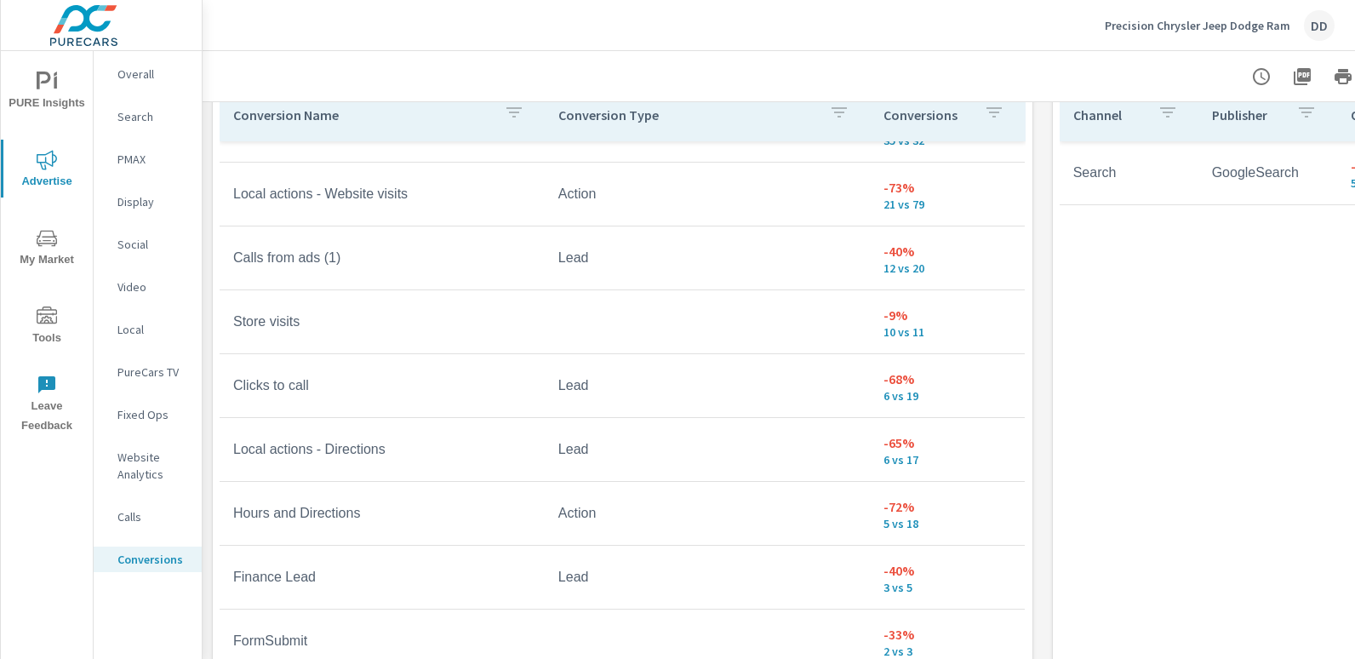
scroll to position [427, 0]
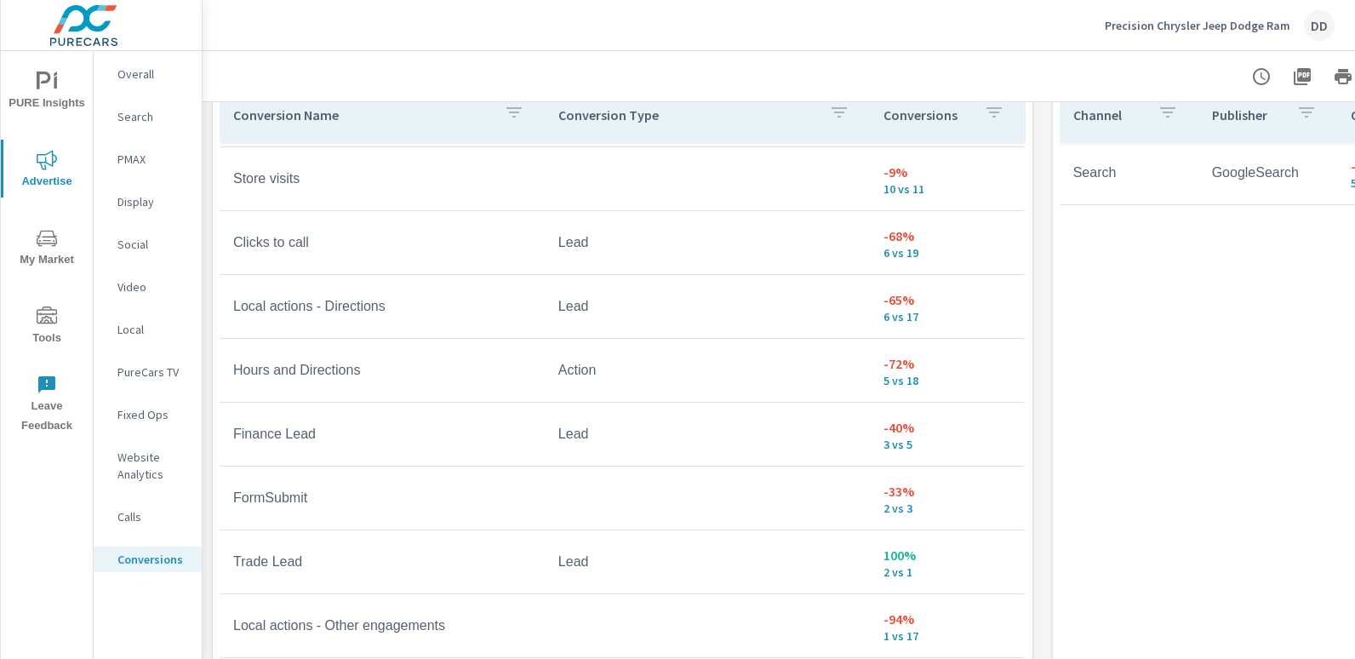
scroll to position [722, 0]
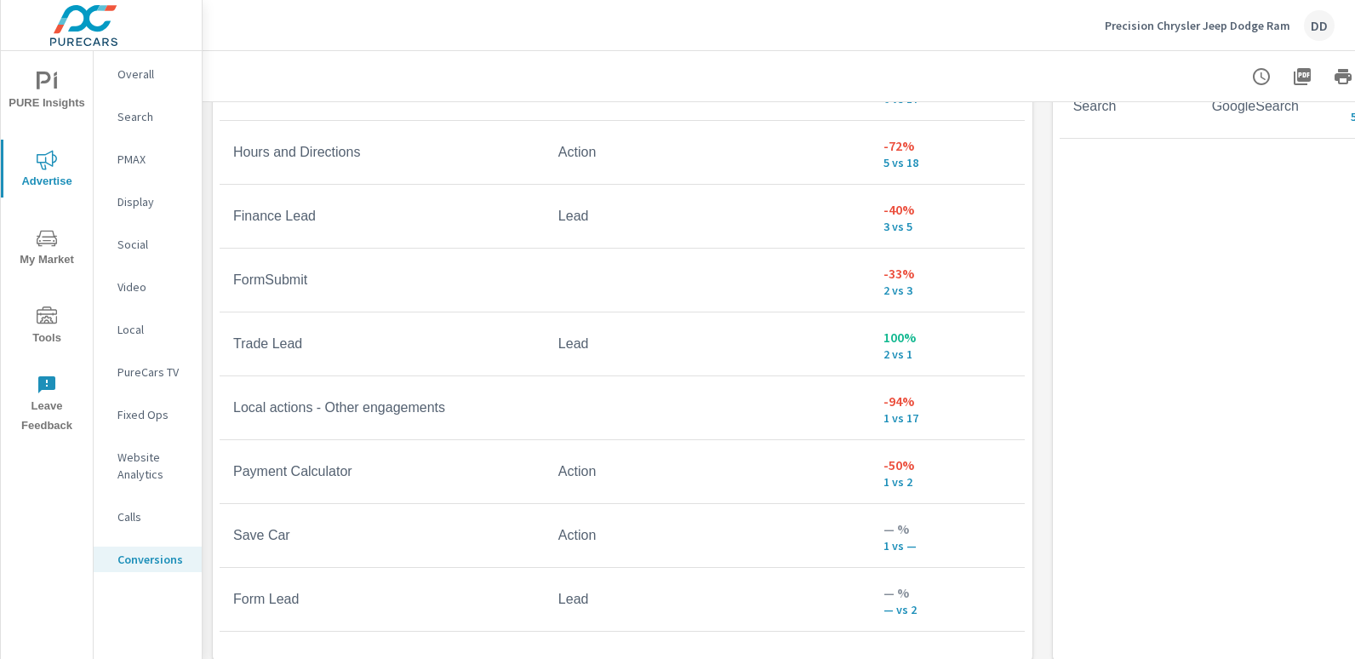
scroll to position [1056, 0]
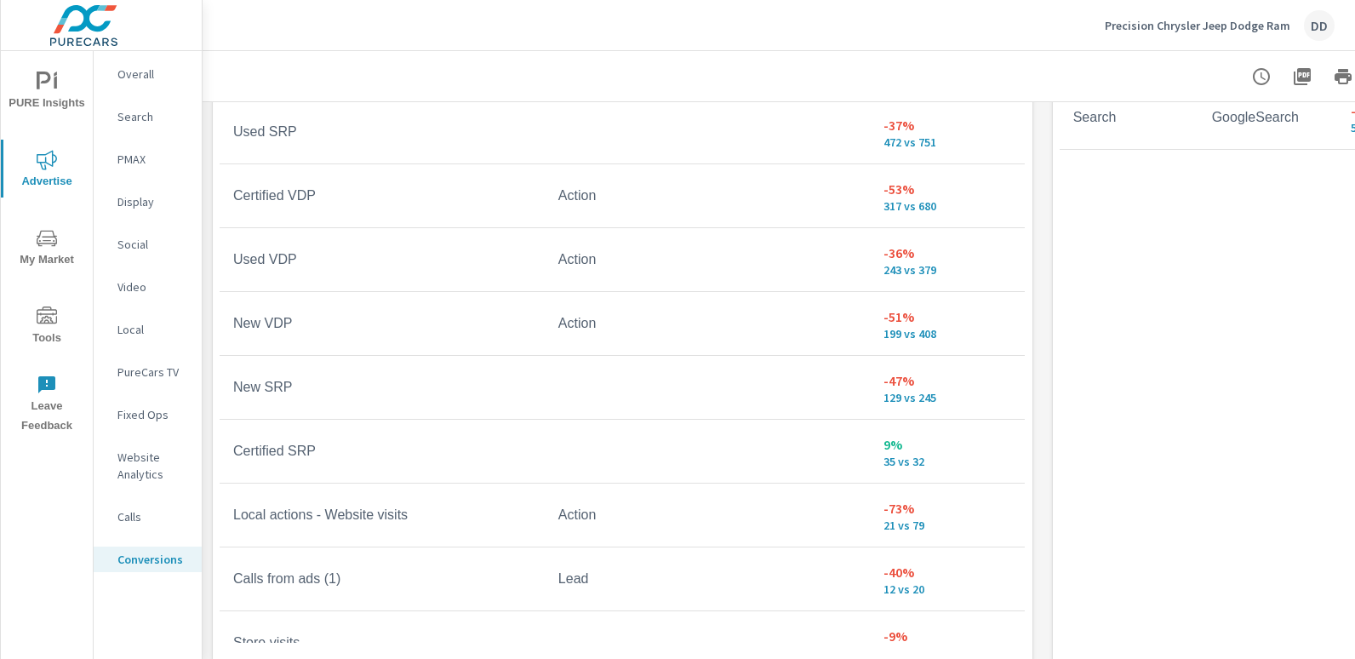
scroll to position [48, 0]
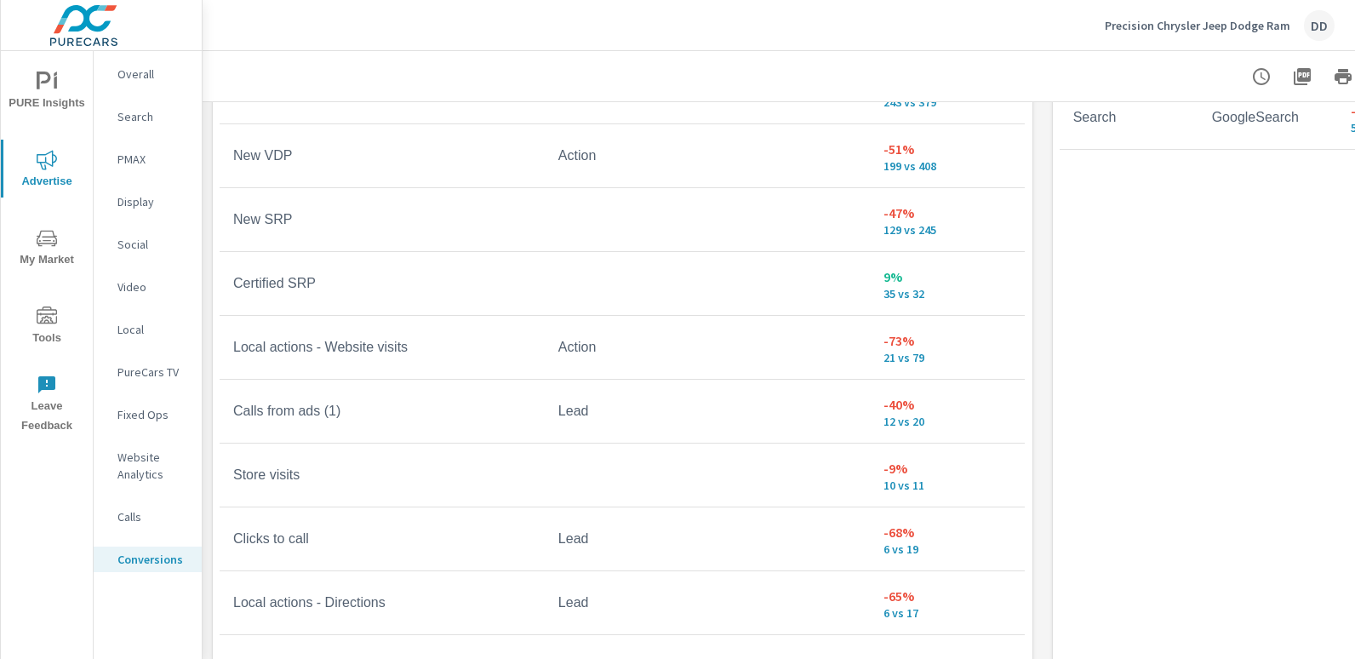
scroll to position [237, 0]
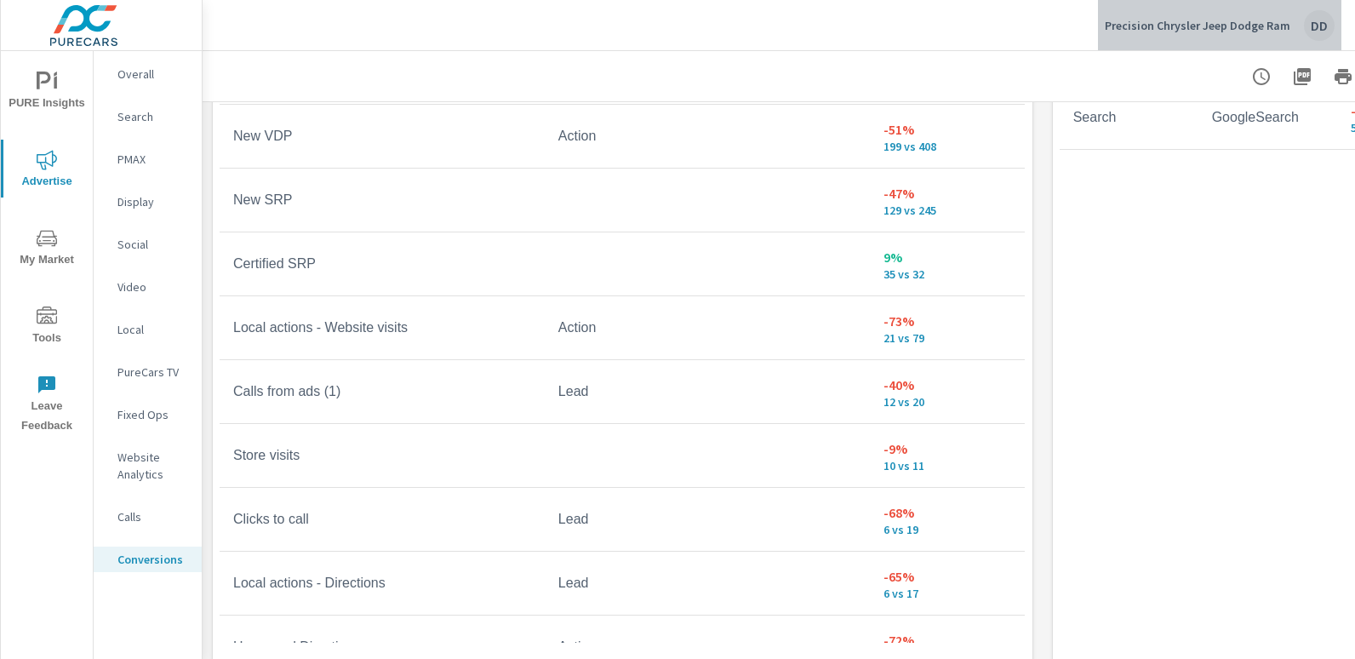
click at [1319, 29] on div "DD" at bounding box center [1319, 25] width 31 height 31
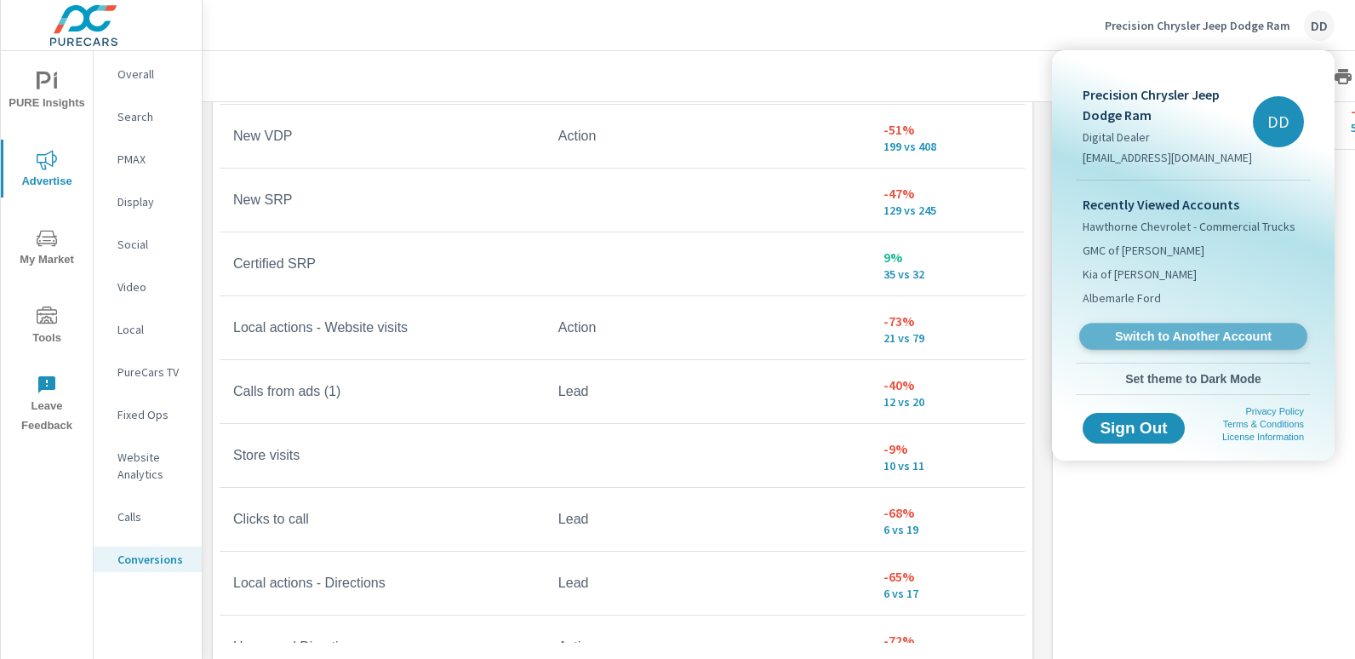
click at [1195, 329] on span "Switch to Another Account" at bounding box center [1192, 336] width 208 height 16
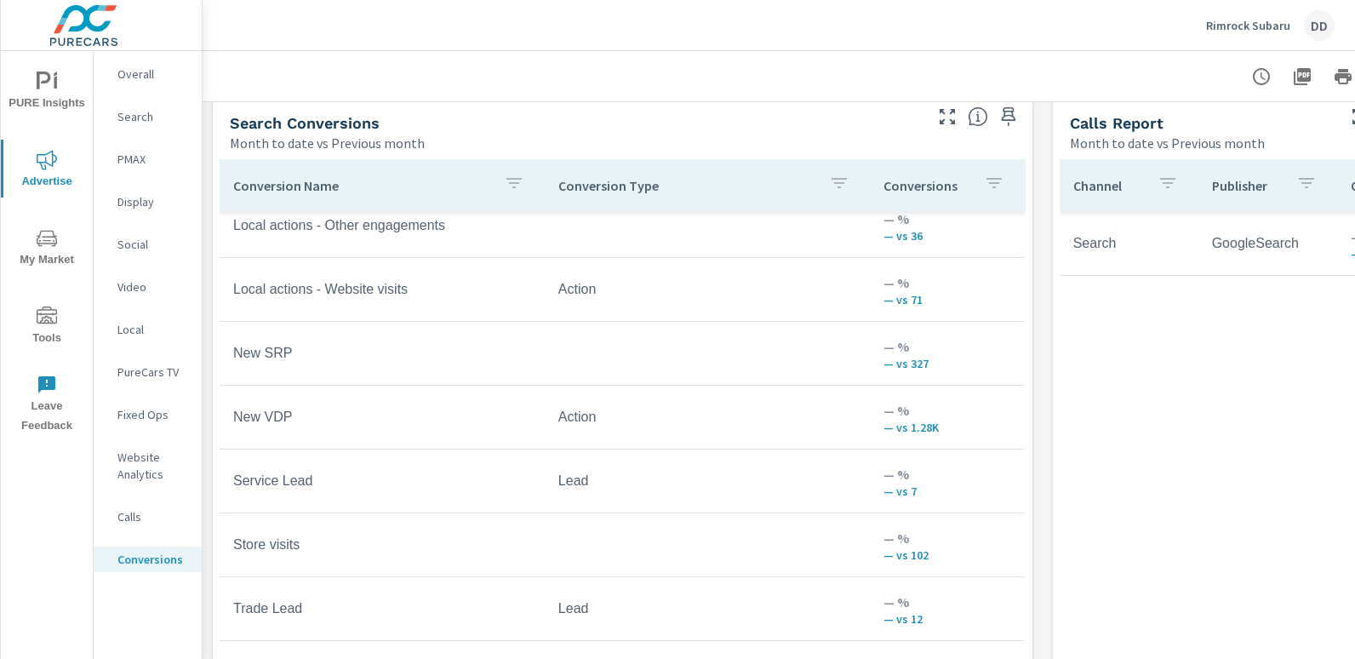
scroll to position [934, 0]
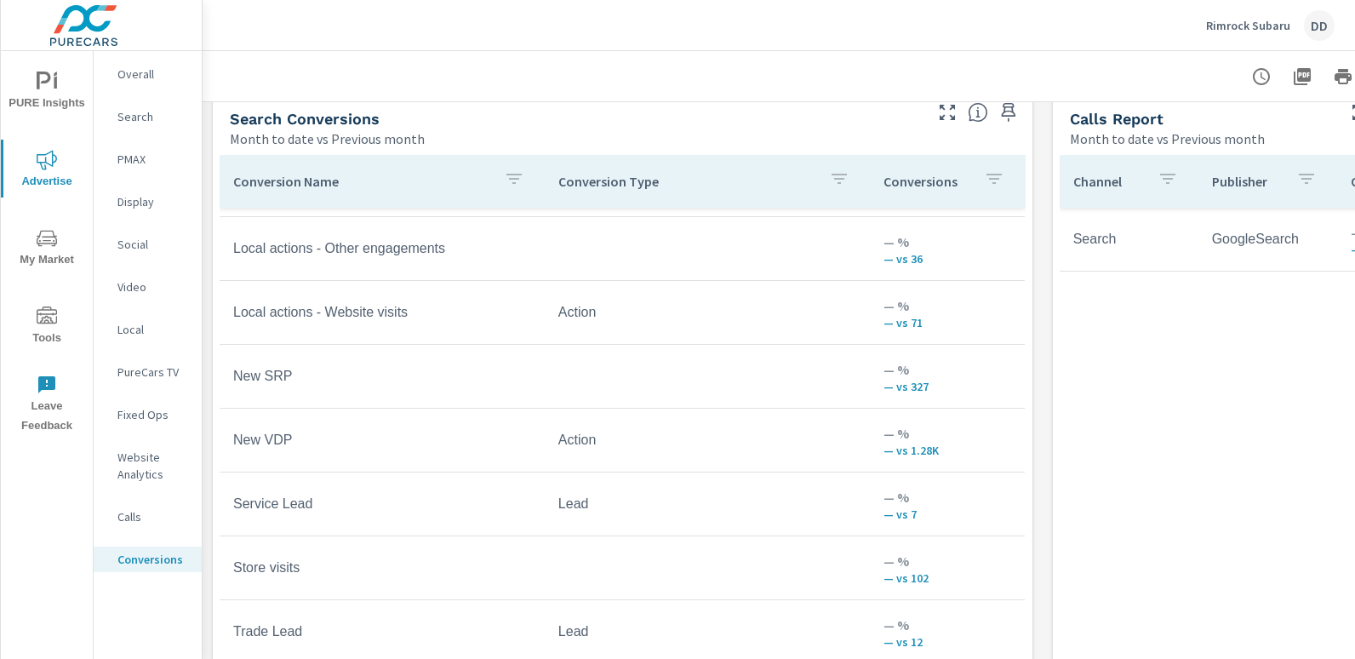
scroll to position [456, 0]
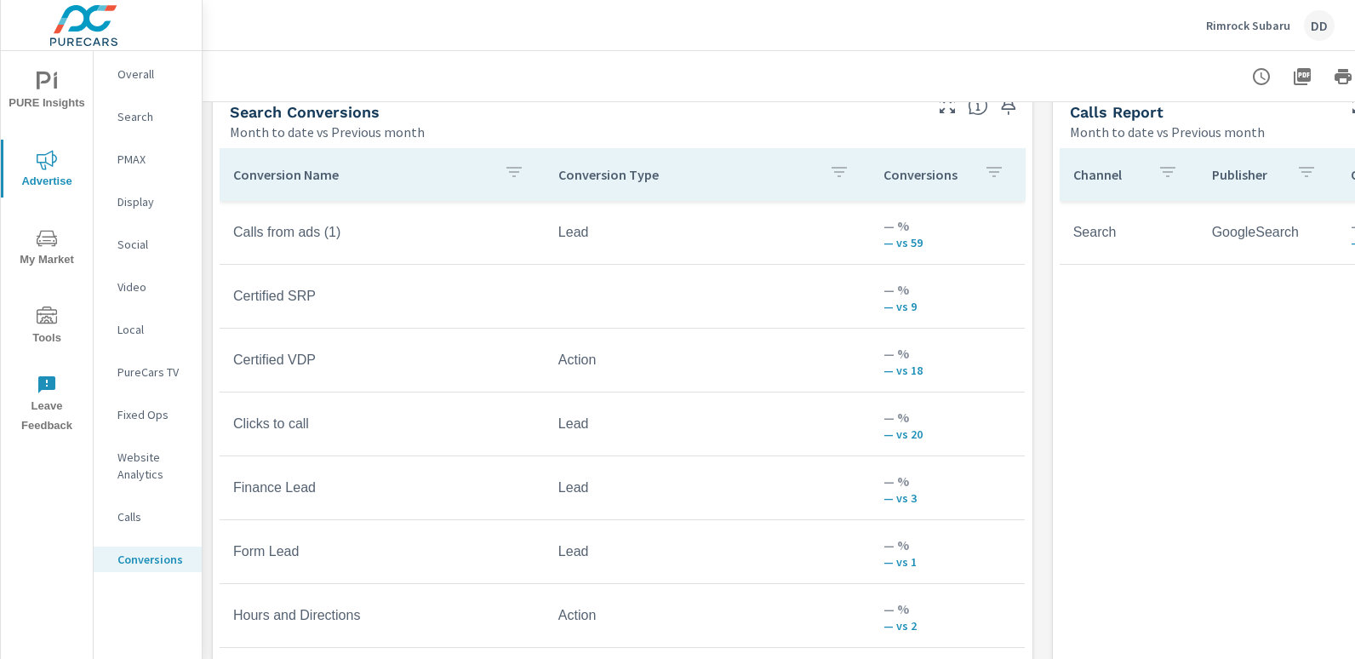
scroll to position [927, 0]
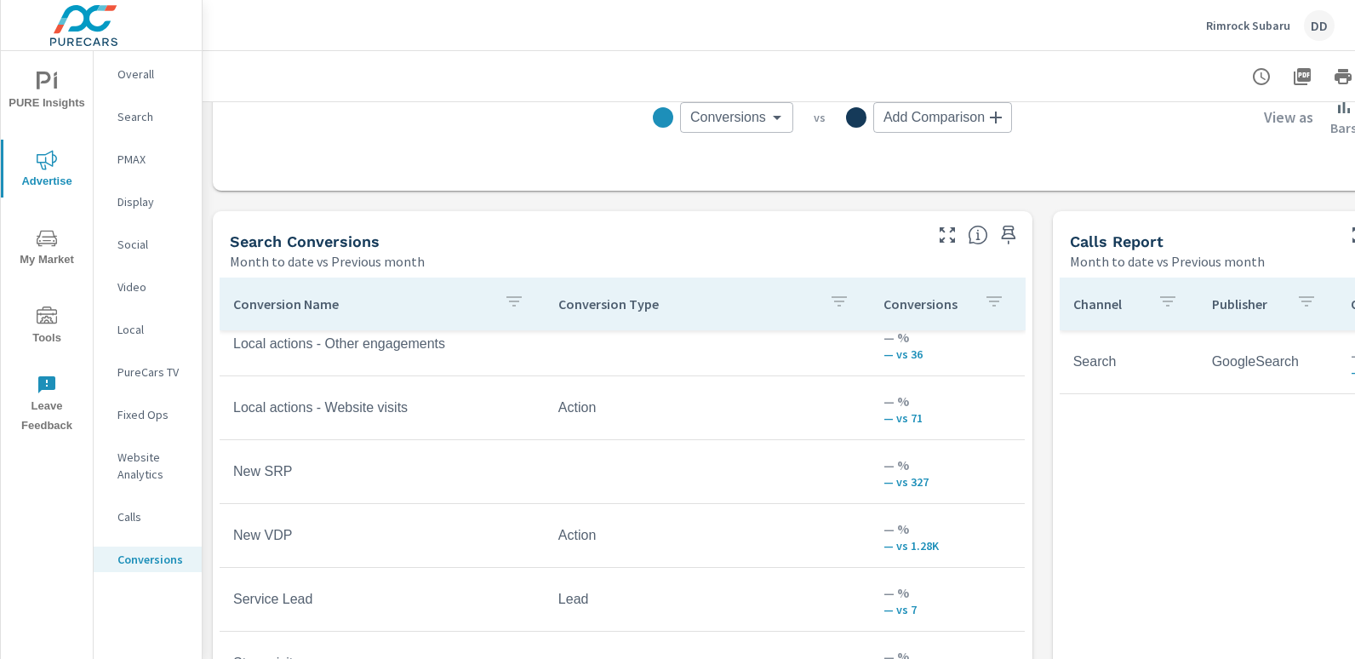
scroll to position [812, 120]
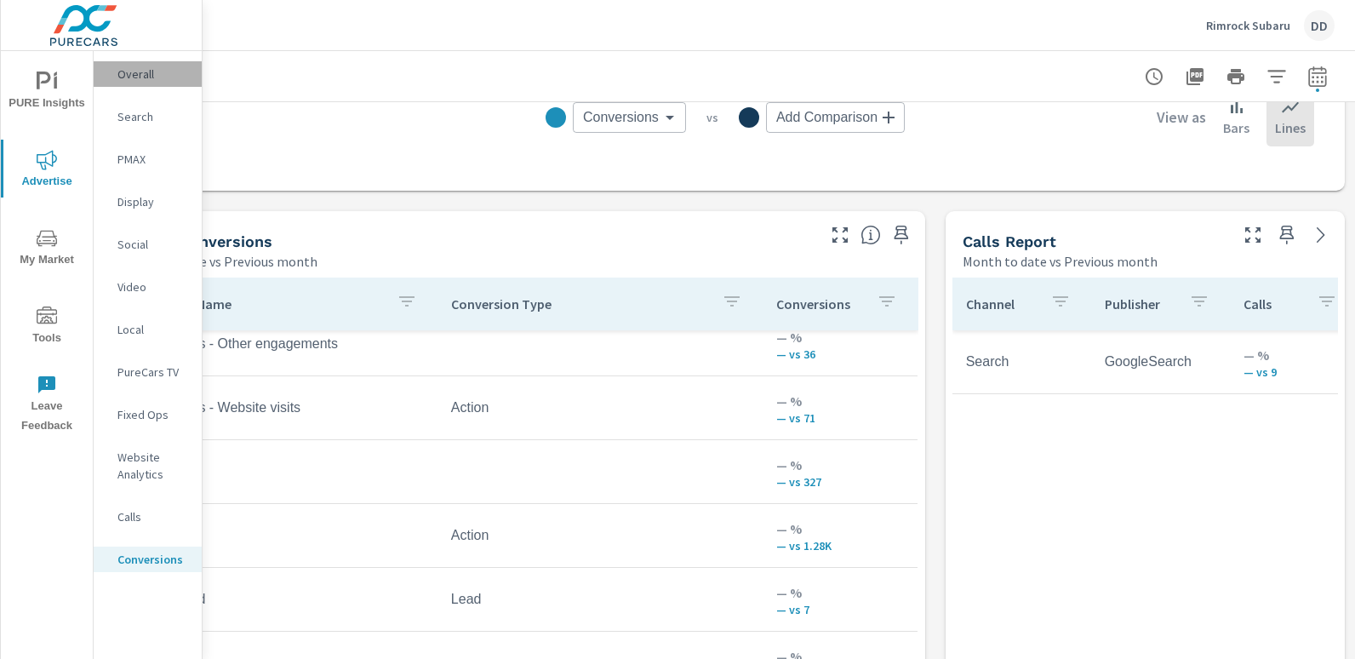
click at [153, 76] on p "Overall" at bounding box center [152, 74] width 71 height 17
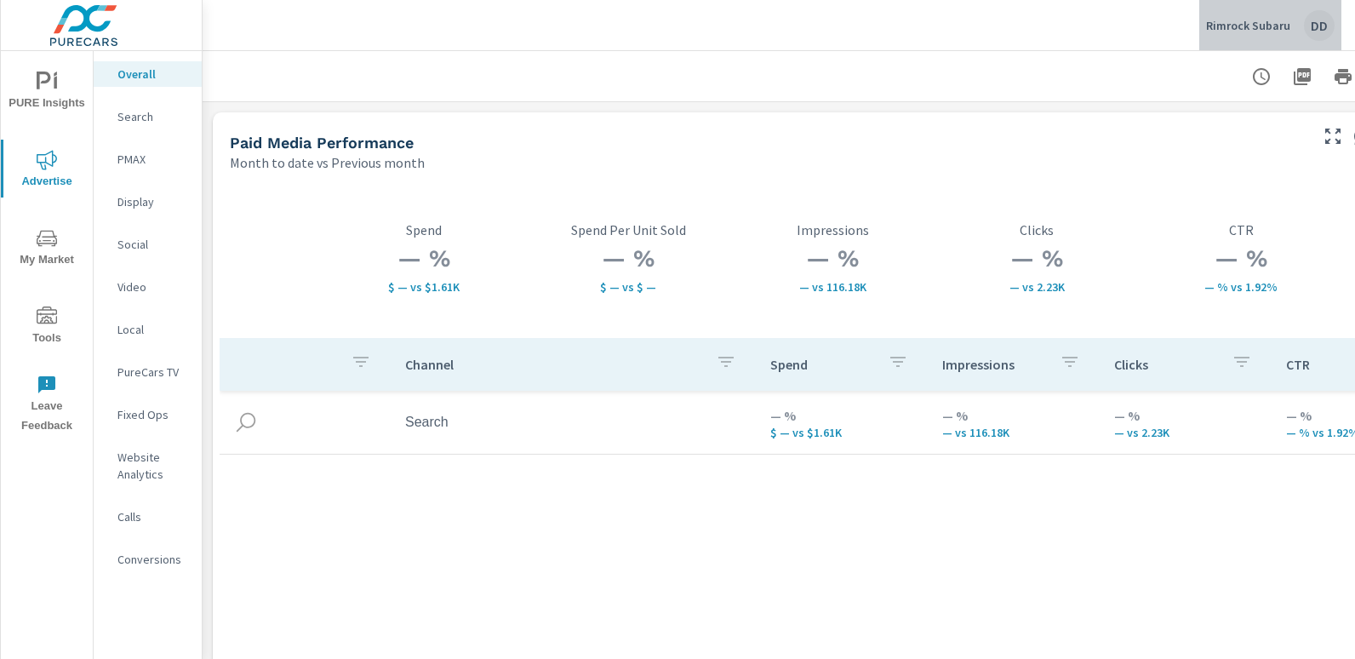
click at [1333, 26] on div "DD" at bounding box center [1319, 25] width 31 height 31
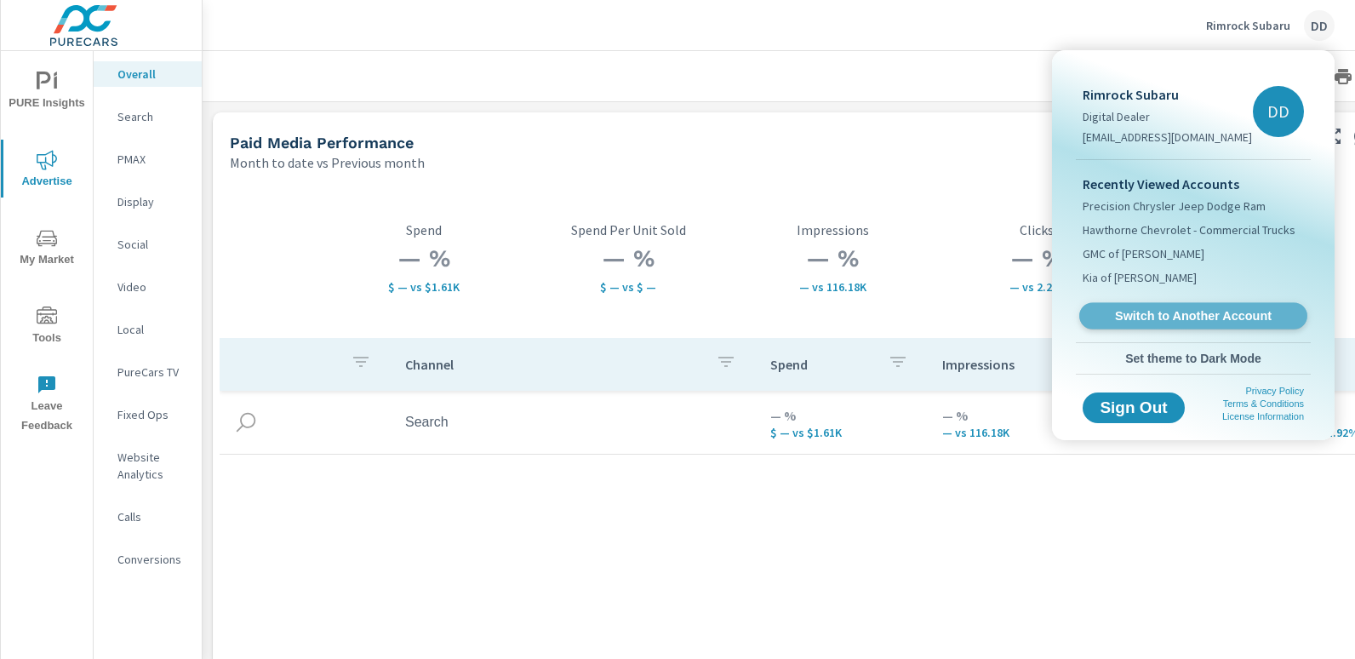
click at [1163, 322] on span "Switch to Another Account" at bounding box center [1192, 316] width 208 height 16
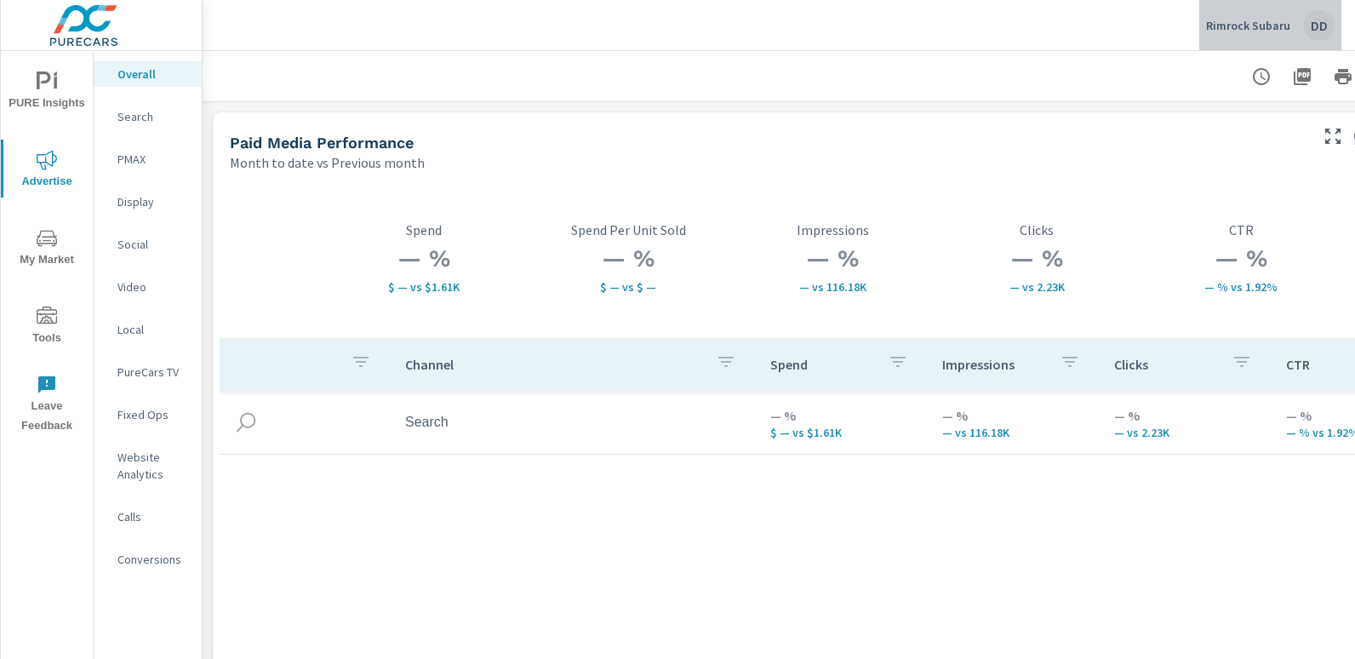
click at [1315, 12] on div "DD" at bounding box center [1319, 25] width 31 height 31
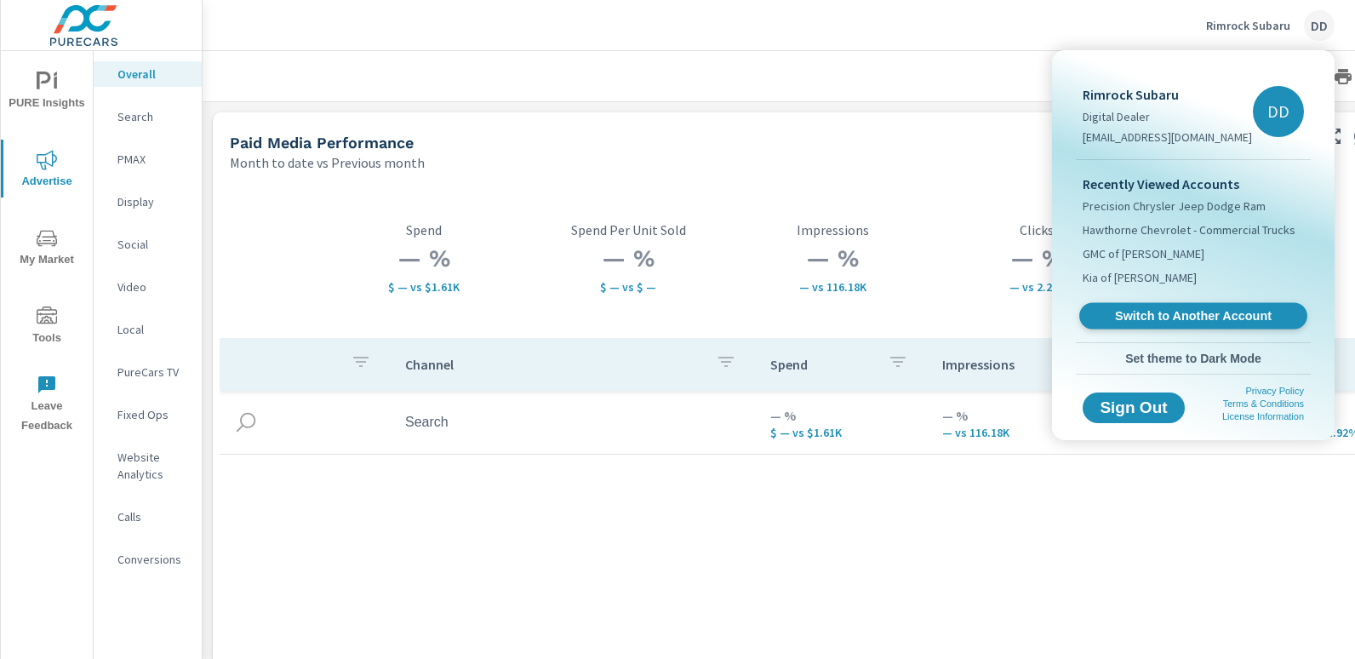
click at [1191, 305] on link "Switch to Another Account" at bounding box center [1193, 316] width 228 height 26
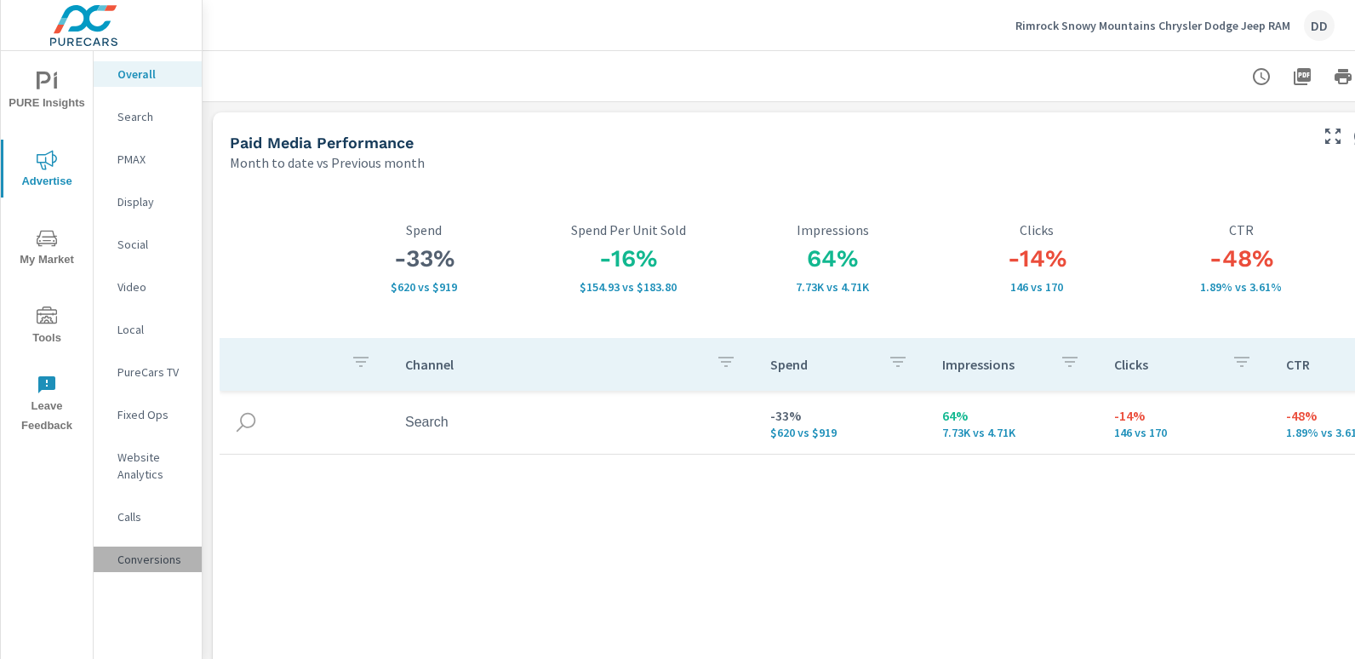
click at [174, 551] on p "Conversions" at bounding box center [152, 559] width 71 height 17
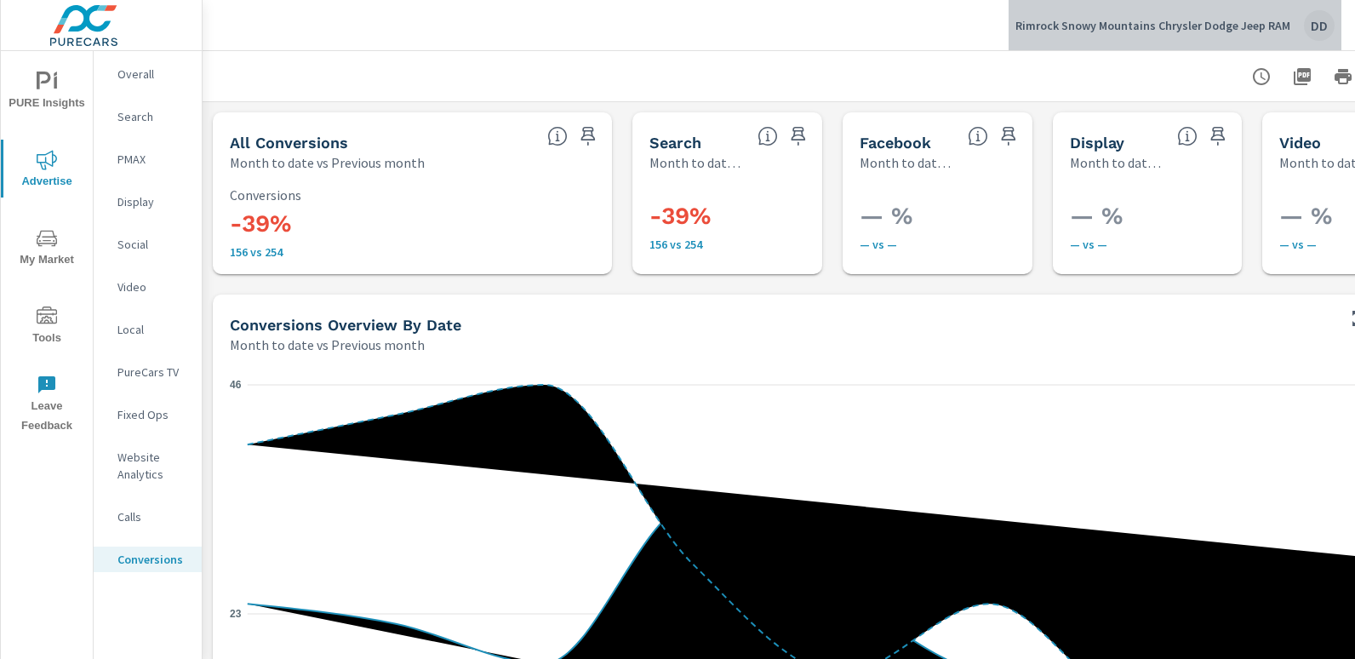
click at [1333, 27] on div "DD" at bounding box center [1319, 25] width 31 height 31
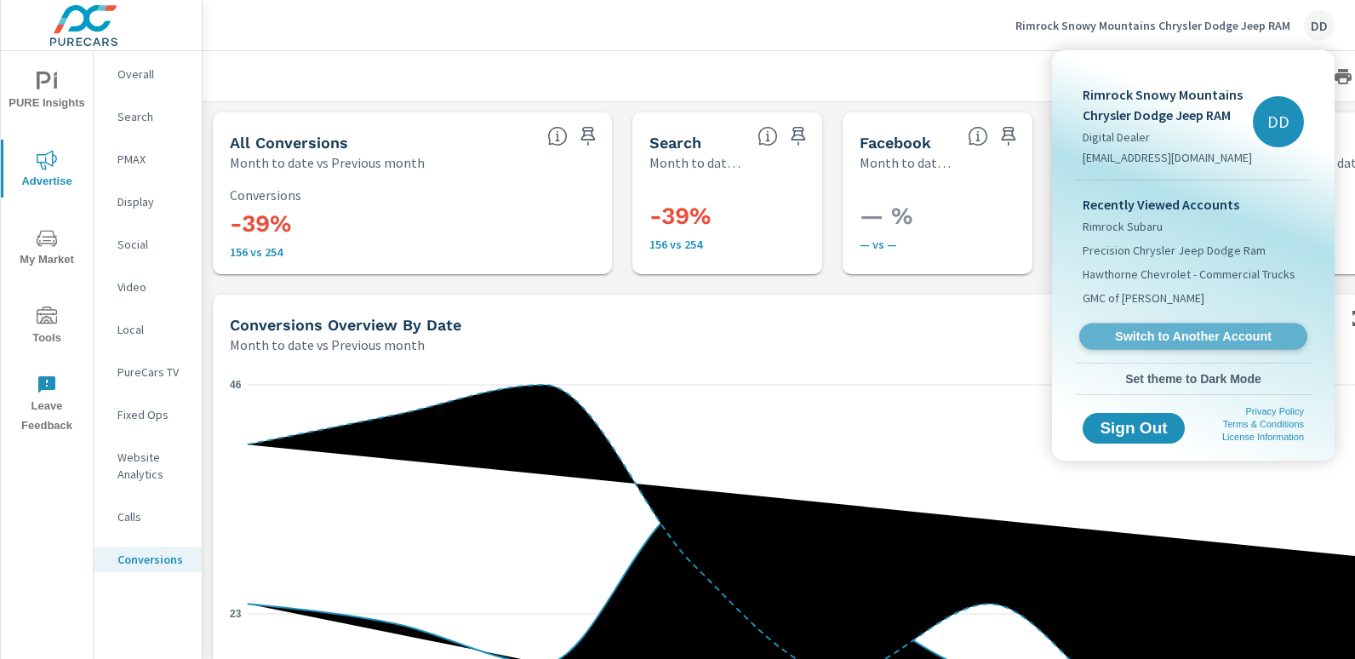
click at [1157, 332] on span "Switch to Another Account" at bounding box center [1192, 336] width 208 height 16
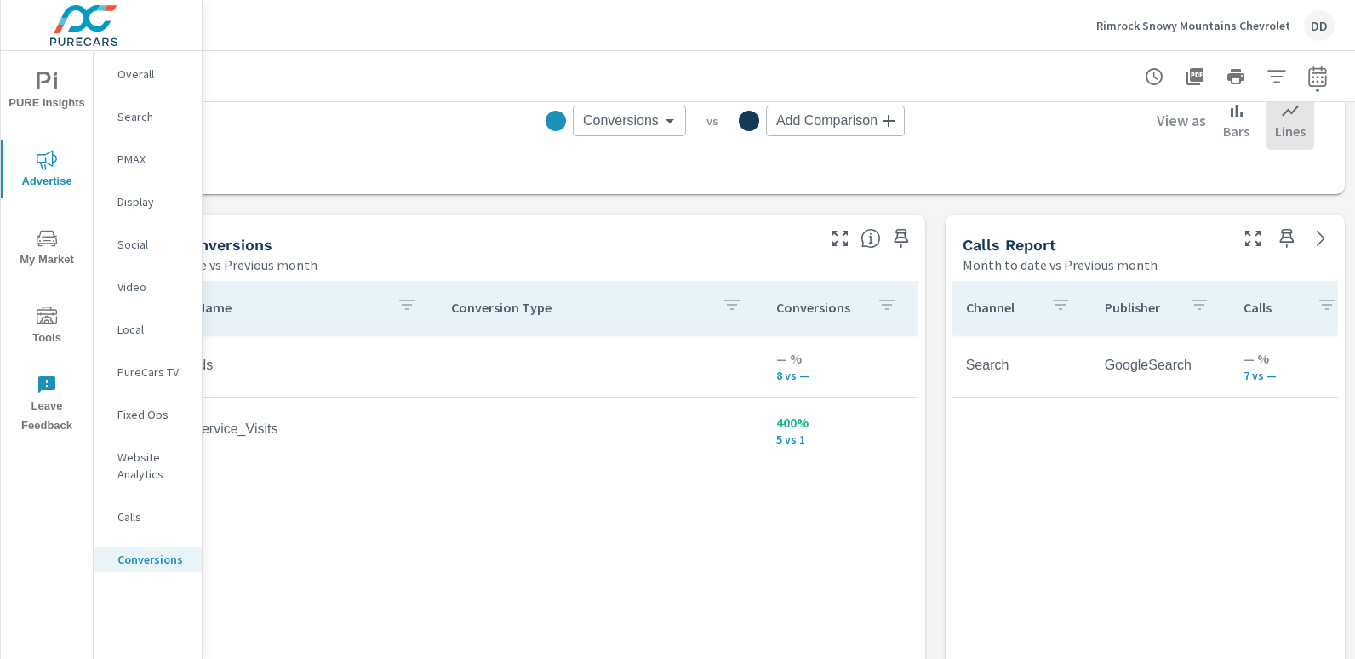
scroll to position [808, 0]
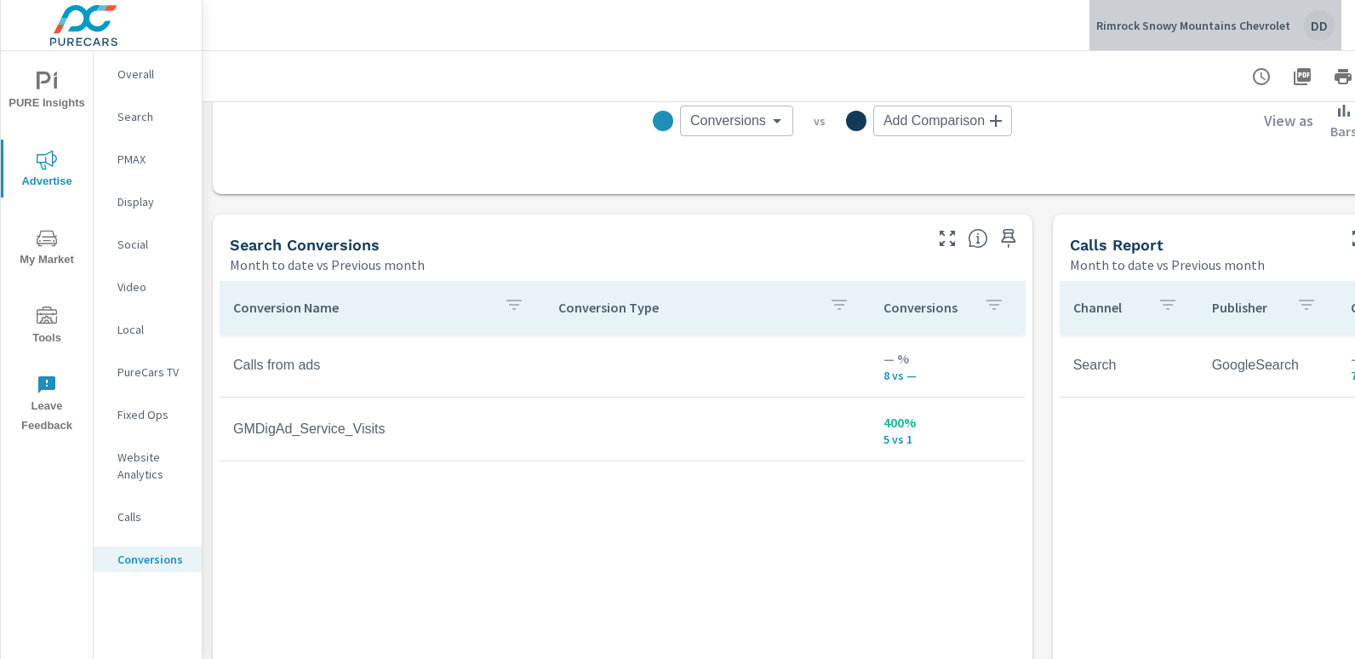
click at [1335, 20] on button "Rimrock Snowy Mountains Chevrolet DD" at bounding box center [1215, 25] width 252 height 50
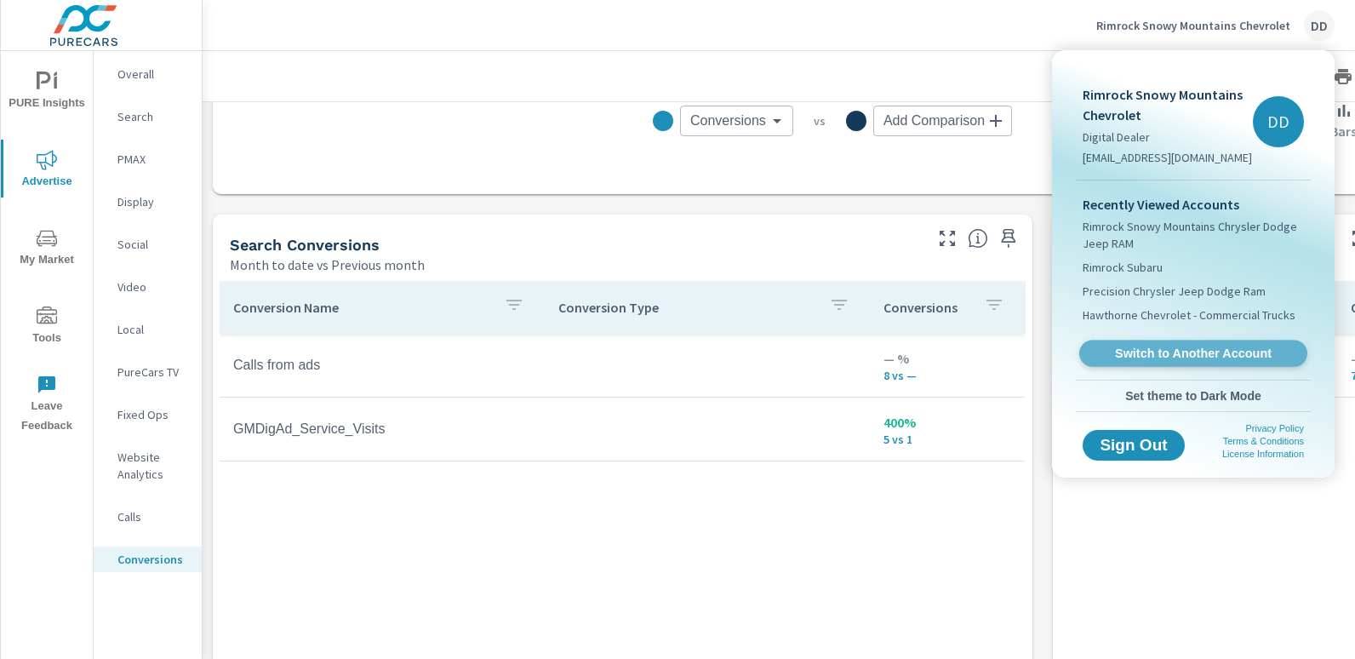
click at [1236, 346] on span "Switch to Another Account" at bounding box center [1192, 353] width 208 height 16
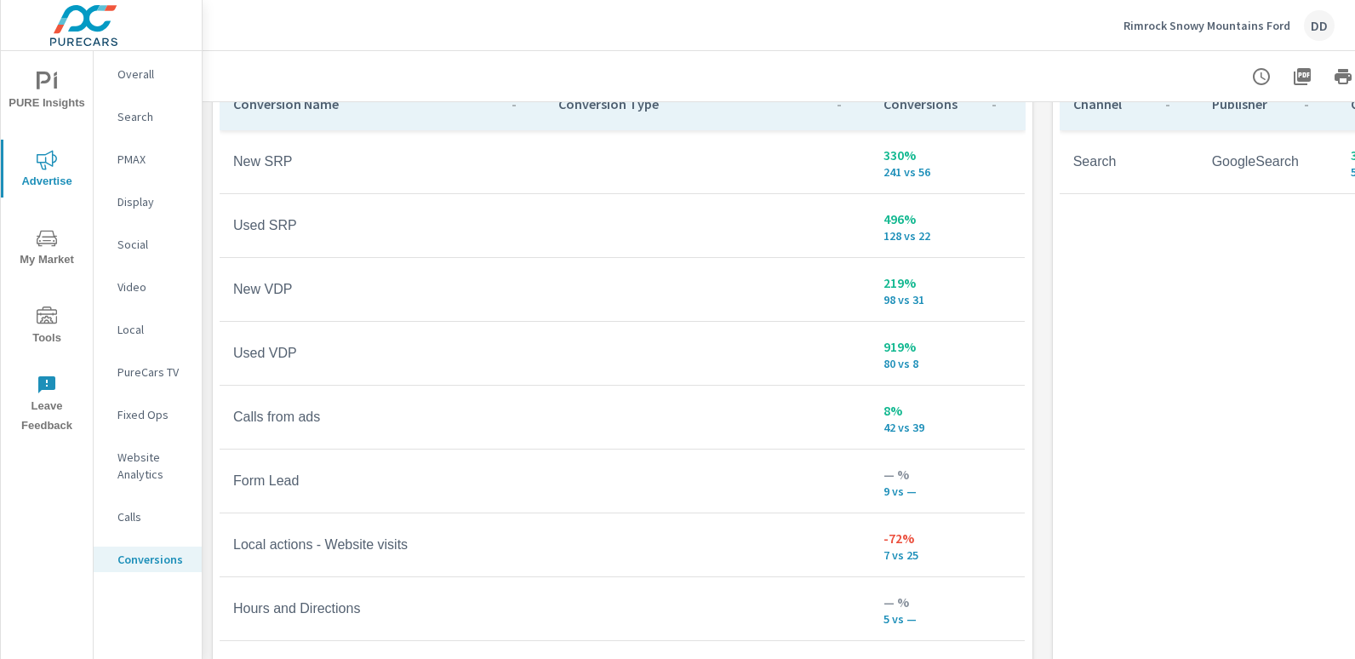
scroll to position [1015, 0]
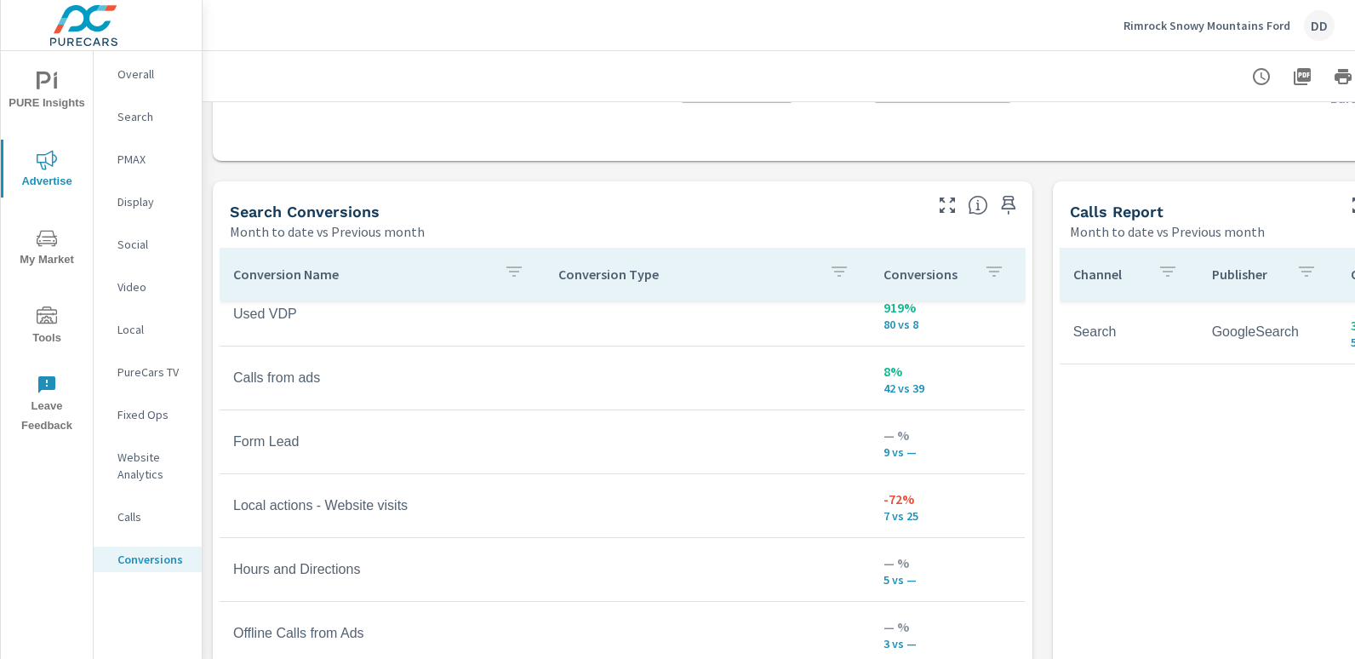
scroll to position [842, 120]
